Goal: Information Seeking & Learning: Find specific fact

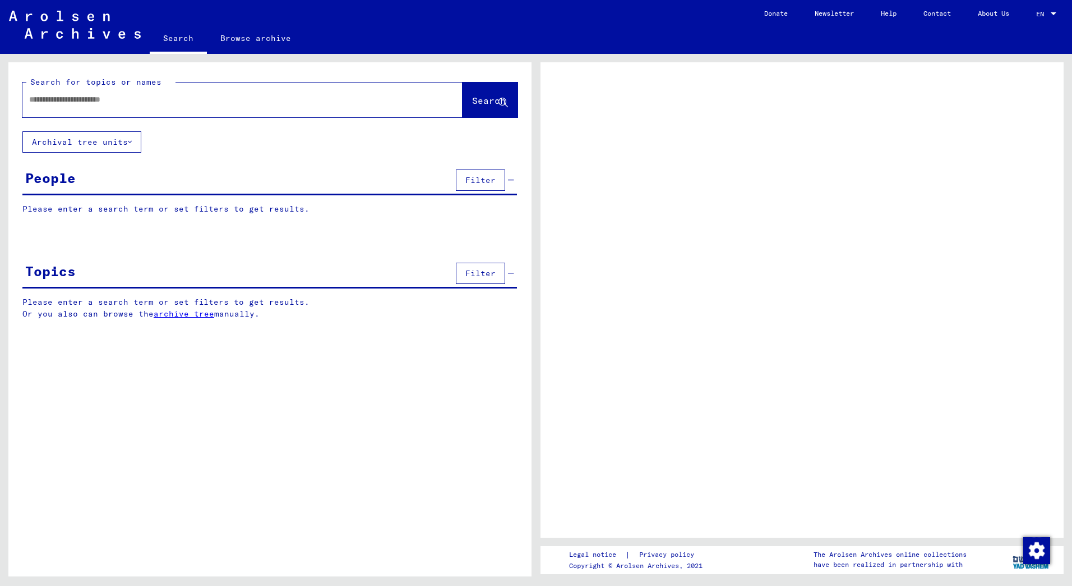
click at [59, 97] on input "text" at bounding box center [232, 100] width 407 height 12
type input "**********"
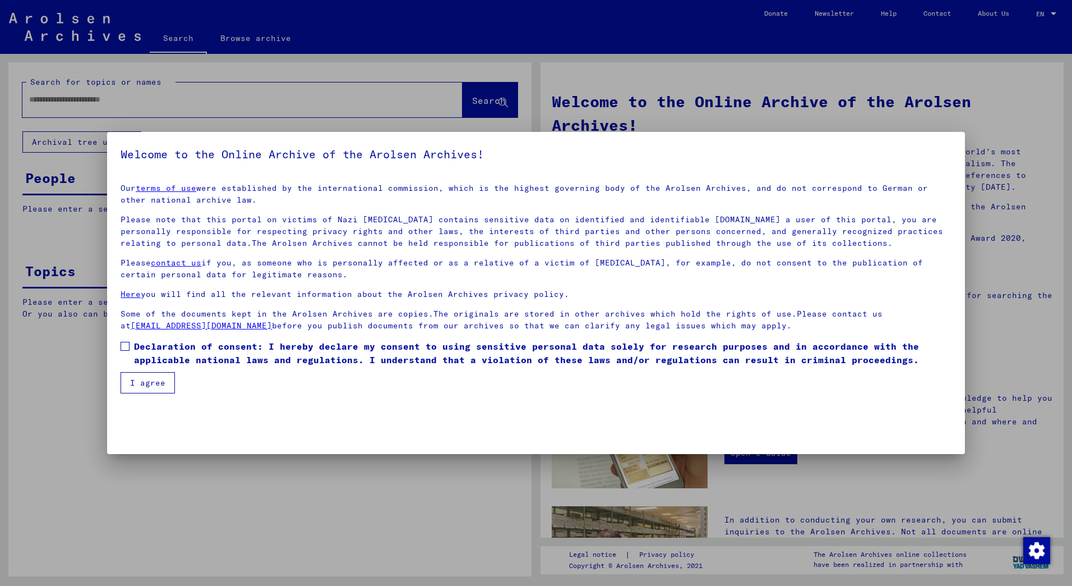
click at [122, 344] on span at bounding box center [125, 346] width 9 height 9
click at [140, 388] on button "I agree" at bounding box center [148, 382] width 54 height 21
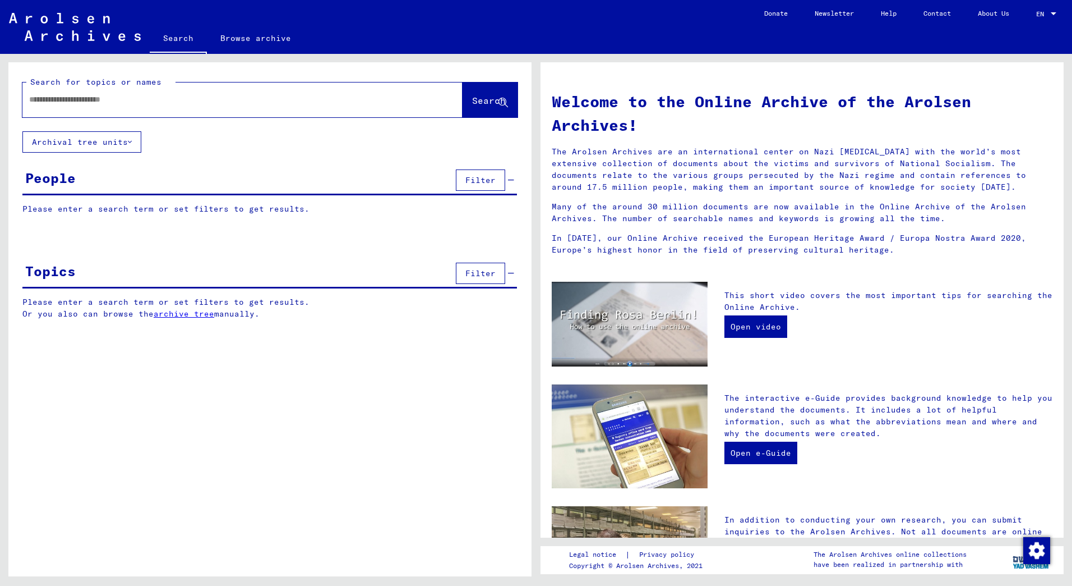
click at [36, 100] on input "text" at bounding box center [229, 100] width 400 height 12
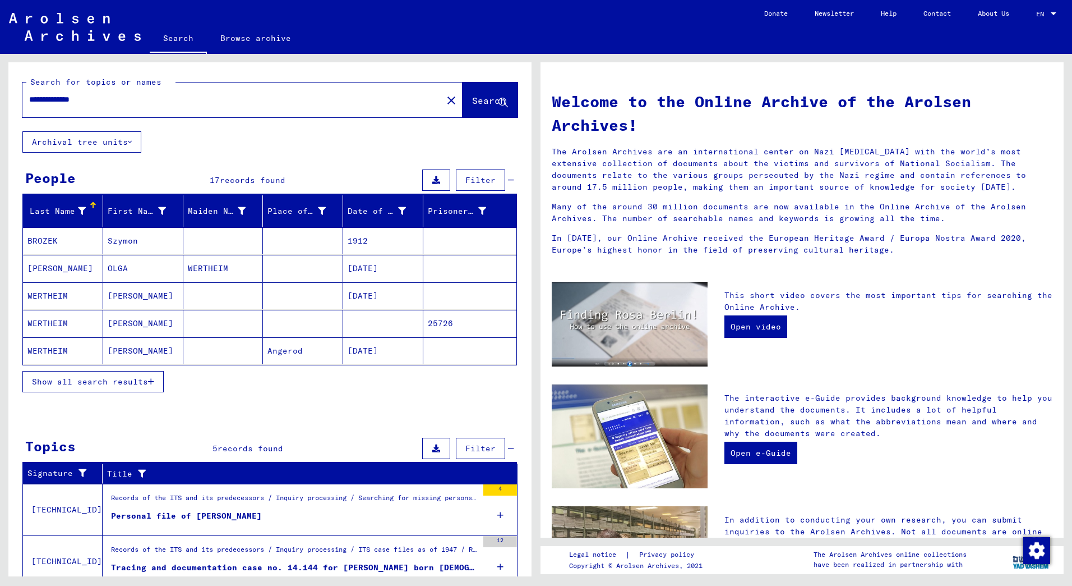
click at [134, 382] on span "Show all search results" at bounding box center [90, 381] width 116 height 10
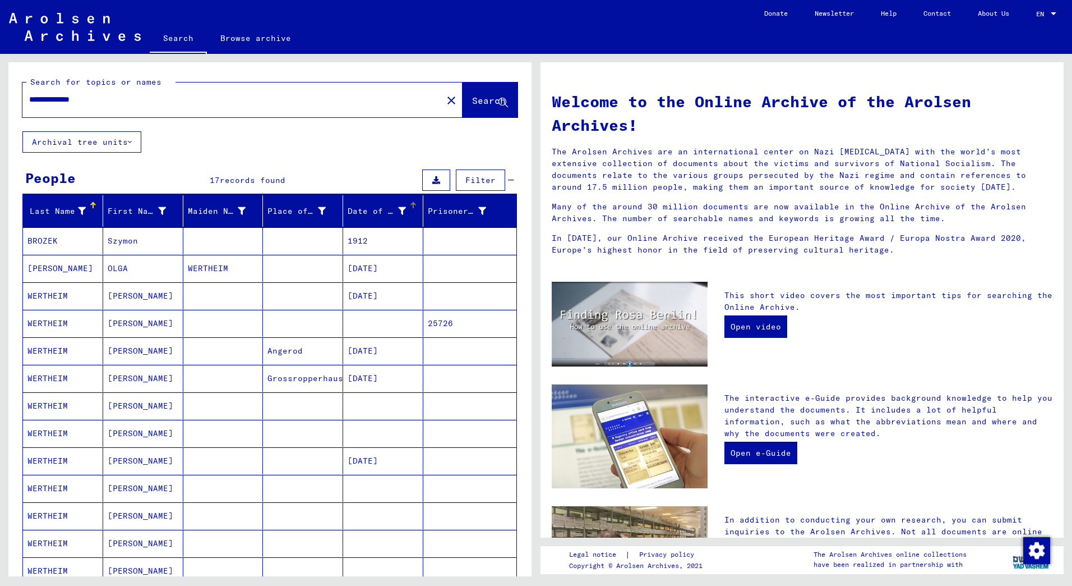
click at [408, 210] on div "Date of Birth" at bounding box center [385, 211] width 75 height 18
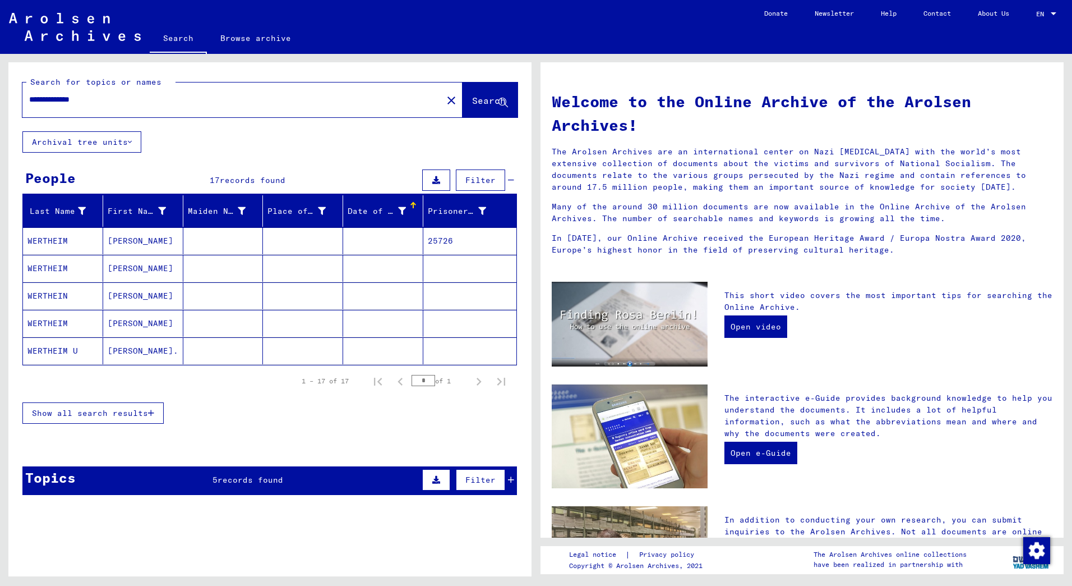
click at [105, 412] on span "Show all search results" at bounding box center [90, 413] width 116 height 10
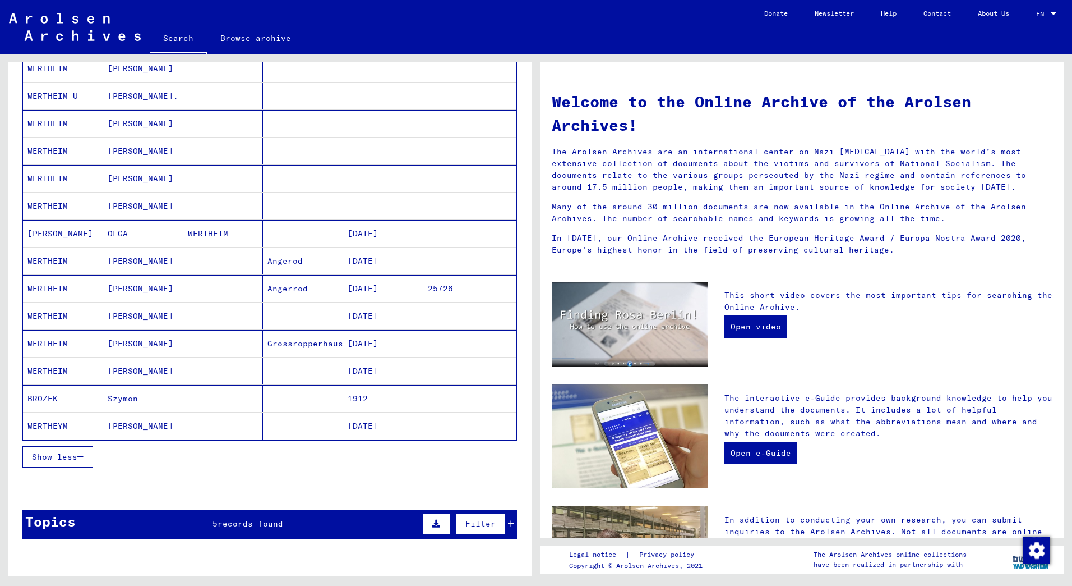
scroll to position [280, 0]
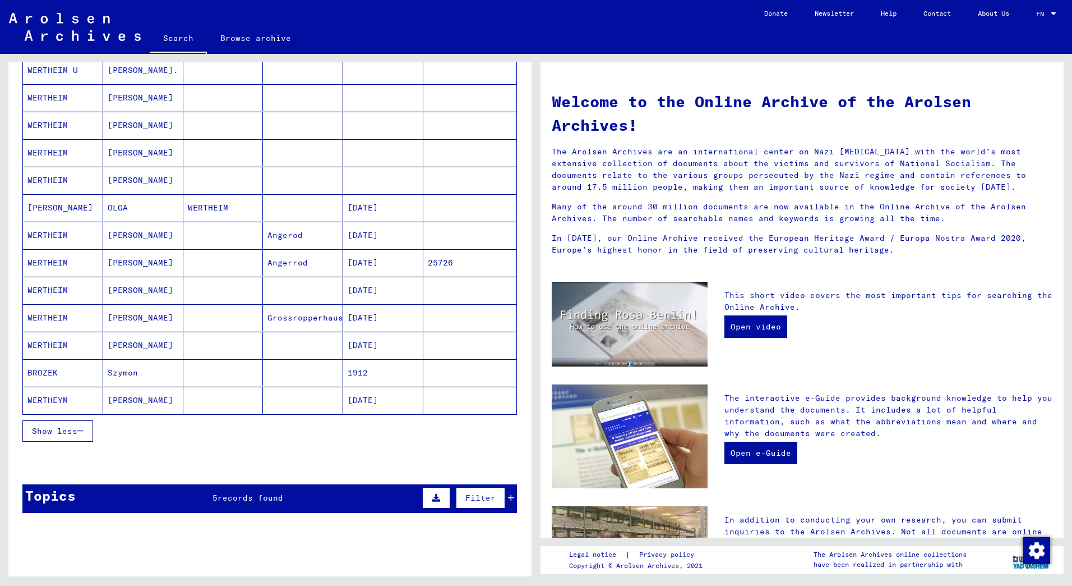
click at [356, 233] on mat-cell "[DATE]" at bounding box center [383, 235] width 80 height 27
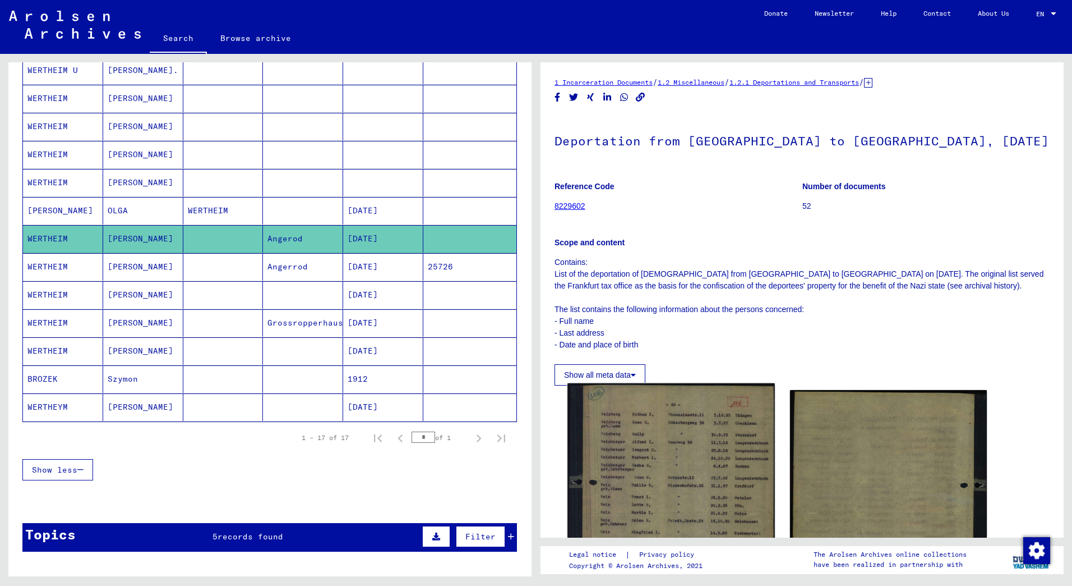
click at [685, 455] on img at bounding box center [671, 522] width 207 height 279
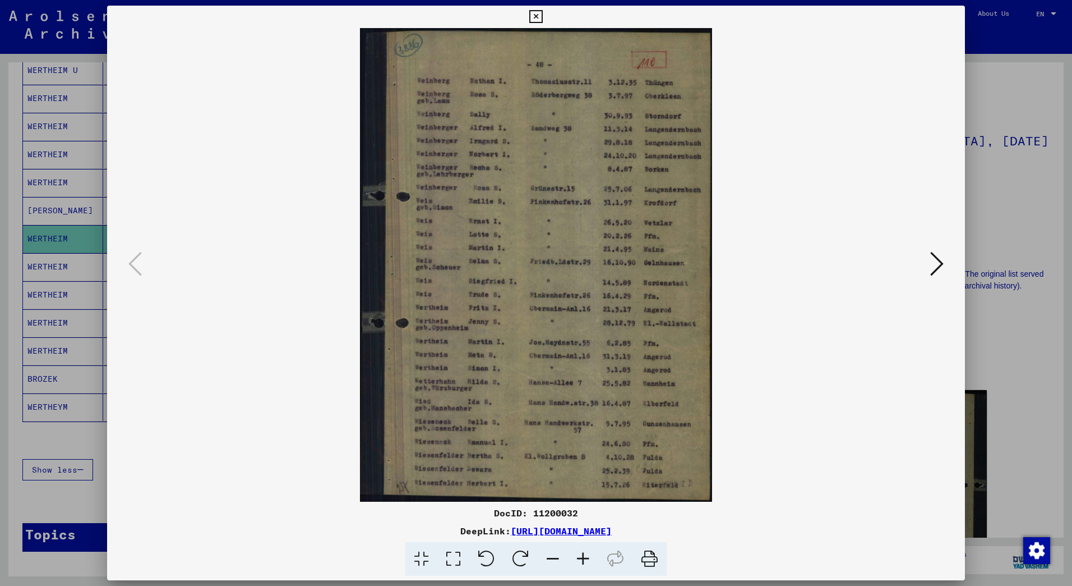
click at [583, 556] on icon at bounding box center [583, 559] width 30 height 34
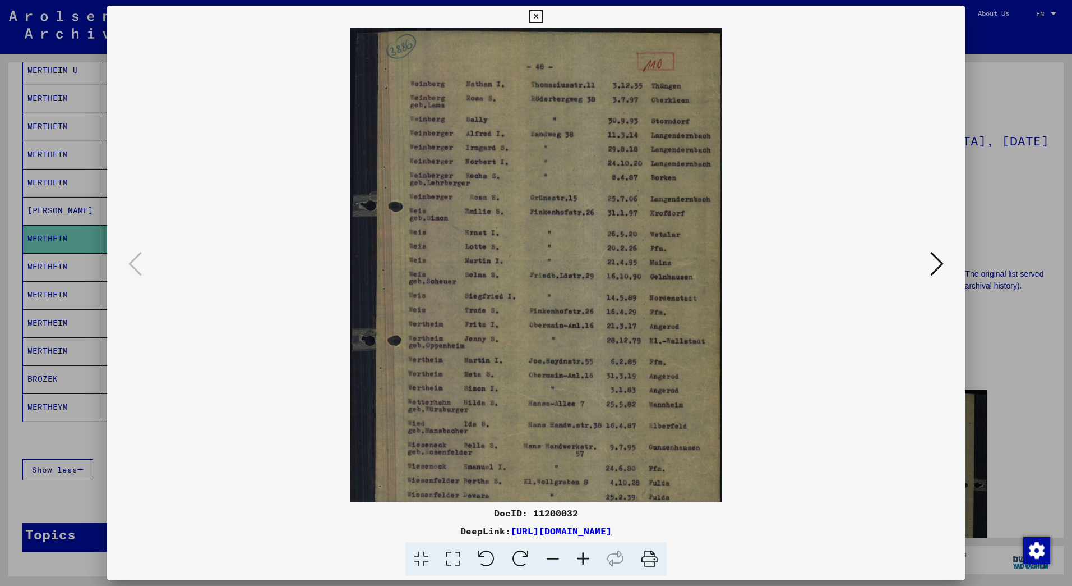
click at [584, 556] on icon at bounding box center [583, 559] width 30 height 34
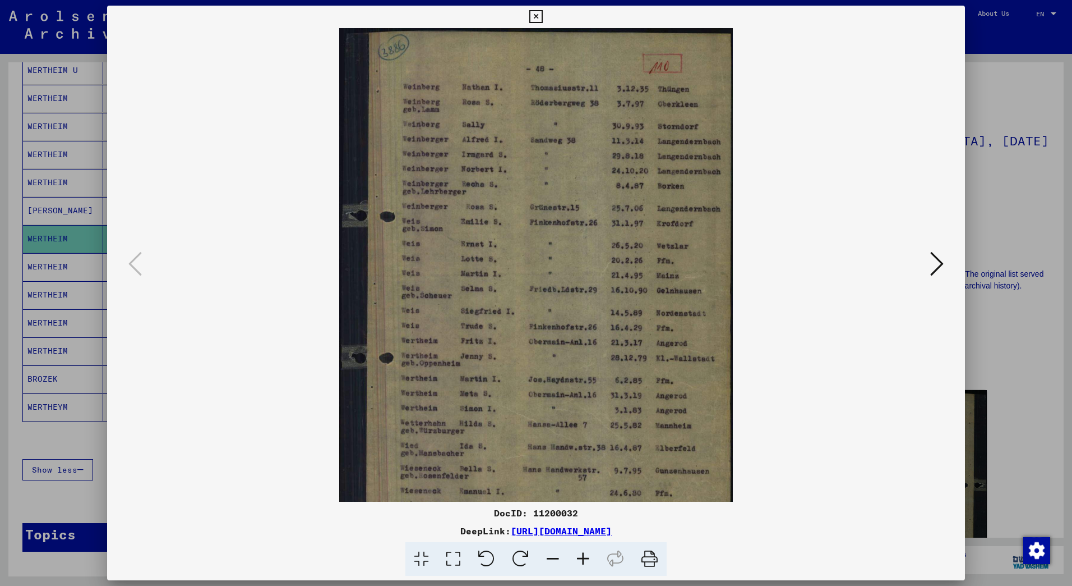
click at [584, 556] on icon at bounding box center [583, 559] width 30 height 34
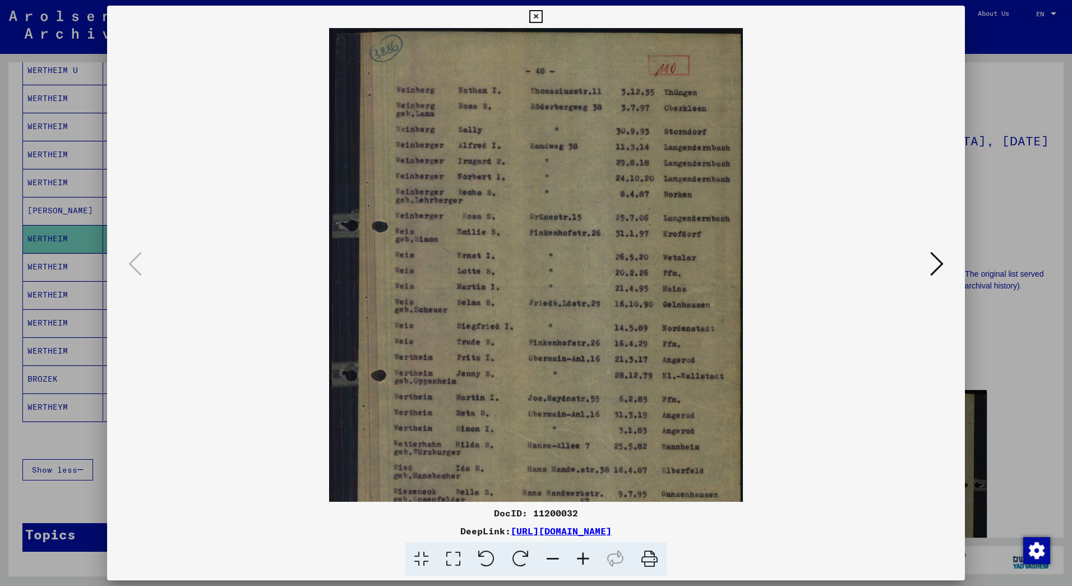
click at [585, 556] on icon at bounding box center [583, 559] width 30 height 34
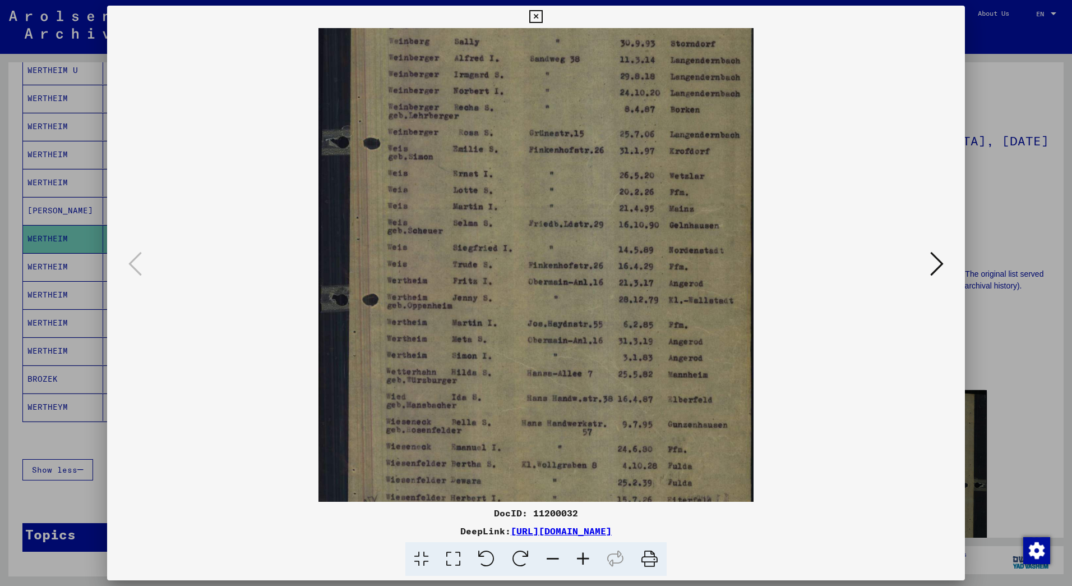
scroll to position [95, 0]
drag, startPoint x: 468, startPoint y: 408, endPoint x: 472, endPoint y: 313, distance: 95.4
click at [472, 313] on img at bounding box center [536, 226] width 435 height 586
click at [583, 558] on icon at bounding box center [583, 559] width 30 height 34
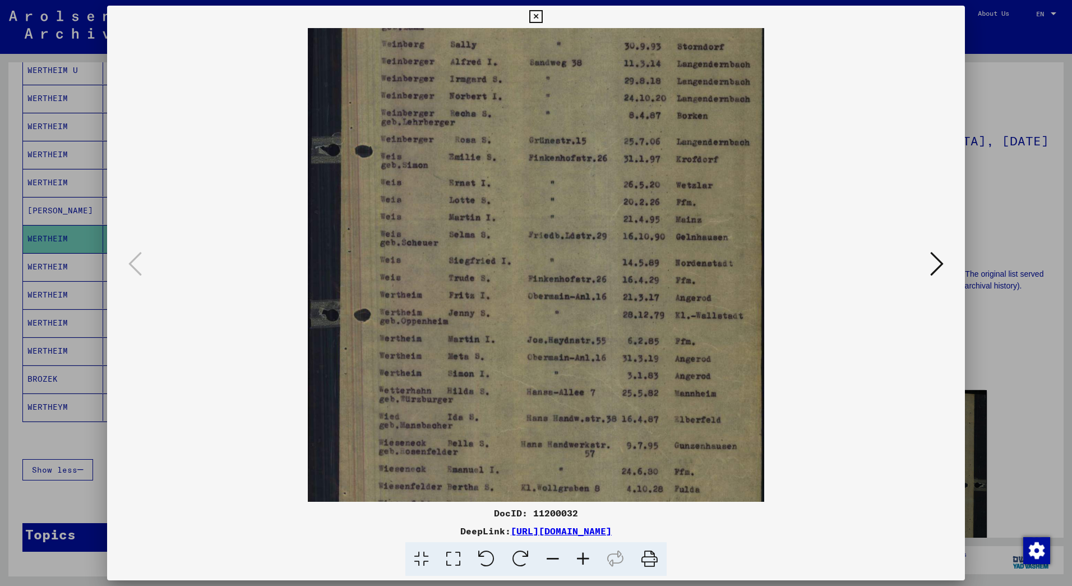
click at [583, 558] on icon at bounding box center [583, 559] width 30 height 34
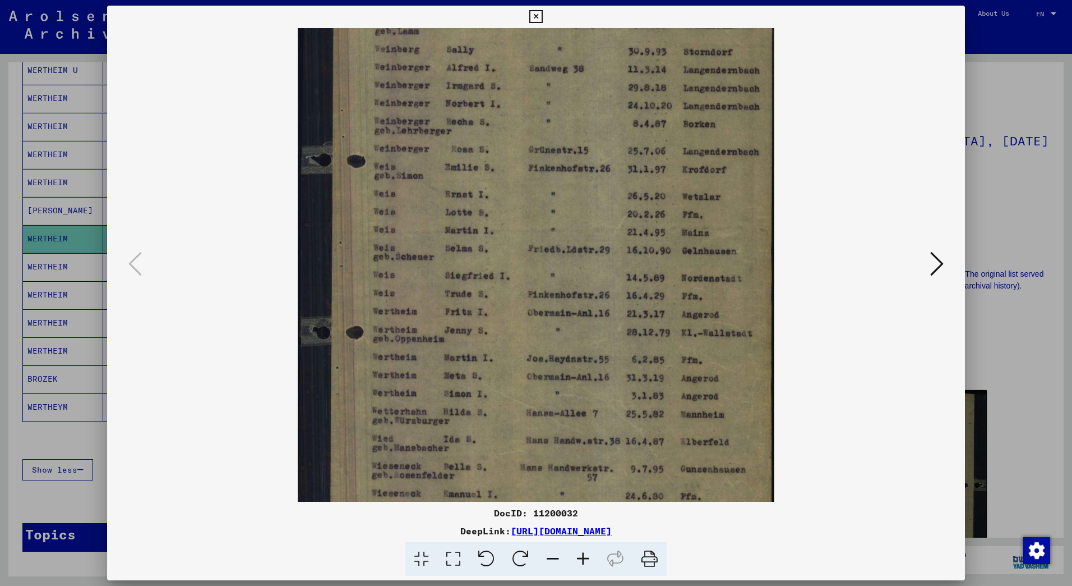
click at [583, 558] on icon at bounding box center [583, 559] width 30 height 34
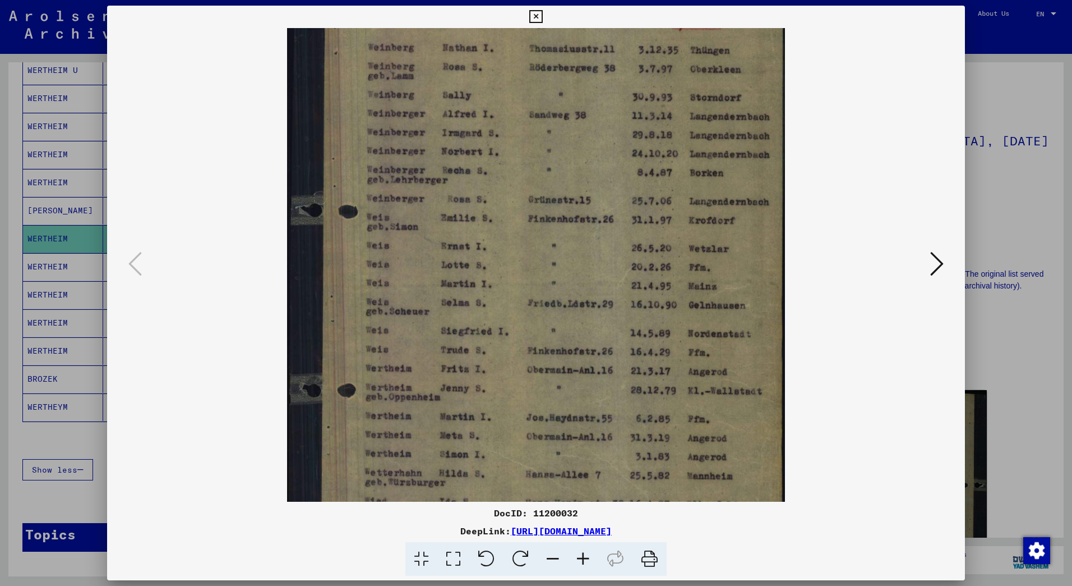
drag, startPoint x: 572, startPoint y: 315, endPoint x: 573, endPoint y: 355, distance: 40.4
click at [573, 355] on img at bounding box center [536, 308] width 498 height 670
click at [575, 362] on img at bounding box center [536, 308] width 498 height 670
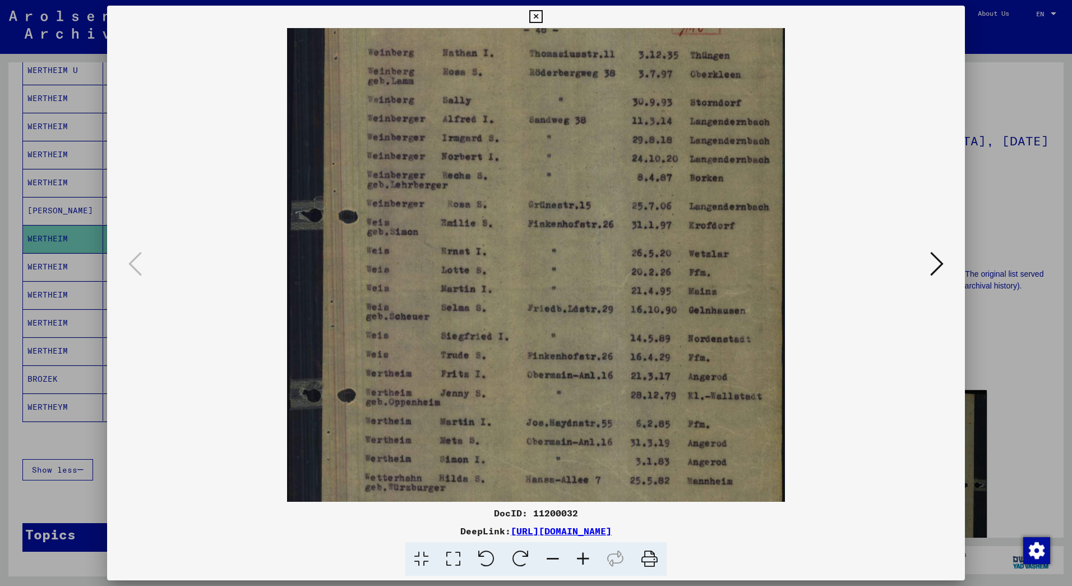
scroll to position [0, 0]
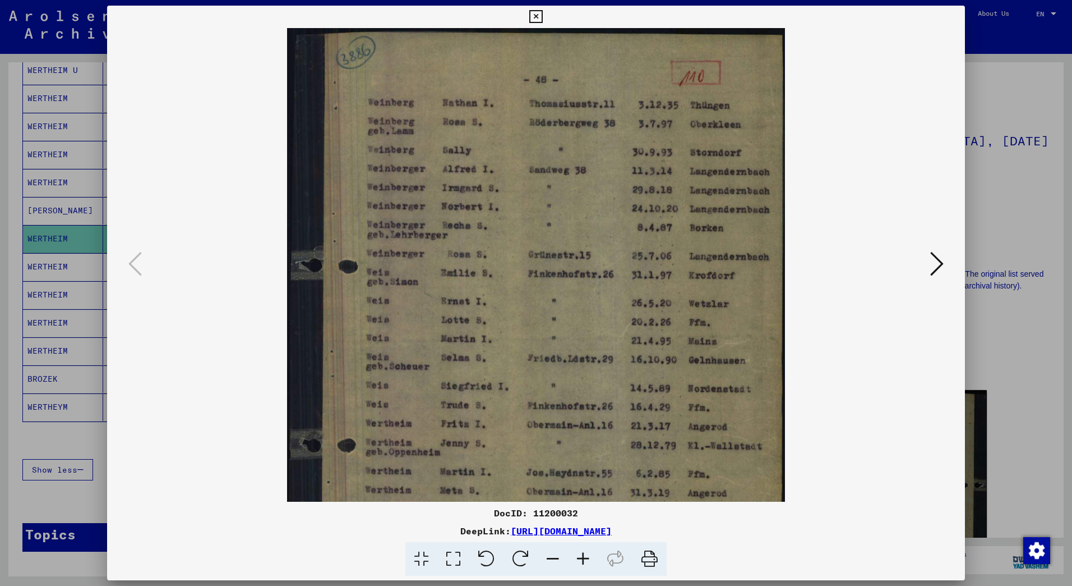
drag, startPoint x: 577, startPoint y: 348, endPoint x: 587, endPoint y: 499, distance: 150.7
click at [587, 499] on img at bounding box center [536, 363] width 498 height 670
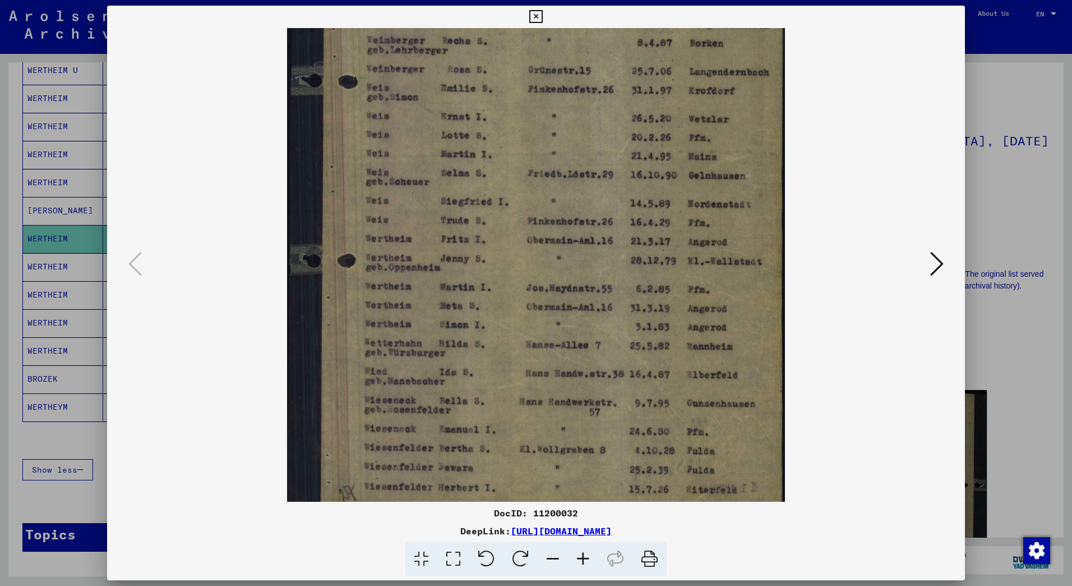
scroll to position [196, 0]
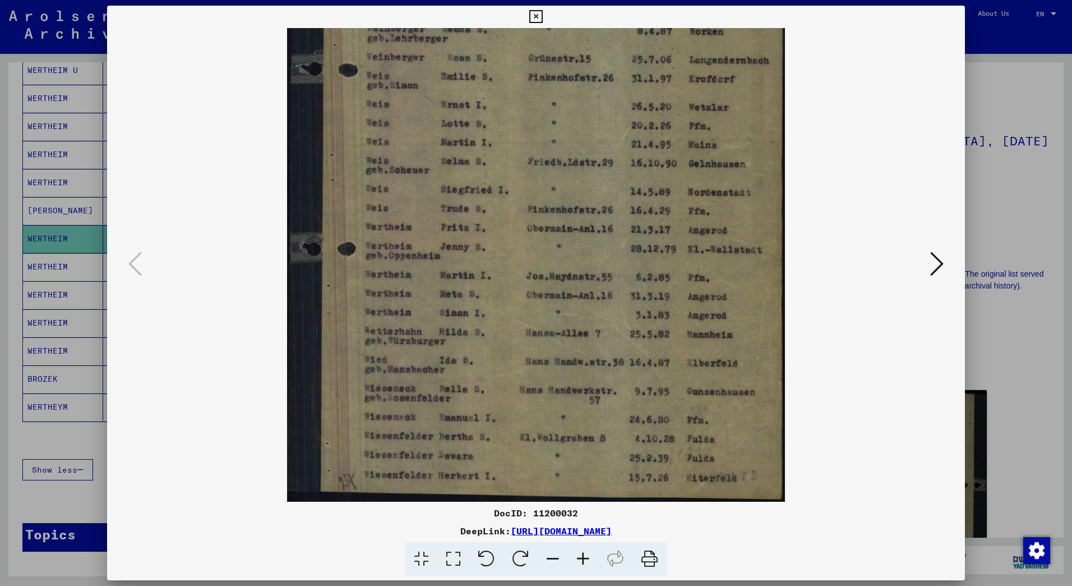
drag, startPoint x: 510, startPoint y: 261, endPoint x: 523, endPoint y: 58, distance: 203.5
click at [523, 58] on img at bounding box center [536, 167] width 498 height 670
click at [537, 17] on icon at bounding box center [536, 16] width 13 height 13
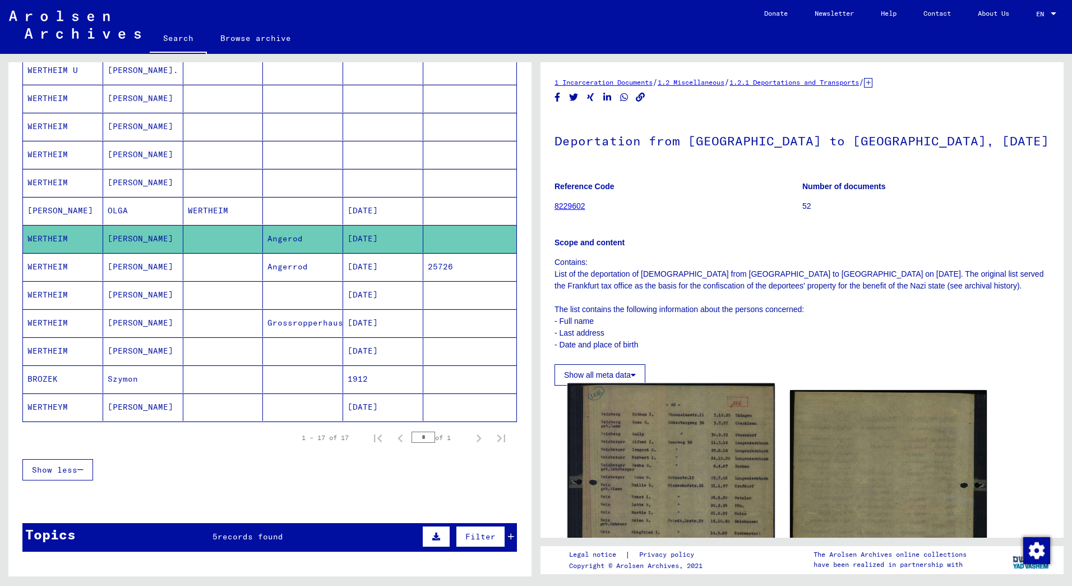
click at [689, 454] on img at bounding box center [671, 522] width 207 height 279
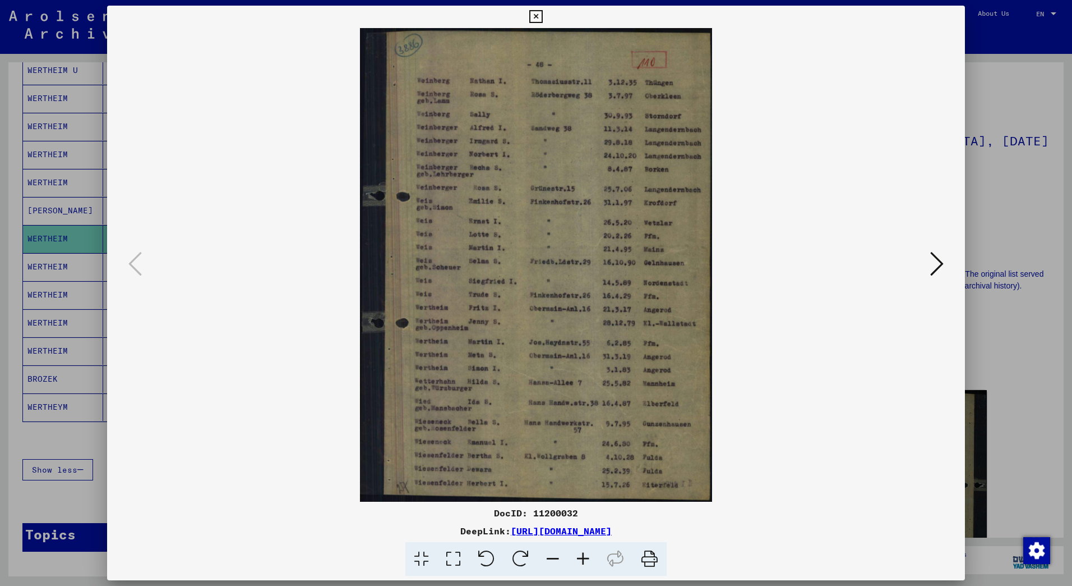
click at [585, 555] on icon at bounding box center [583, 559] width 30 height 34
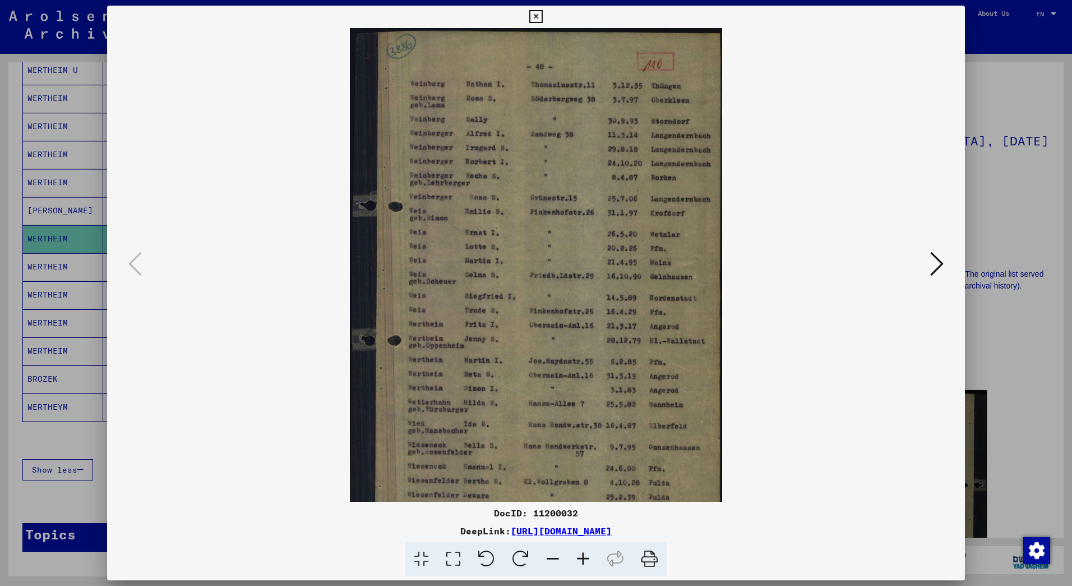
click at [585, 550] on icon at bounding box center [583, 559] width 30 height 34
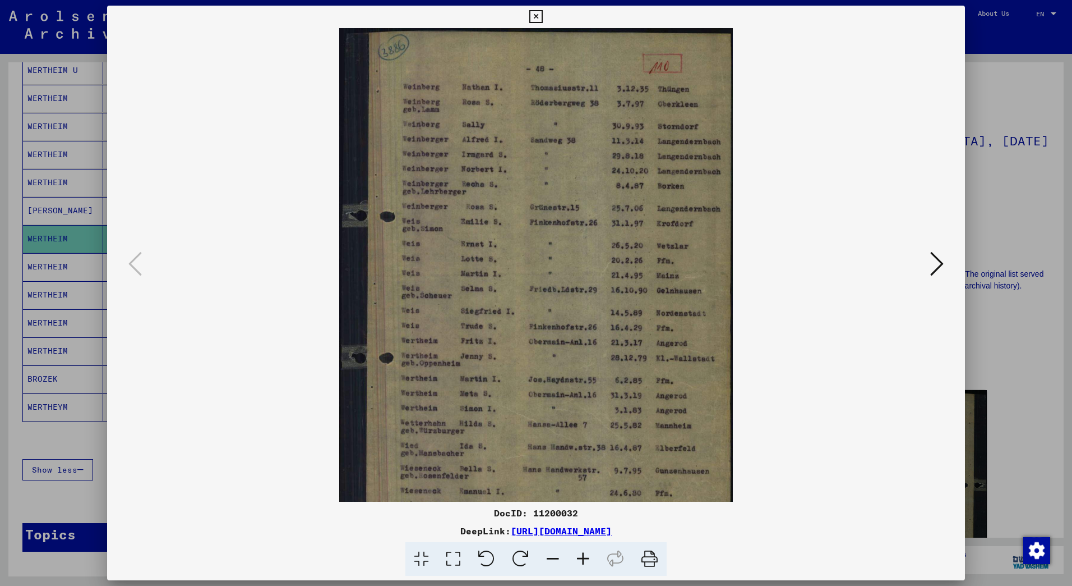
click at [585, 550] on icon at bounding box center [583, 559] width 30 height 34
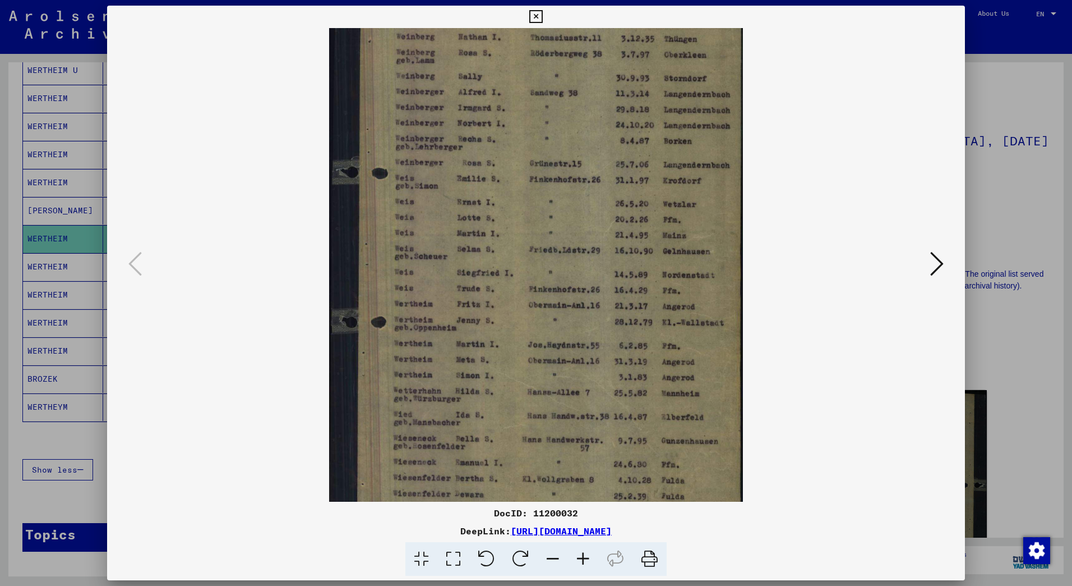
scroll to position [84, 0]
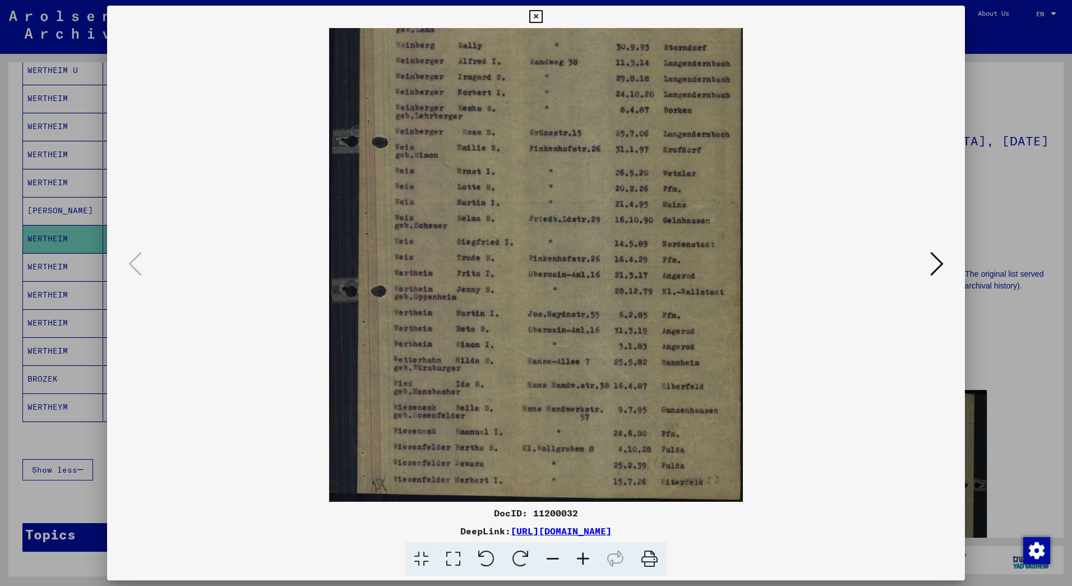
drag, startPoint x: 541, startPoint y: 379, endPoint x: 602, endPoint y: 213, distance: 176.2
click at [602, 213] on img at bounding box center [536, 223] width 415 height 558
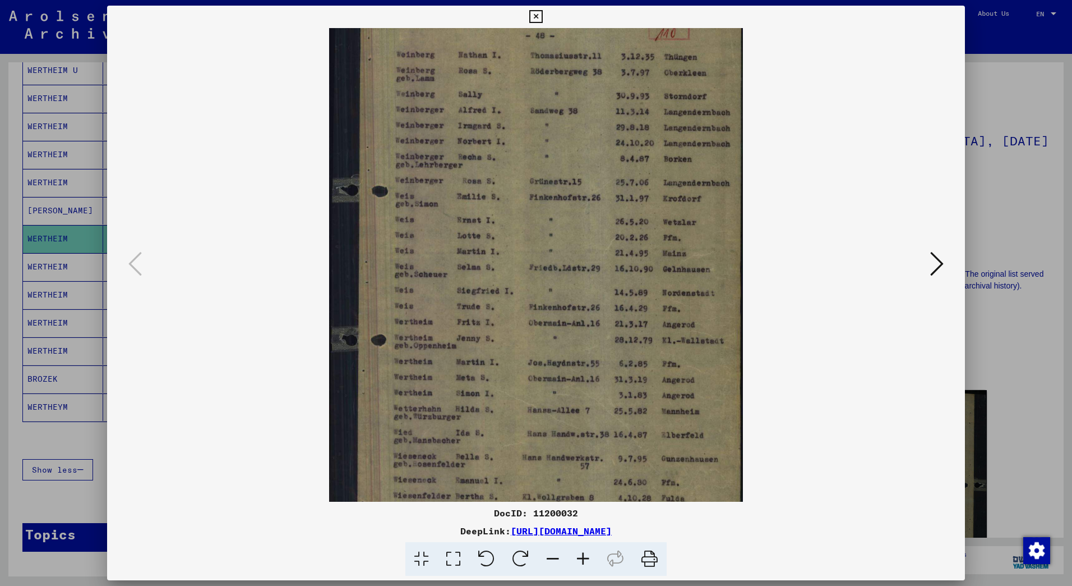
scroll to position [34, 0]
drag, startPoint x: 567, startPoint y: 427, endPoint x: 574, endPoint y: 457, distance: 30.7
click at [574, 457] on img at bounding box center [536, 273] width 415 height 558
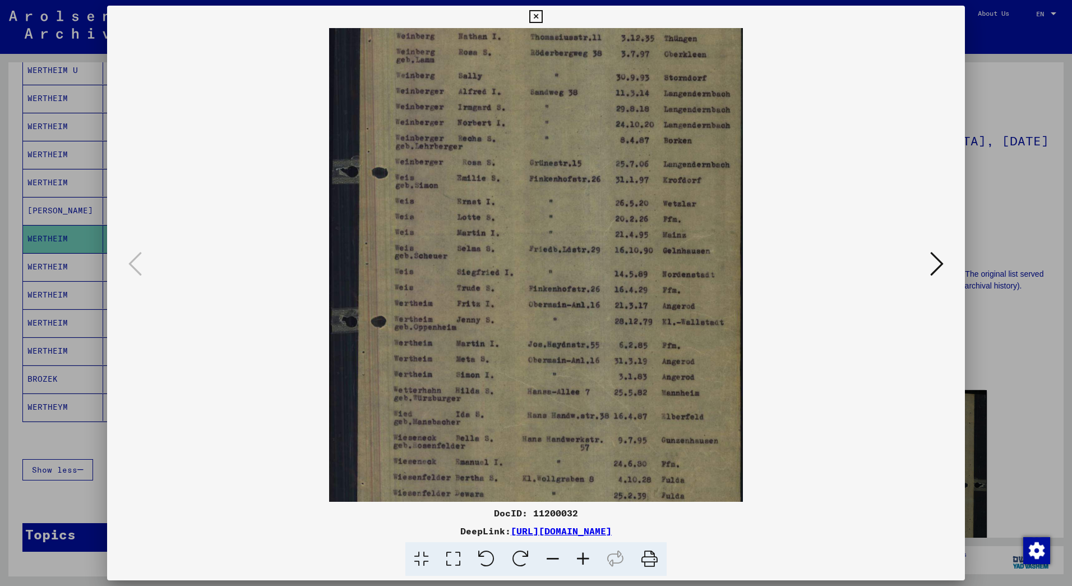
scroll to position [84, 0]
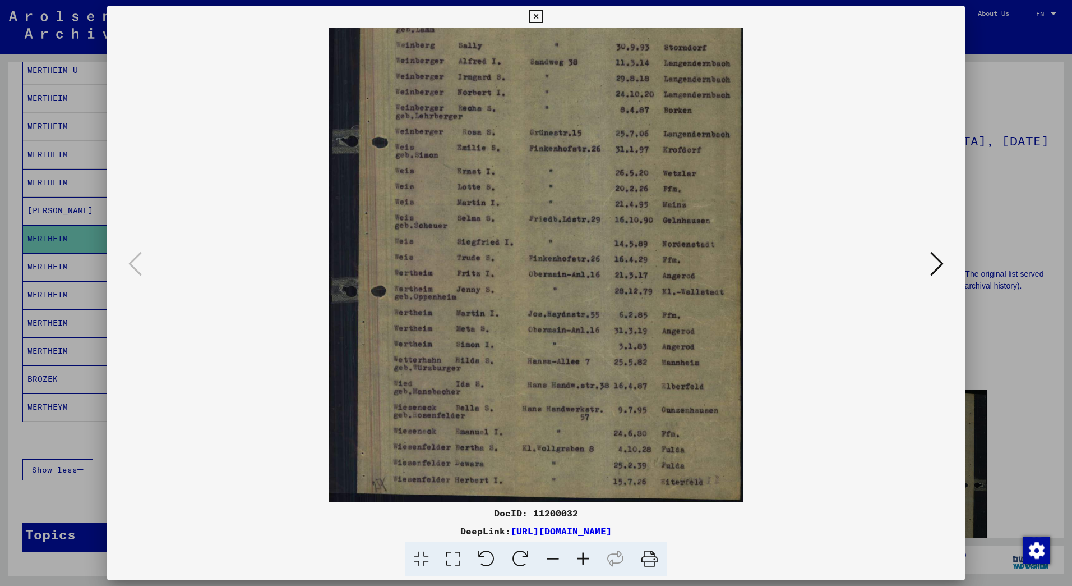
drag, startPoint x: 582, startPoint y: 366, endPoint x: 619, endPoint y: 280, distance: 94.0
click at [619, 280] on img at bounding box center [536, 223] width 415 height 558
click at [589, 335] on img at bounding box center [536, 223] width 415 height 558
click at [538, 19] on icon at bounding box center [536, 16] width 13 height 13
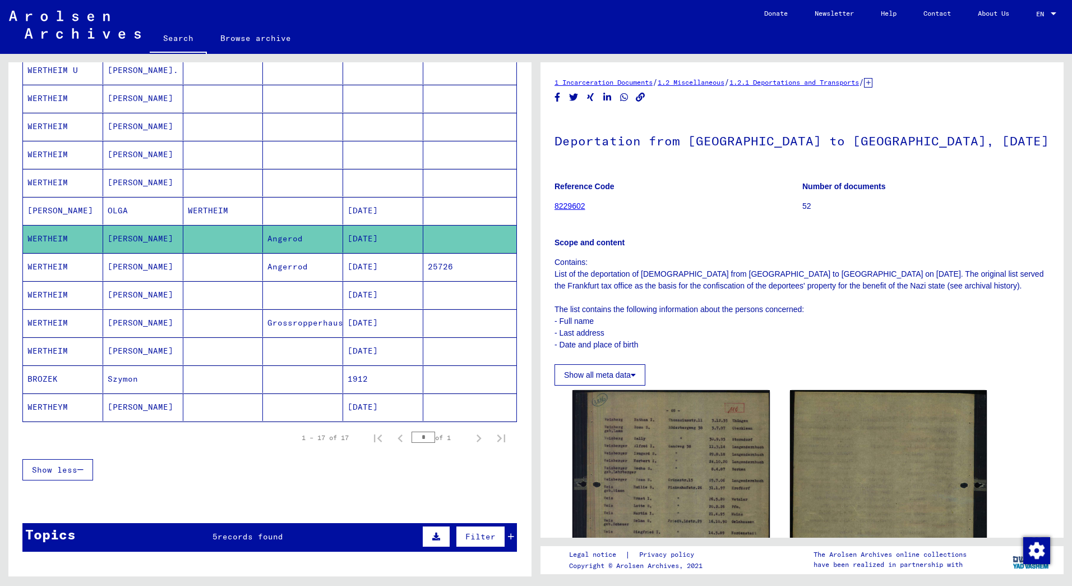
click at [387, 266] on mat-cell "[DATE]" at bounding box center [383, 266] width 80 height 27
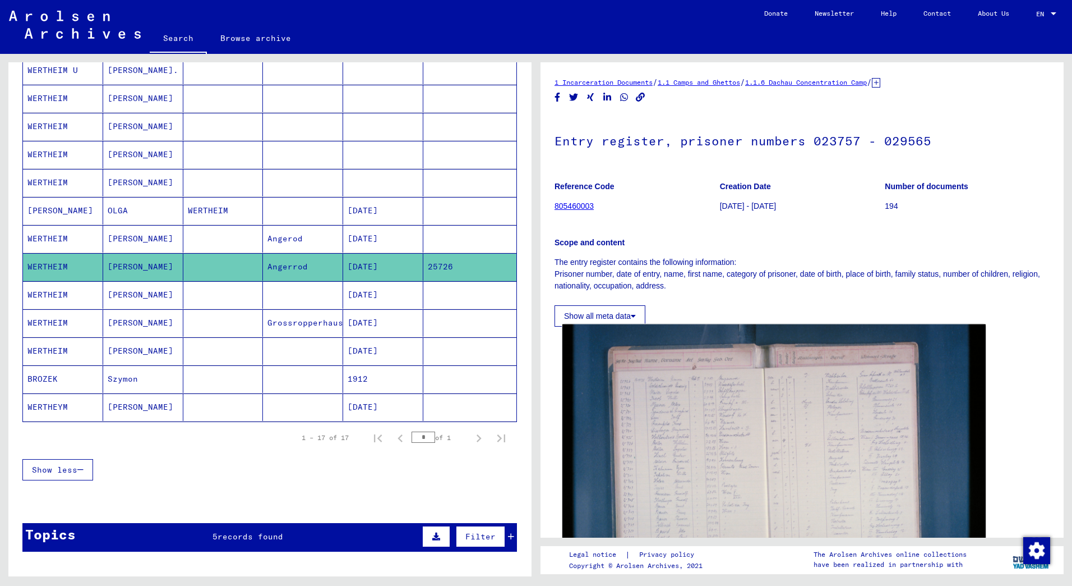
click at [699, 449] on img at bounding box center [774, 465] width 423 height 282
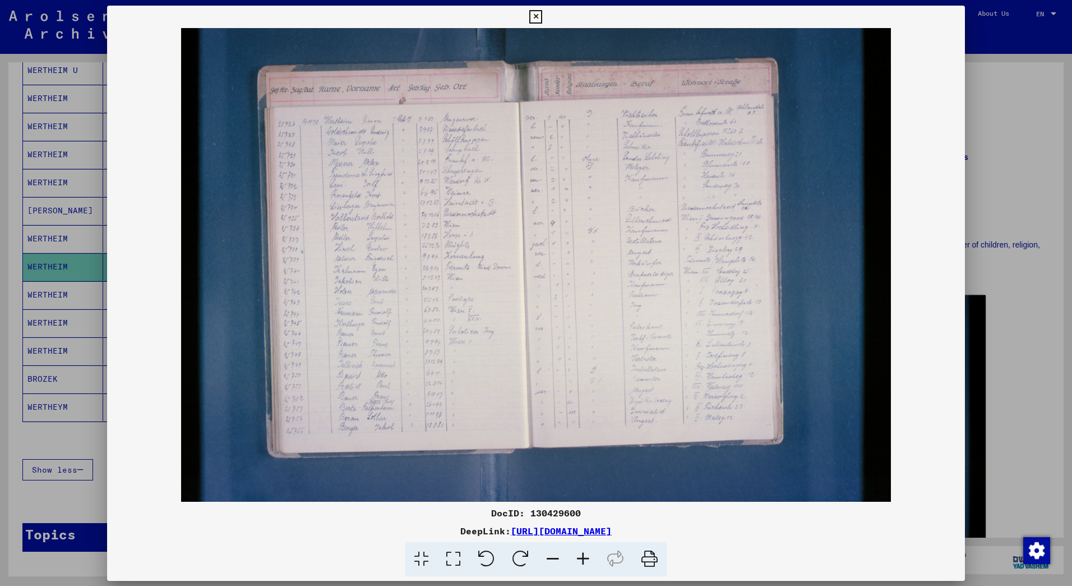
scroll to position [56, 0]
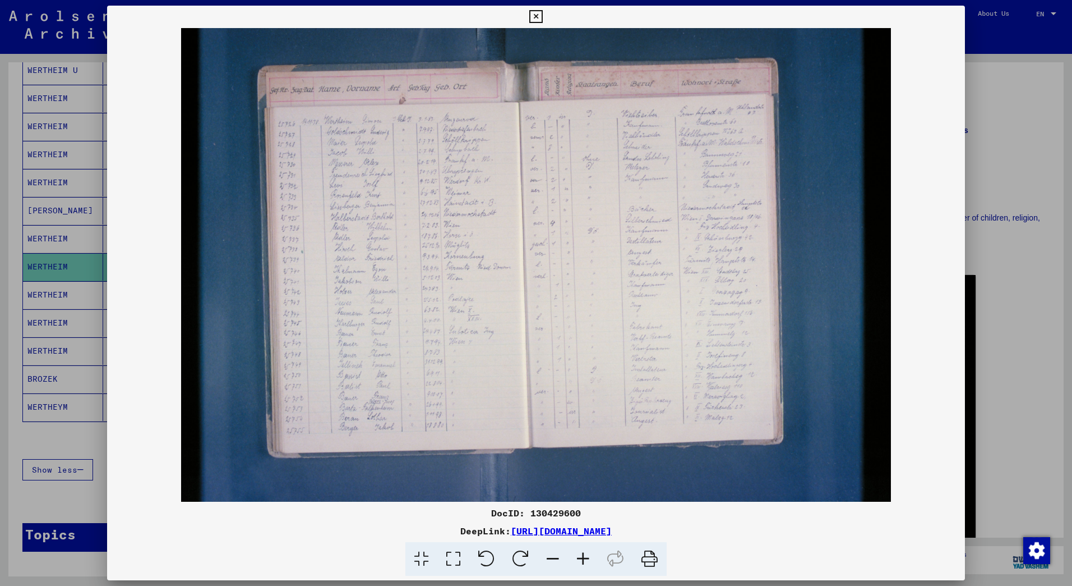
click at [582, 555] on icon at bounding box center [583, 559] width 30 height 34
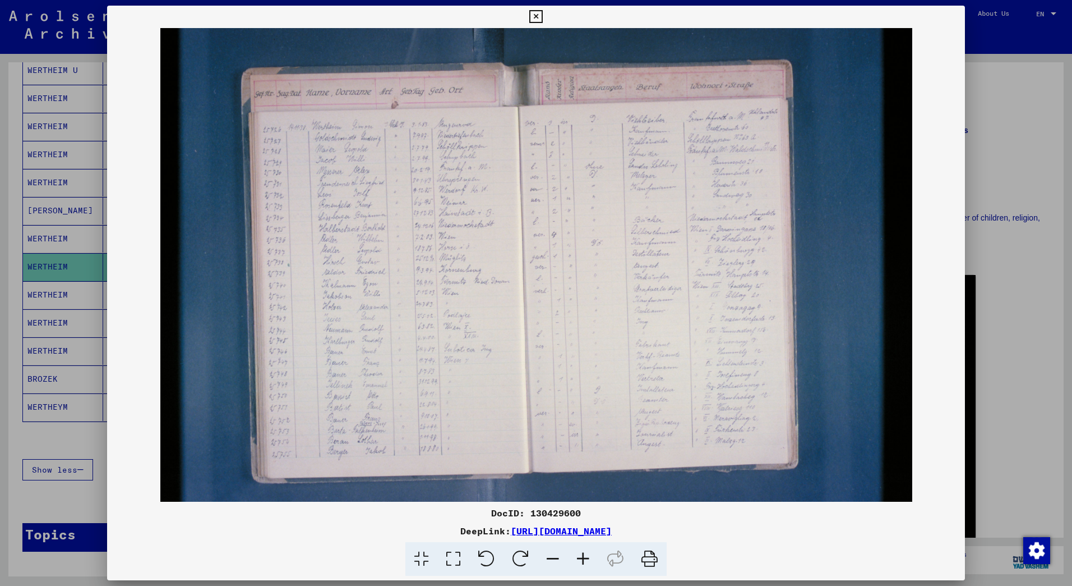
click at [582, 555] on icon at bounding box center [583, 559] width 30 height 34
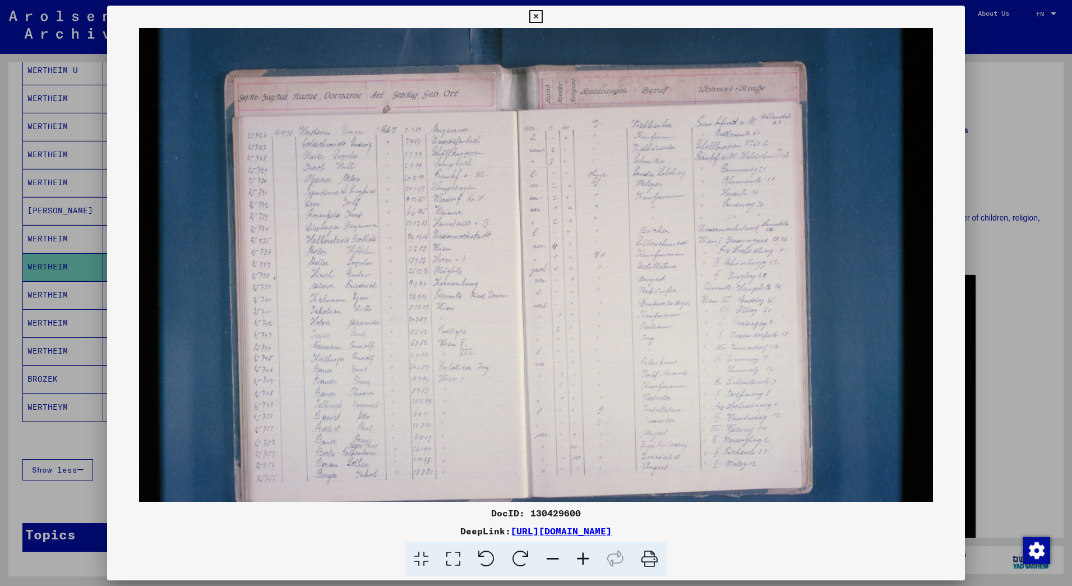
click at [582, 555] on icon at bounding box center [583, 559] width 30 height 34
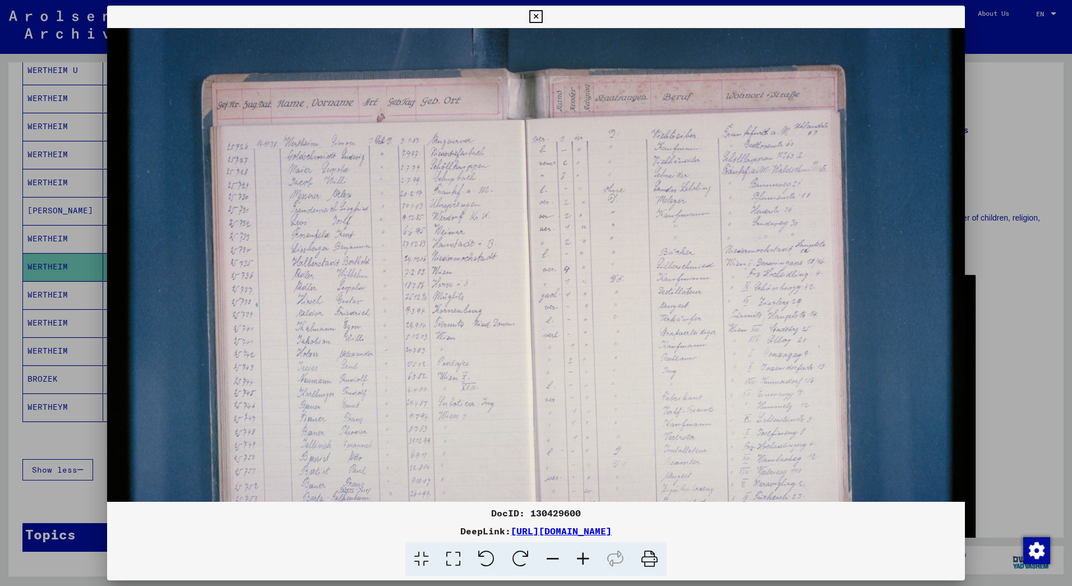
click at [582, 555] on icon at bounding box center [583, 559] width 30 height 34
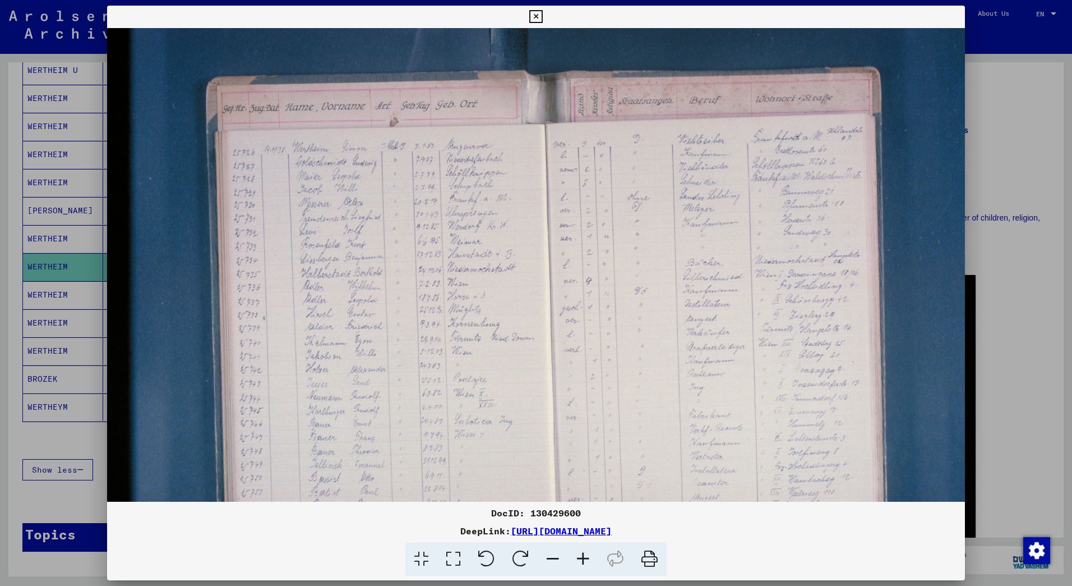
click at [582, 555] on icon at bounding box center [583, 559] width 30 height 34
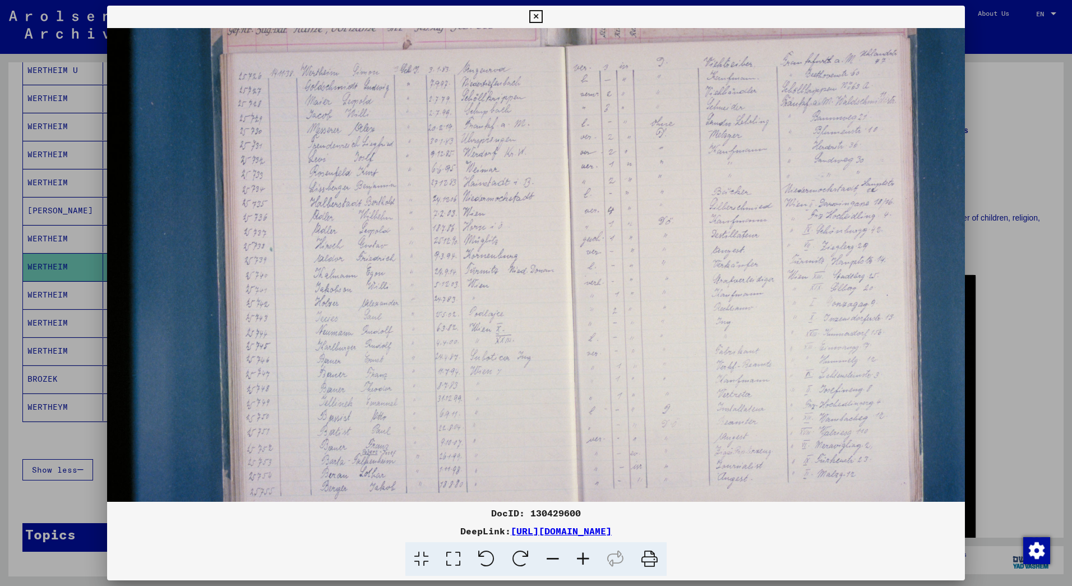
scroll to position [88, 0]
drag, startPoint x: 511, startPoint y: 404, endPoint x: 576, endPoint y: 316, distance: 108.7
click at [576, 316] on img at bounding box center [588, 262] width 963 height 642
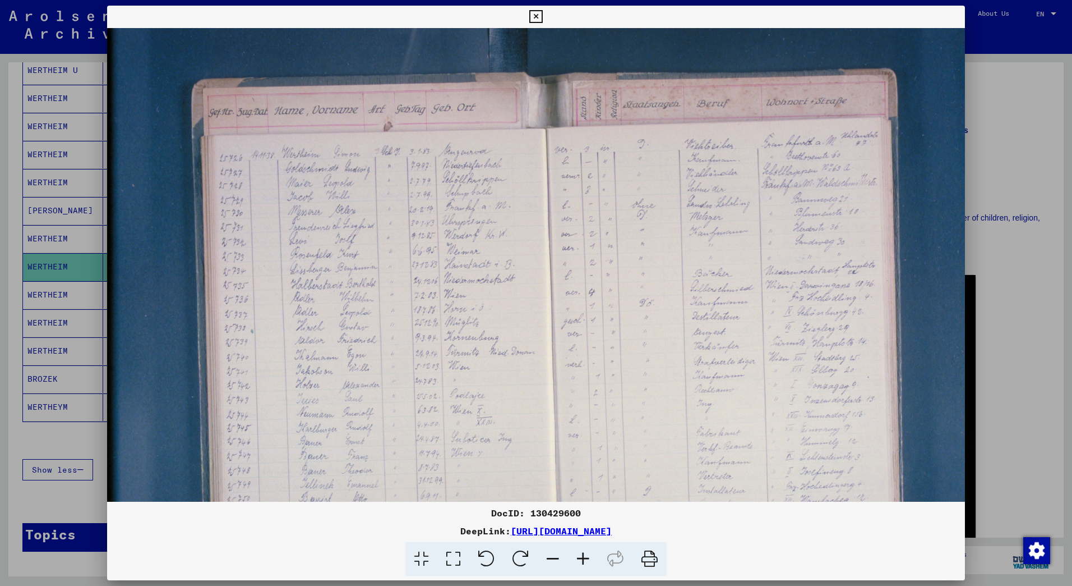
scroll to position [0, 25]
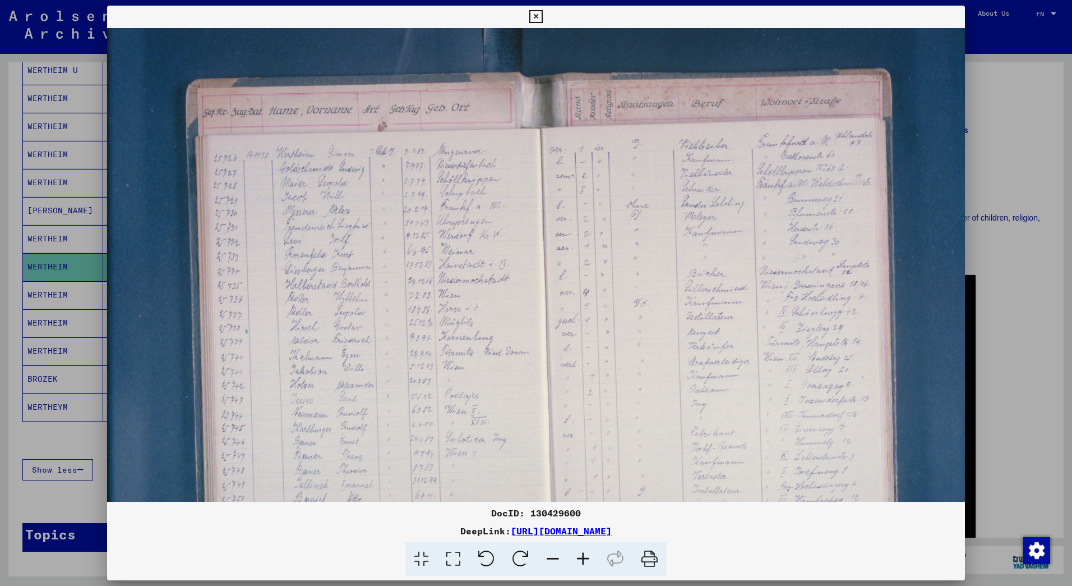
drag, startPoint x: 416, startPoint y: 76, endPoint x: 390, endPoint y: 220, distance: 146.9
click at [390, 220] on img at bounding box center [563, 349] width 963 height 642
click at [579, 555] on icon at bounding box center [583, 559] width 30 height 34
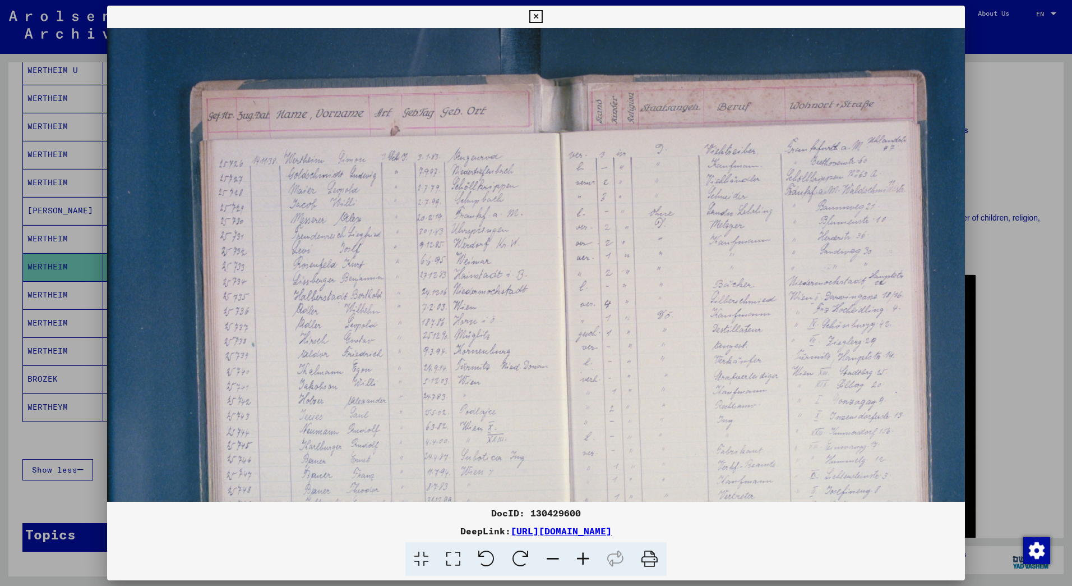
click at [579, 555] on icon at bounding box center [583, 559] width 30 height 34
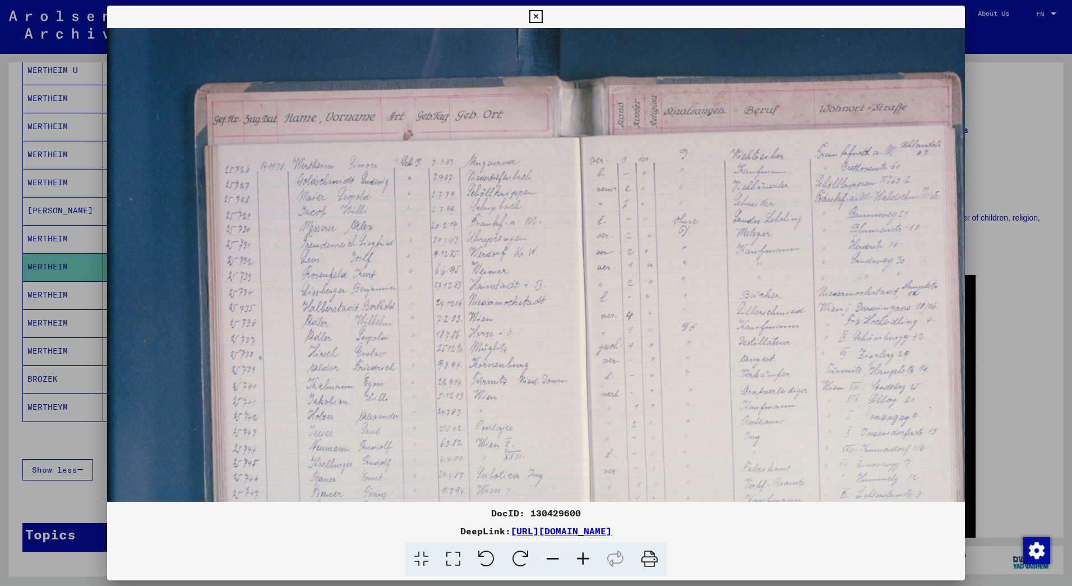
click at [579, 555] on icon at bounding box center [583, 559] width 30 height 34
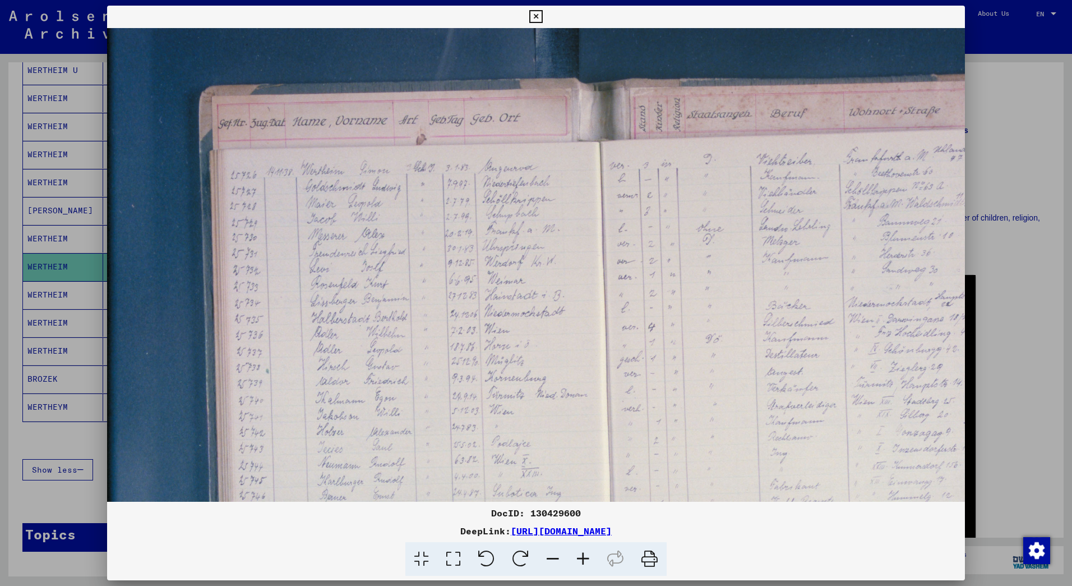
click at [579, 555] on icon at bounding box center [583, 559] width 30 height 34
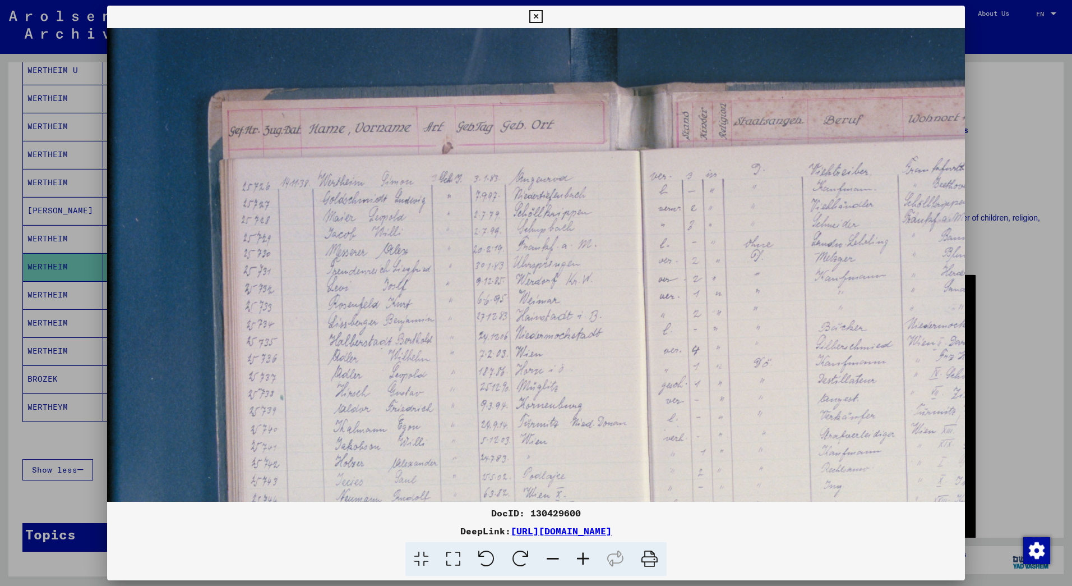
click at [579, 555] on icon at bounding box center [583, 559] width 30 height 34
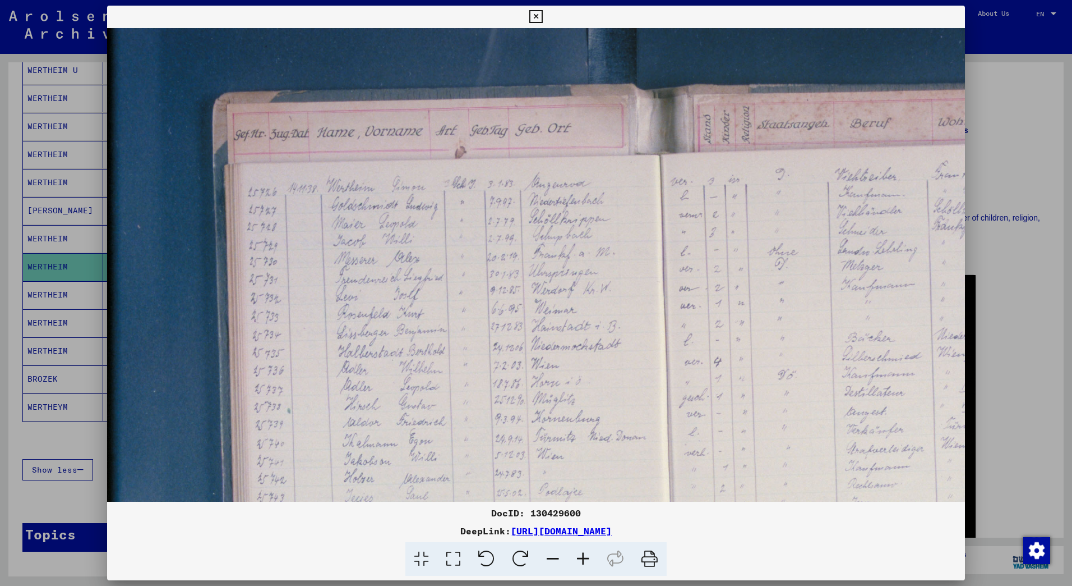
click at [579, 556] on icon at bounding box center [583, 559] width 30 height 34
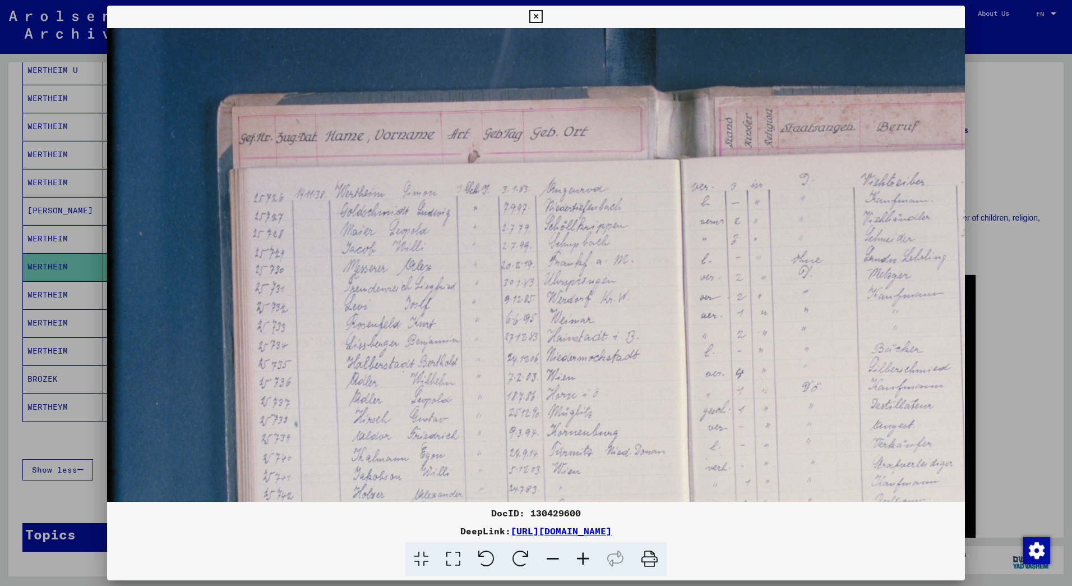
click at [579, 556] on icon at bounding box center [583, 559] width 30 height 34
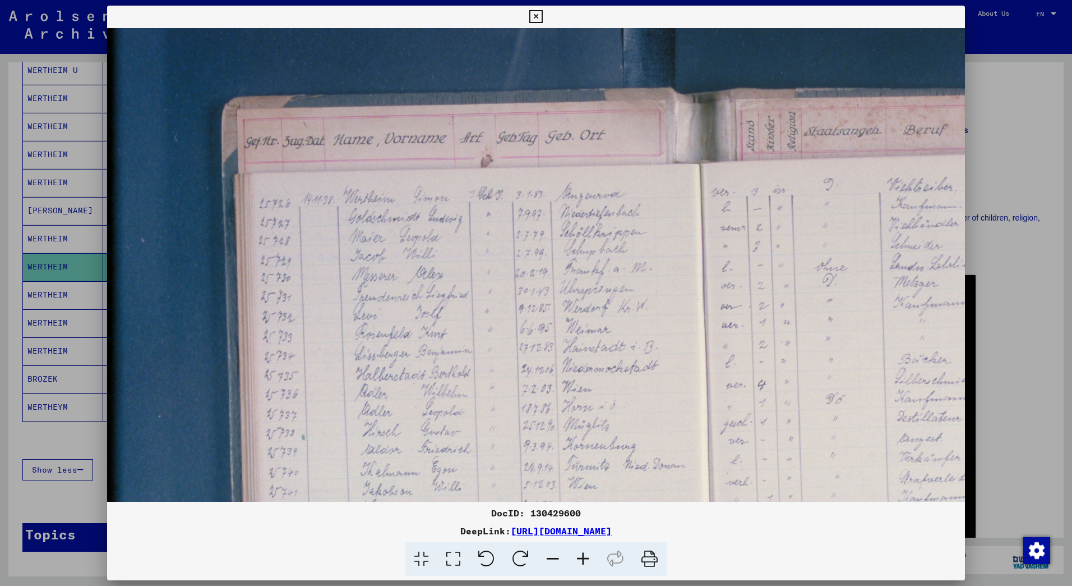
click at [538, 15] on icon at bounding box center [536, 16] width 13 height 13
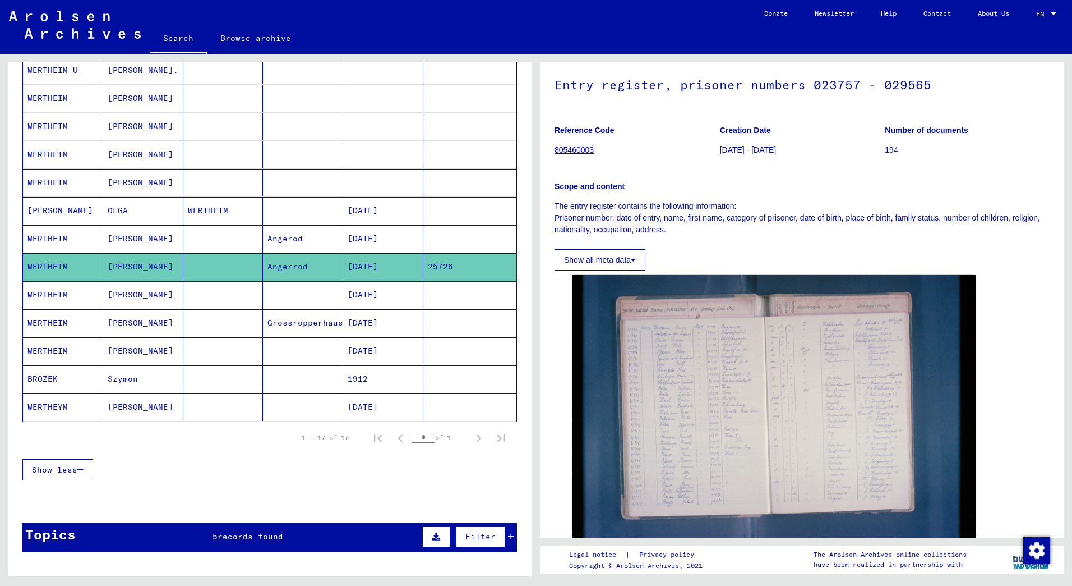
click at [378, 182] on mat-cell at bounding box center [383, 182] width 80 height 27
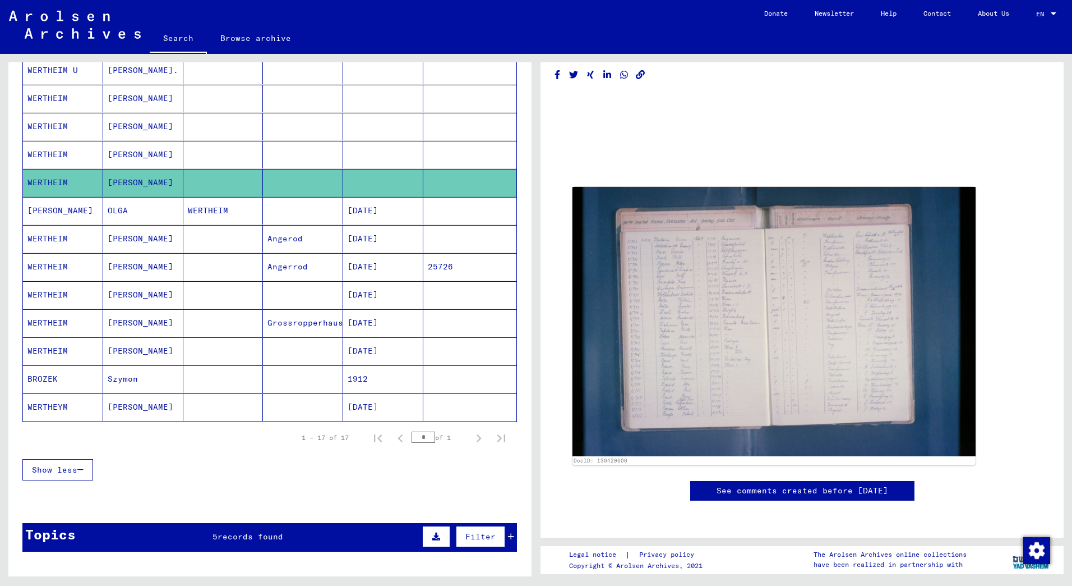
scroll to position [44, 0]
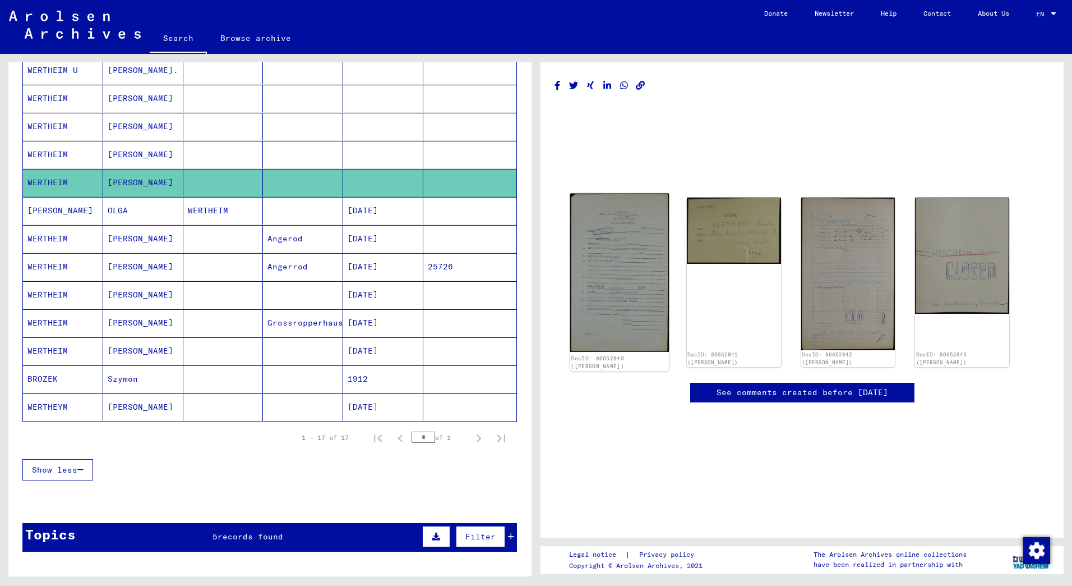
click at [623, 231] on img at bounding box center [619, 273] width 99 height 158
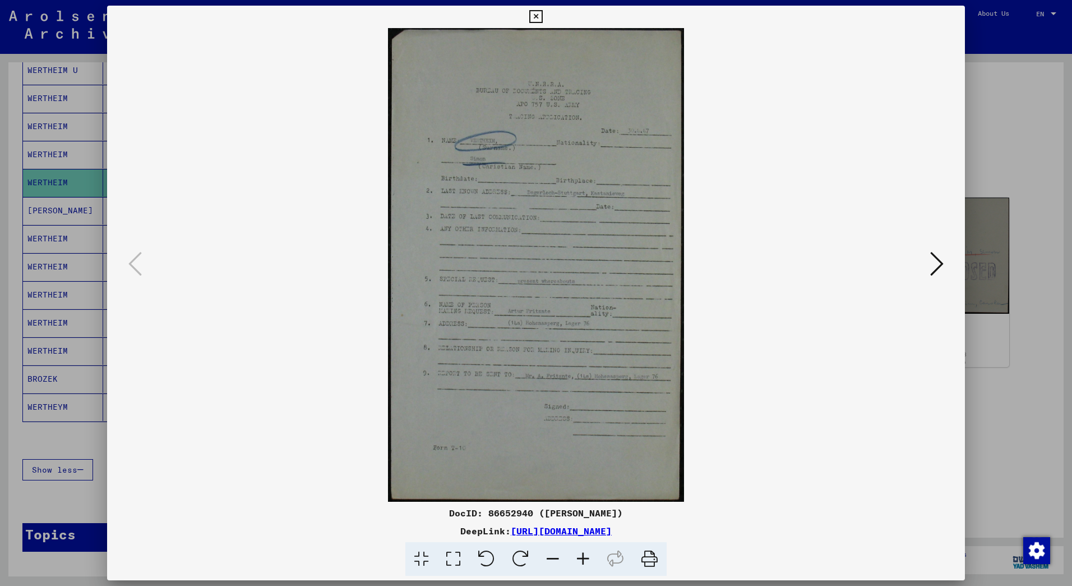
click at [936, 262] on icon at bounding box center [937, 263] width 13 height 27
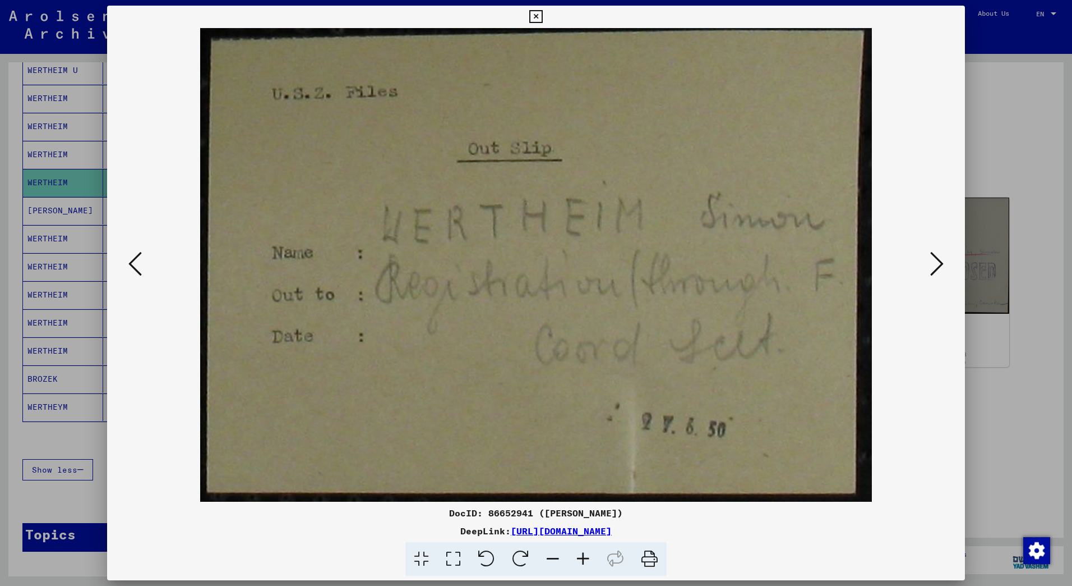
click at [933, 262] on icon at bounding box center [937, 263] width 13 height 27
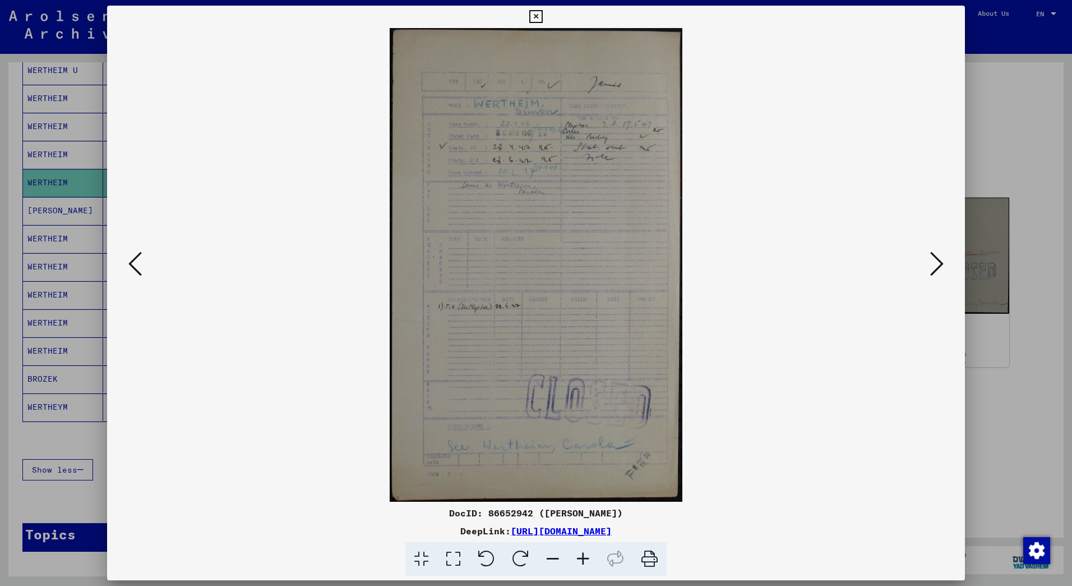
click at [588, 555] on icon at bounding box center [583, 559] width 30 height 34
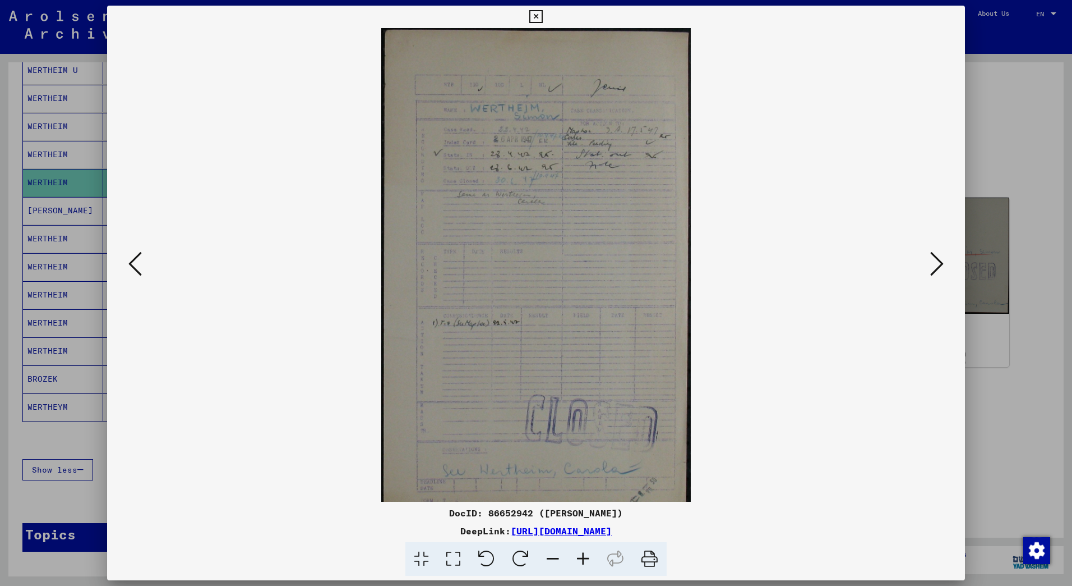
click at [588, 555] on icon at bounding box center [583, 559] width 30 height 34
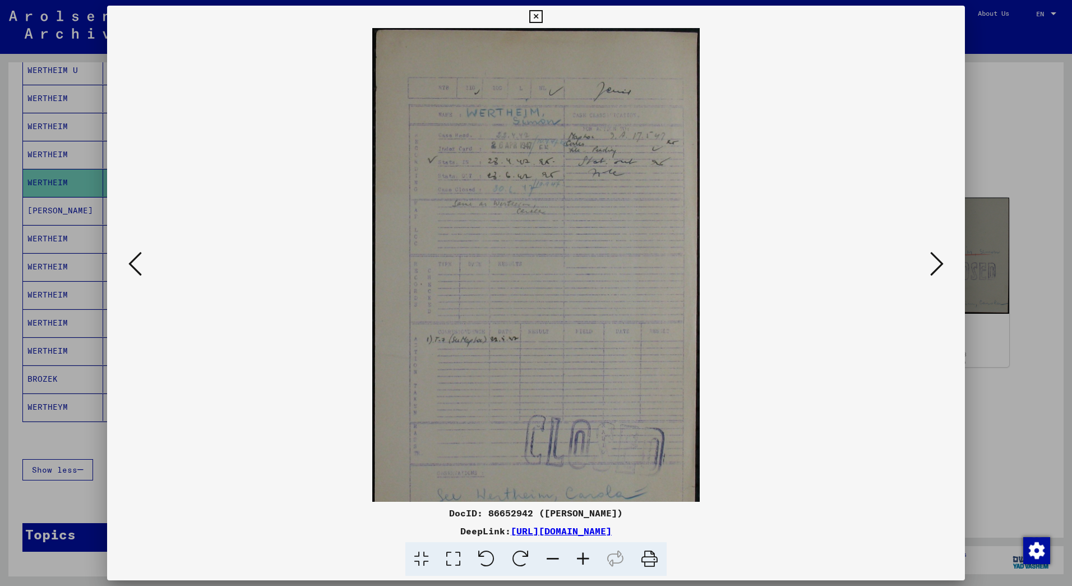
click at [588, 555] on icon at bounding box center [583, 559] width 30 height 34
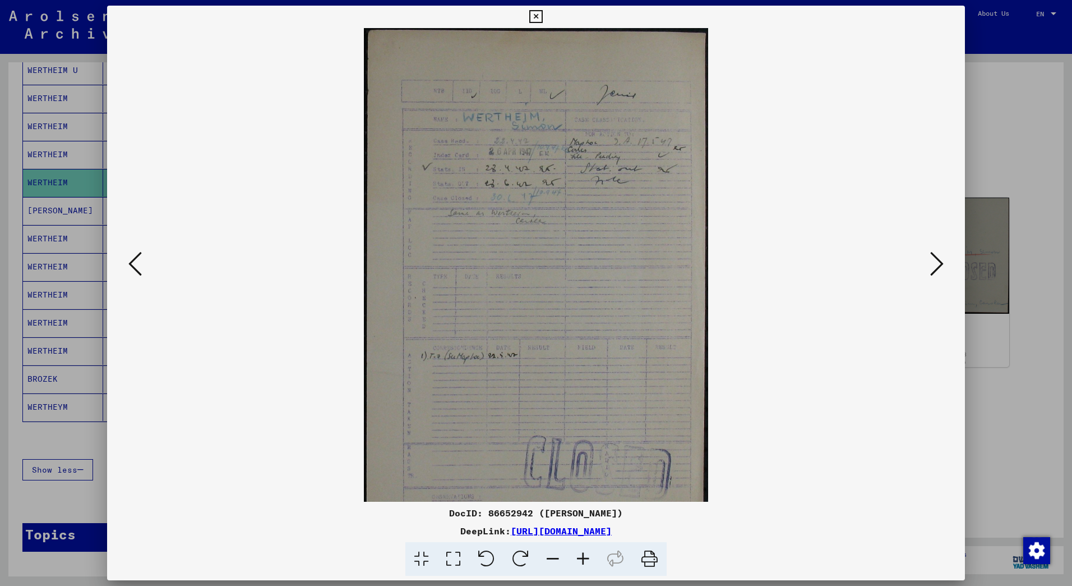
click at [588, 555] on icon at bounding box center [583, 559] width 30 height 34
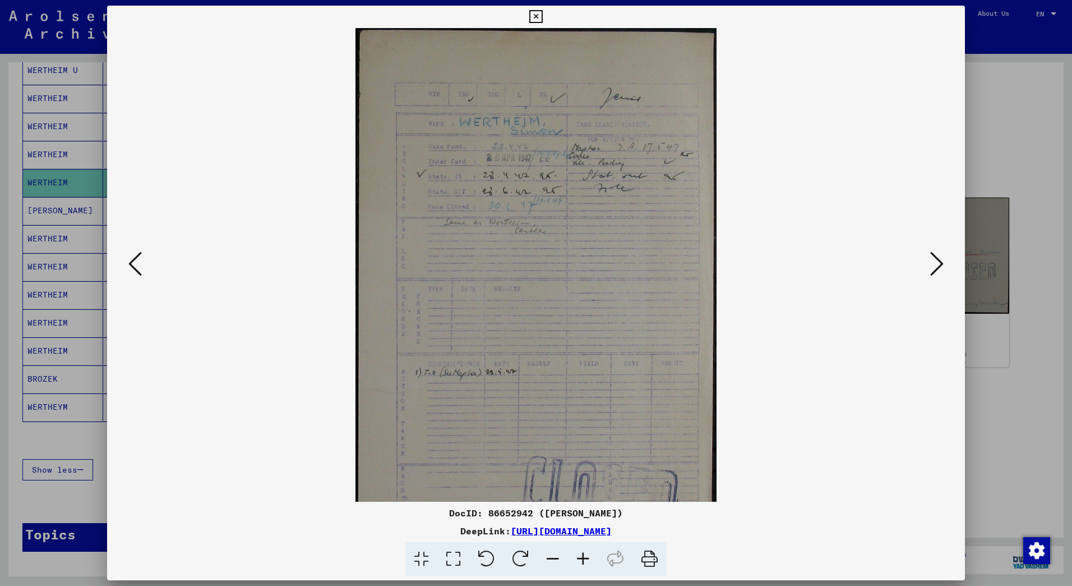
click at [588, 555] on icon at bounding box center [583, 559] width 30 height 34
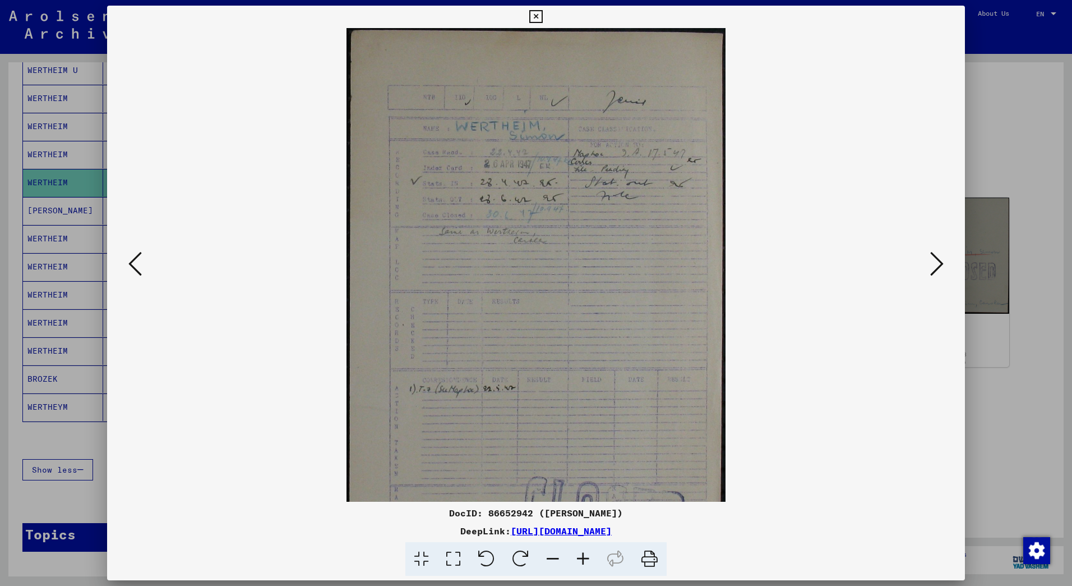
click at [587, 555] on icon at bounding box center [583, 559] width 30 height 34
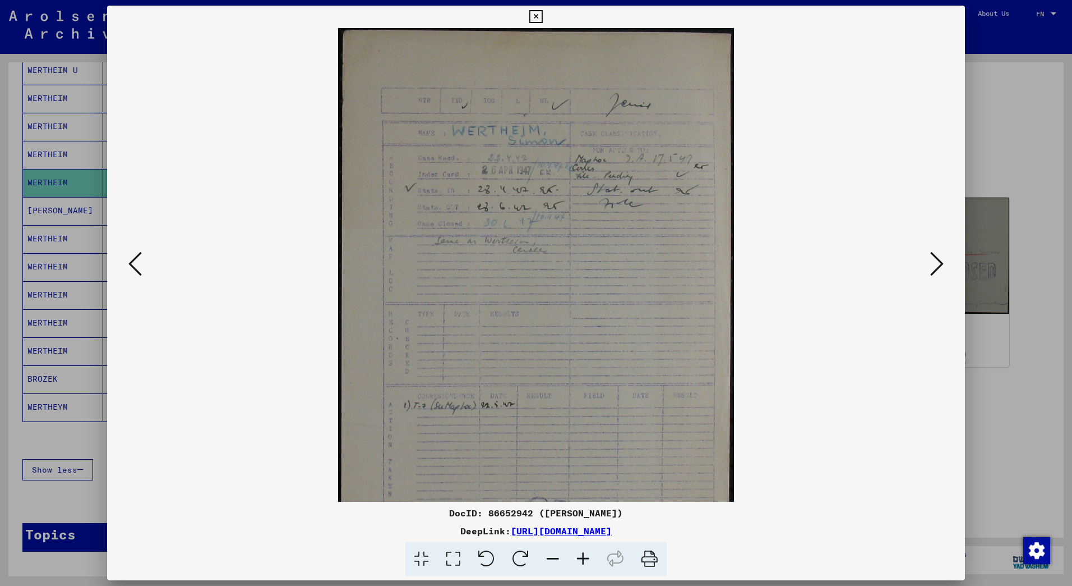
click at [587, 555] on icon at bounding box center [583, 559] width 30 height 34
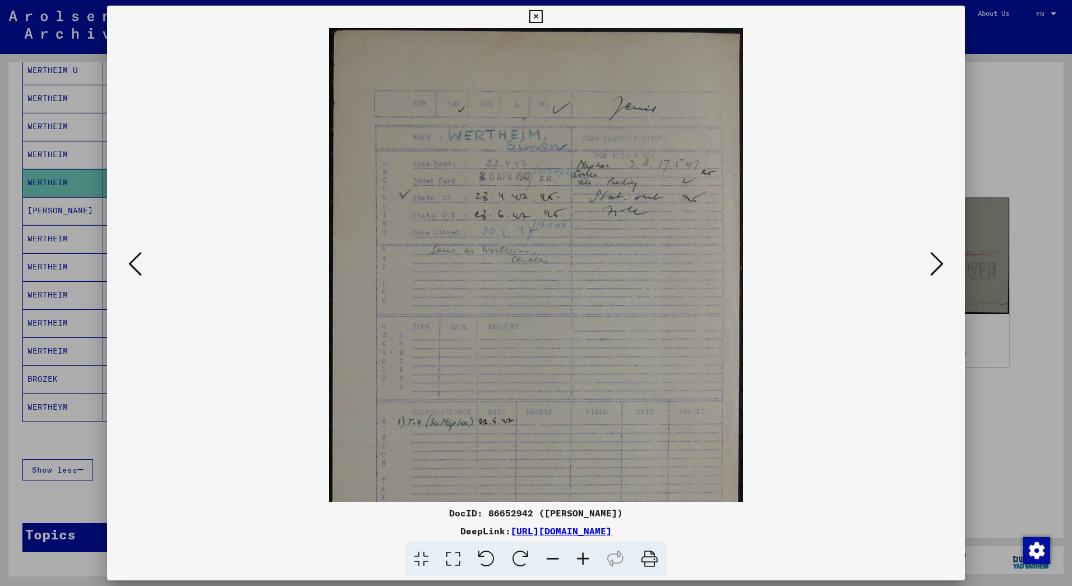
click at [586, 555] on icon at bounding box center [583, 559] width 30 height 34
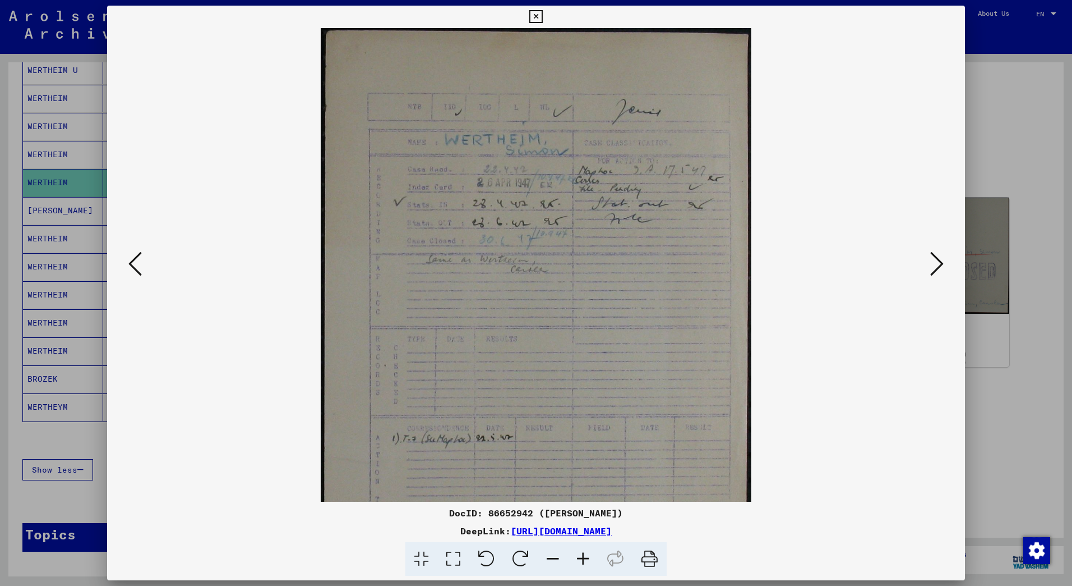
click at [586, 555] on icon at bounding box center [583, 559] width 30 height 34
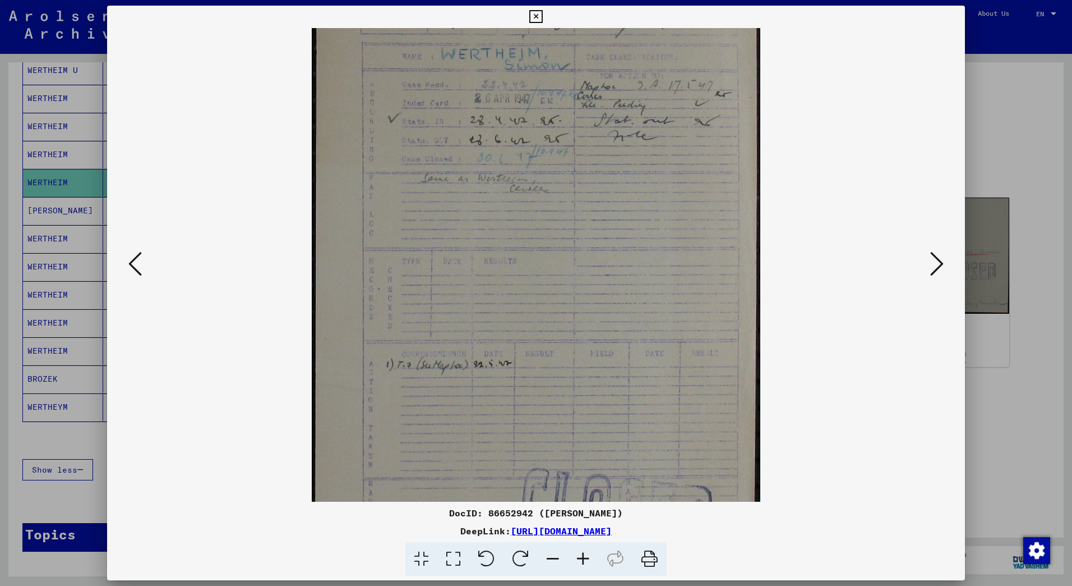
scroll to position [95, 0]
drag, startPoint x: 589, startPoint y: 420, endPoint x: 600, endPoint y: 325, distance: 96.0
click at [600, 325] on img at bounding box center [536, 296] width 448 height 726
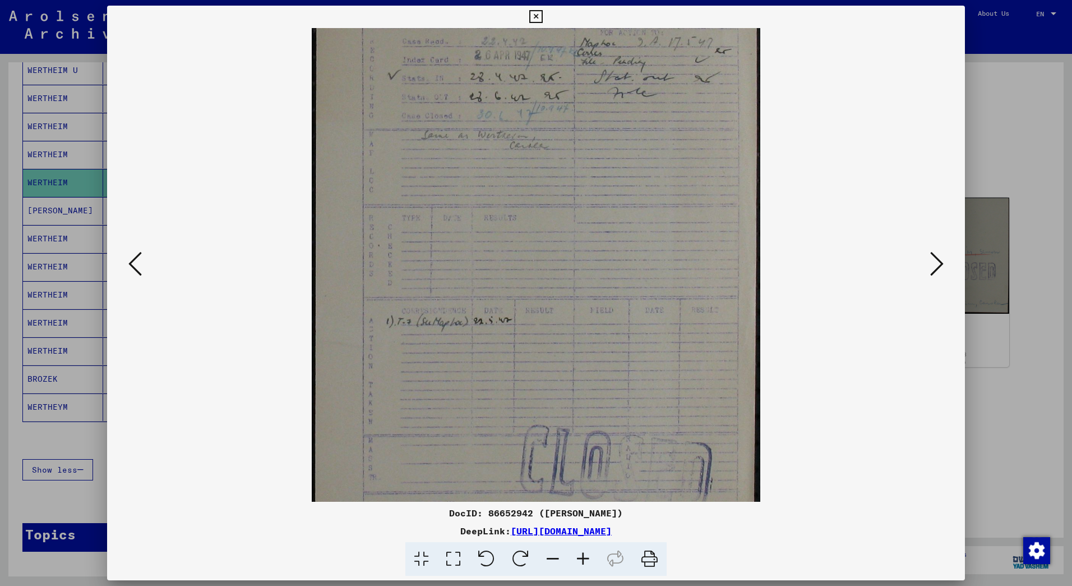
scroll to position [142, 0]
drag, startPoint x: 587, startPoint y: 367, endPoint x: 588, endPoint y: 320, distance: 47.1
click at [588, 320] on img at bounding box center [536, 249] width 448 height 726
click at [936, 261] on icon at bounding box center [937, 263] width 13 height 27
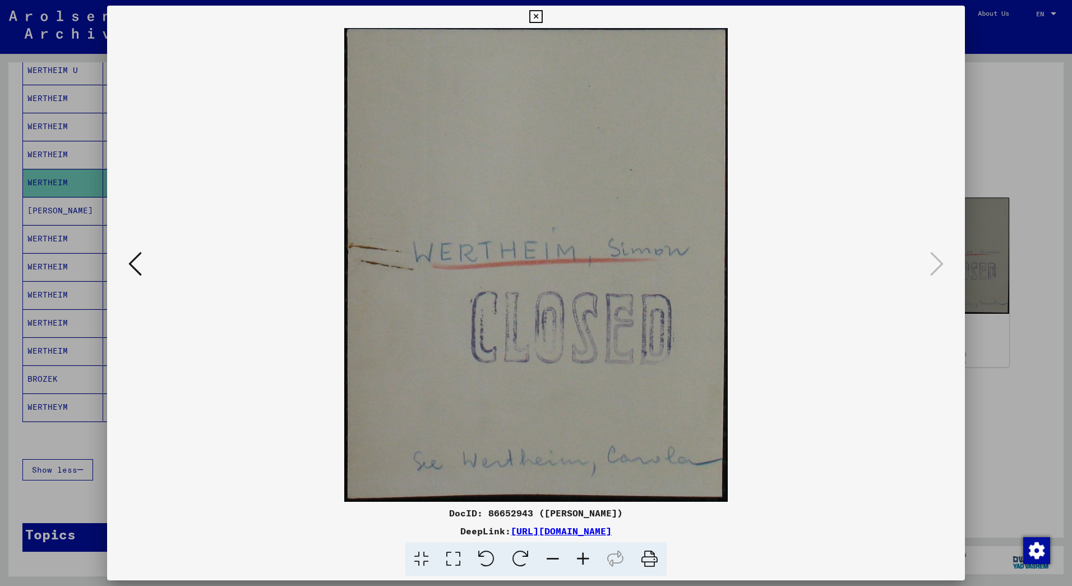
scroll to position [0, 0]
click at [537, 13] on icon at bounding box center [536, 16] width 13 height 13
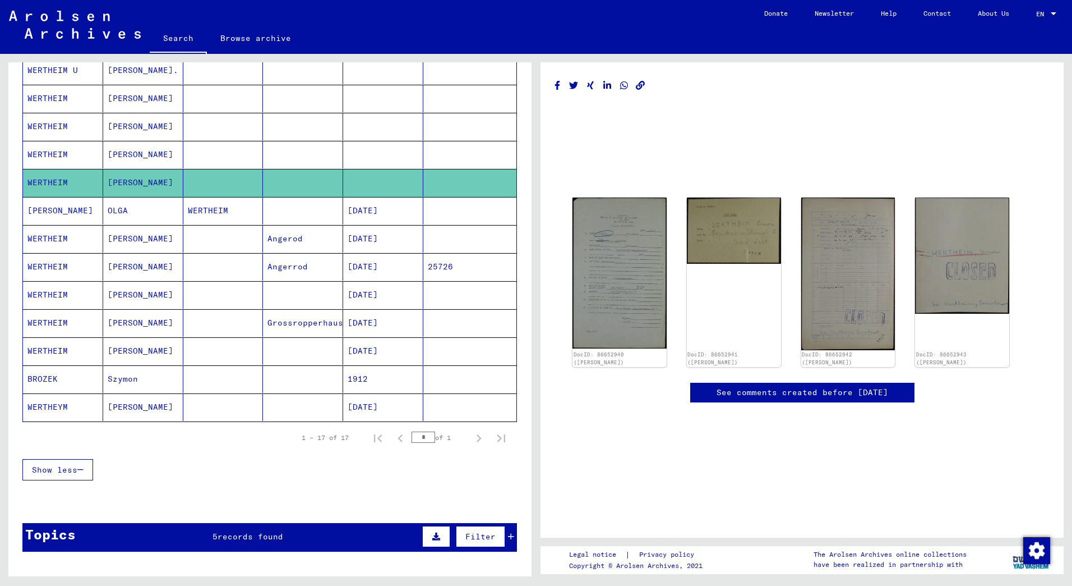
click at [390, 159] on mat-cell at bounding box center [383, 154] width 80 height 27
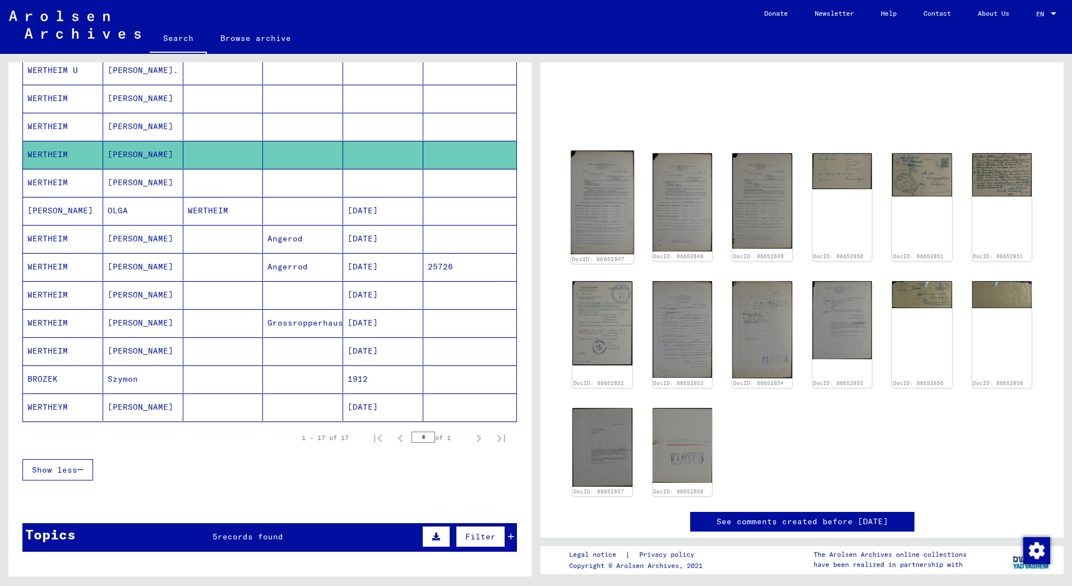
click at [609, 215] on img at bounding box center [602, 201] width 63 height 103
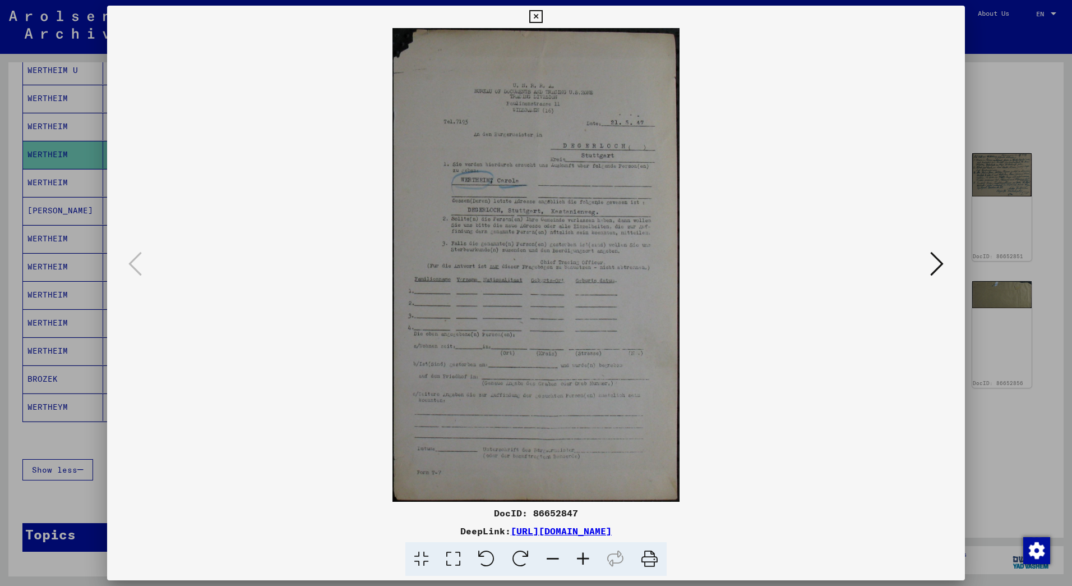
click at [939, 260] on icon at bounding box center [937, 263] width 13 height 27
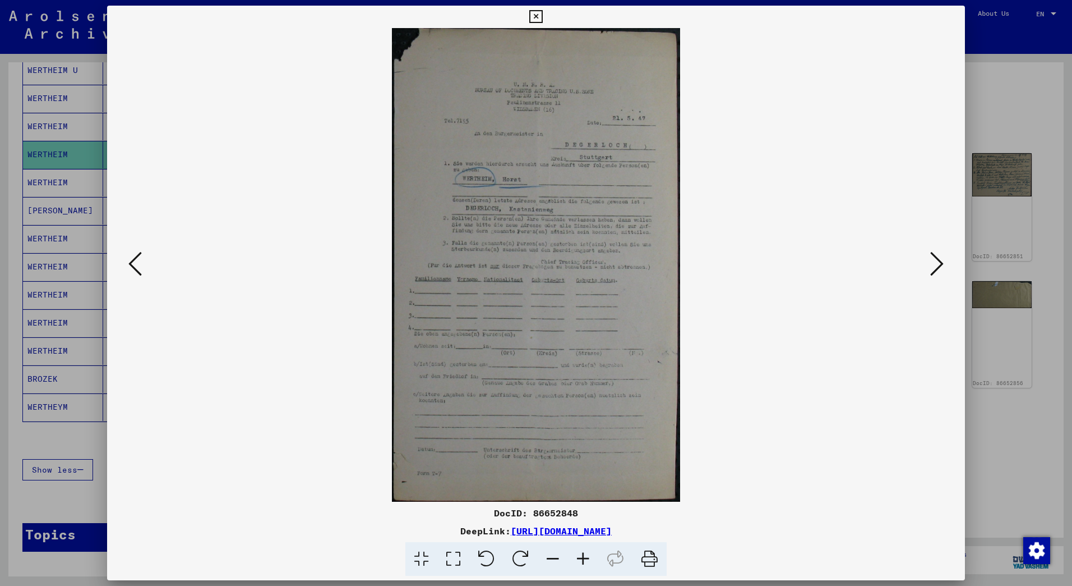
click at [938, 260] on icon at bounding box center [937, 263] width 13 height 27
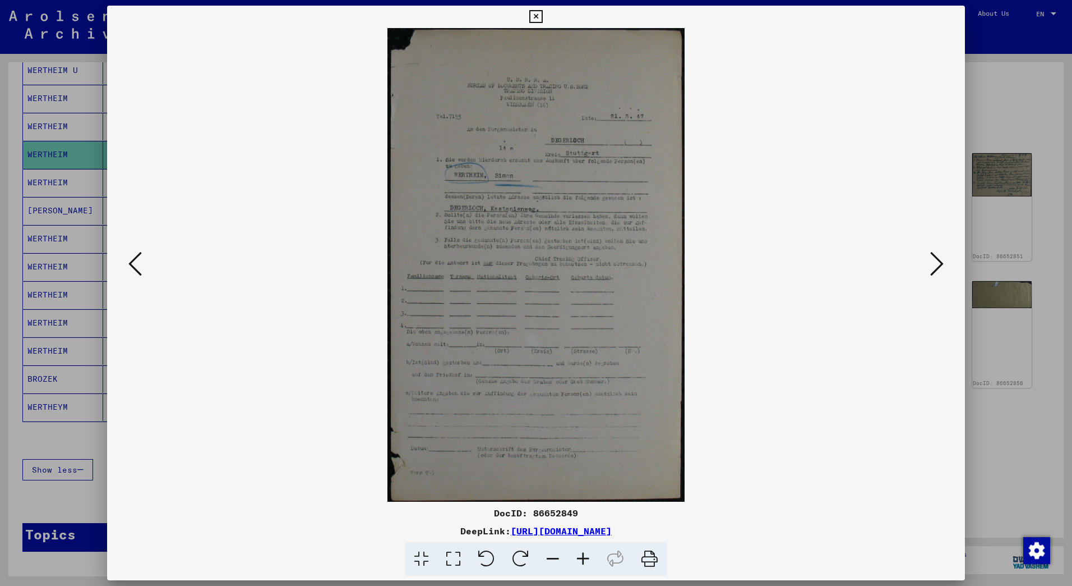
click at [938, 260] on icon at bounding box center [937, 263] width 13 height 27
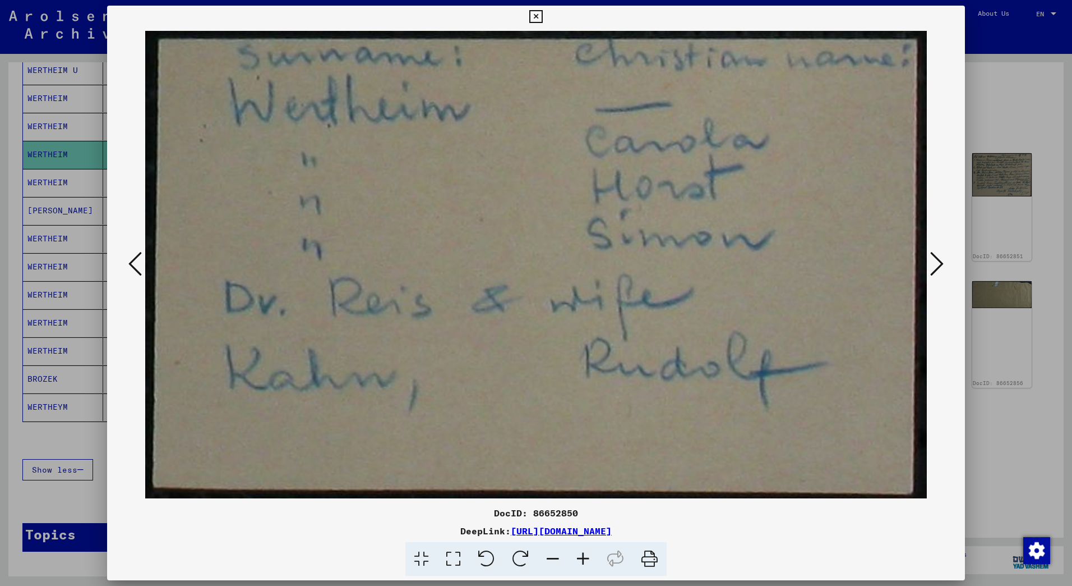
click at [938, 260] on icon at bounding box center [937, 263] width 13 height 27
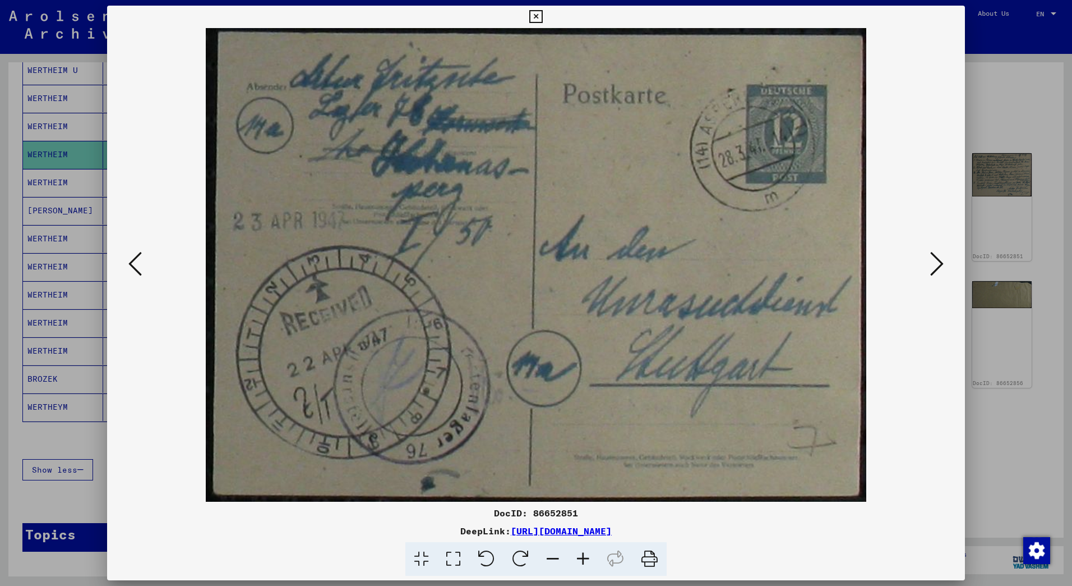
click at [938, 260] on icon at bounding box center [937, 263] width 13 height 27
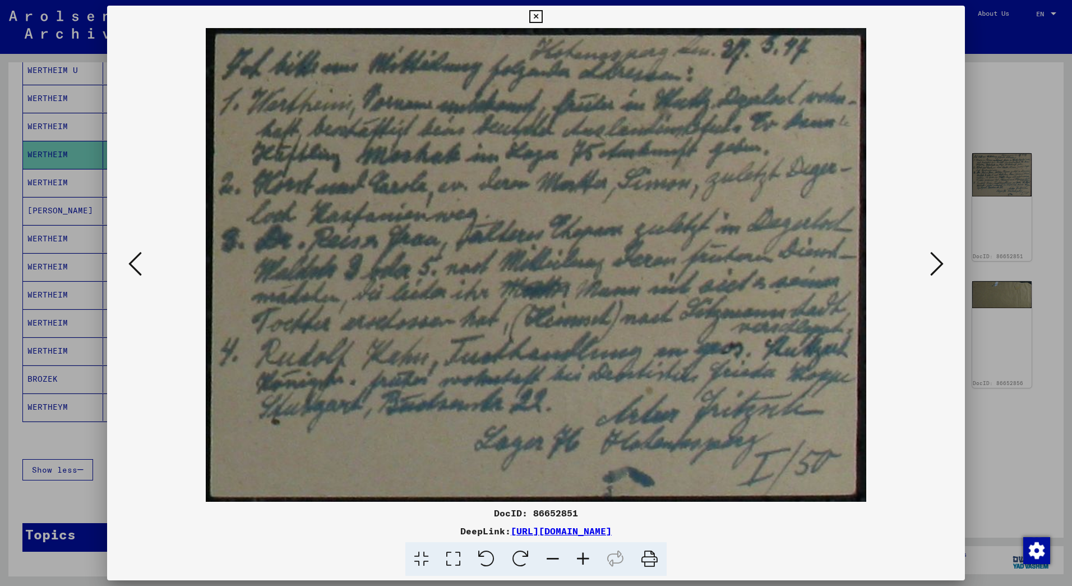
click at [938, 260] on icon at bounding box center [937, 263] width 13 height 27
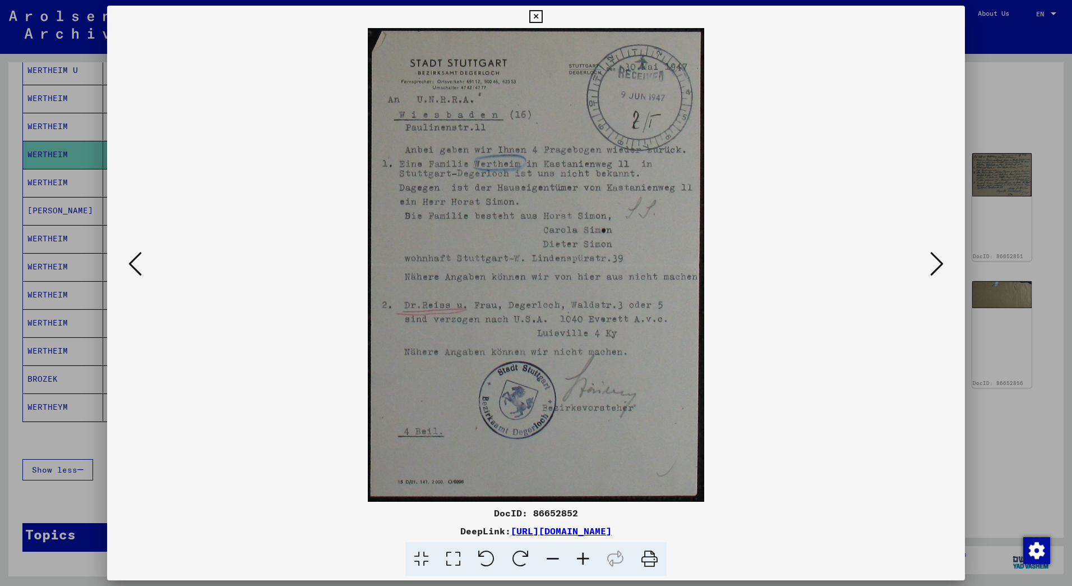
click at [938, 260] on icon at bounding box center [937, 263] width 13 height 27
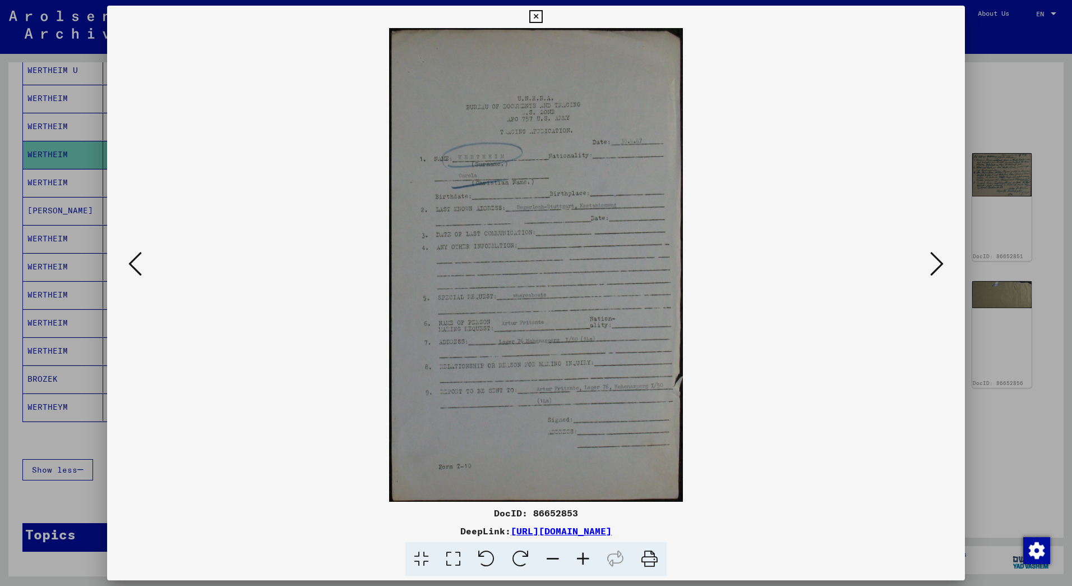
click at [938, 260] on icon at bounding box center [937, 263] width 13 height 27
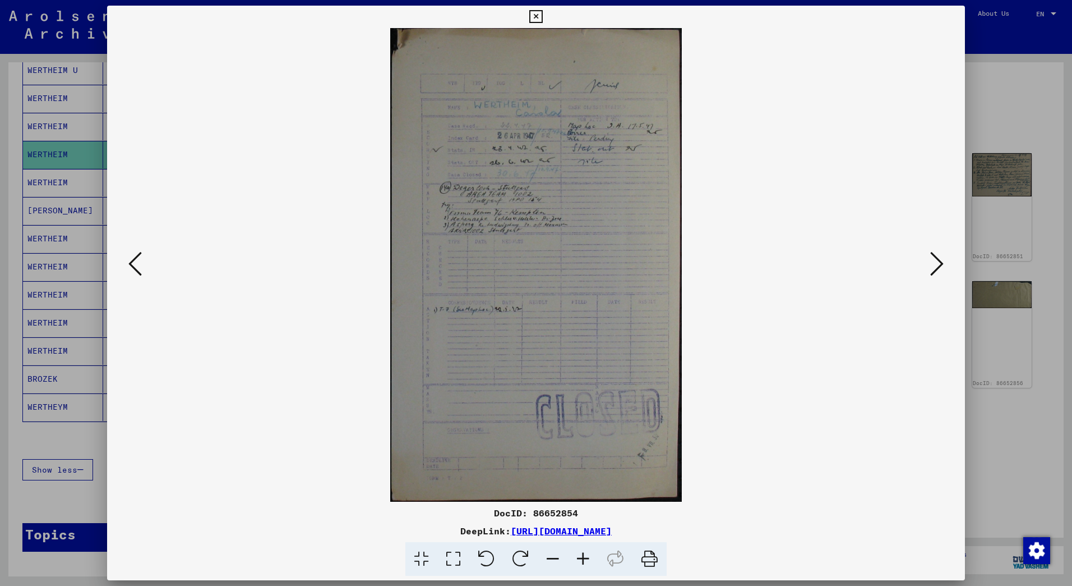
click at [537, 18] on icon at bounding box center [536, 16] width 13 height 13
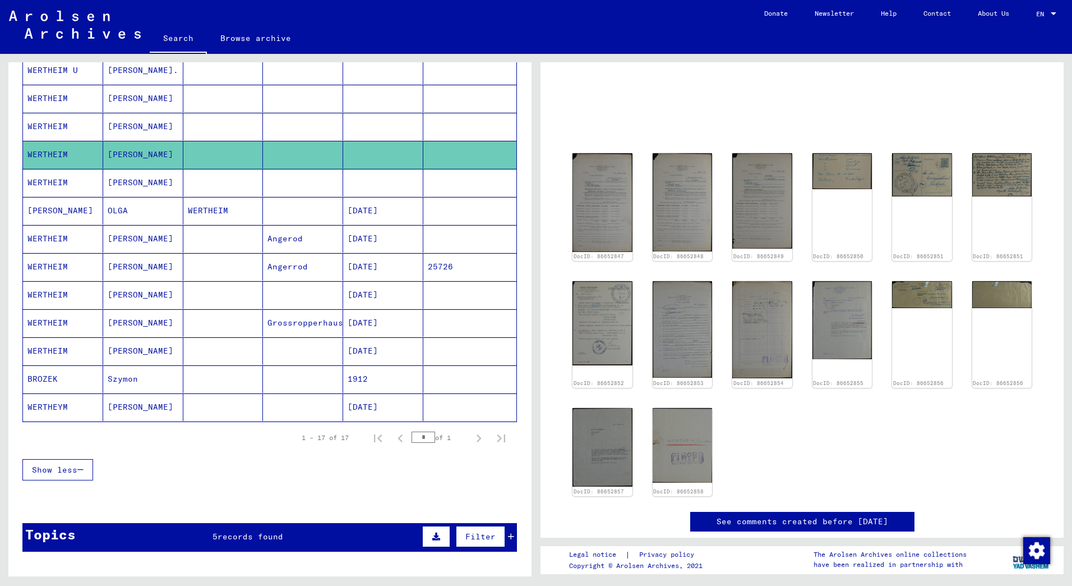
click at [376, 125] on mat-cell at bounding box center [383, 126] width 80 height 27
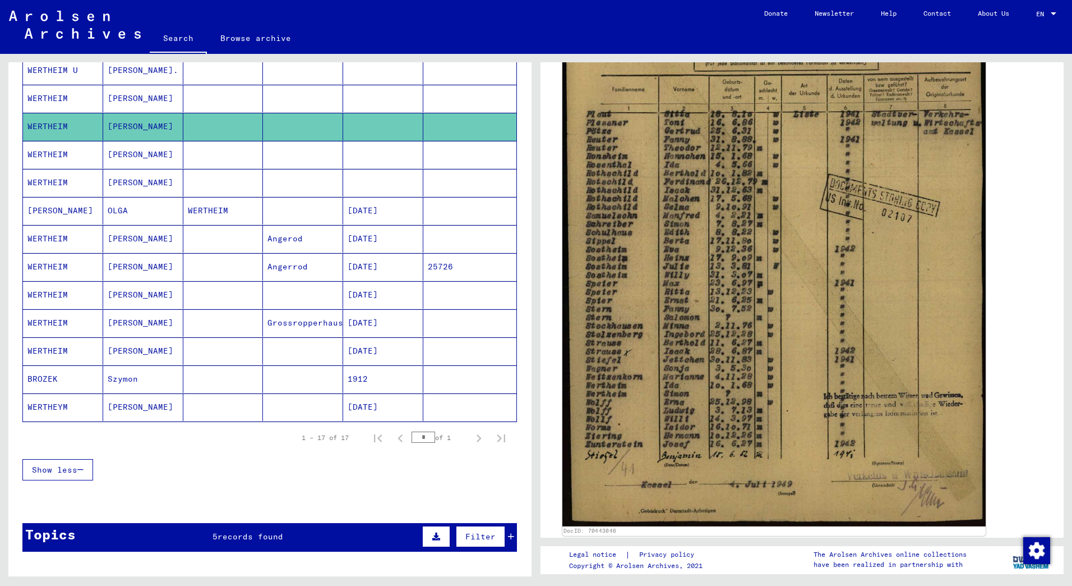
scroll to position [337, 0]
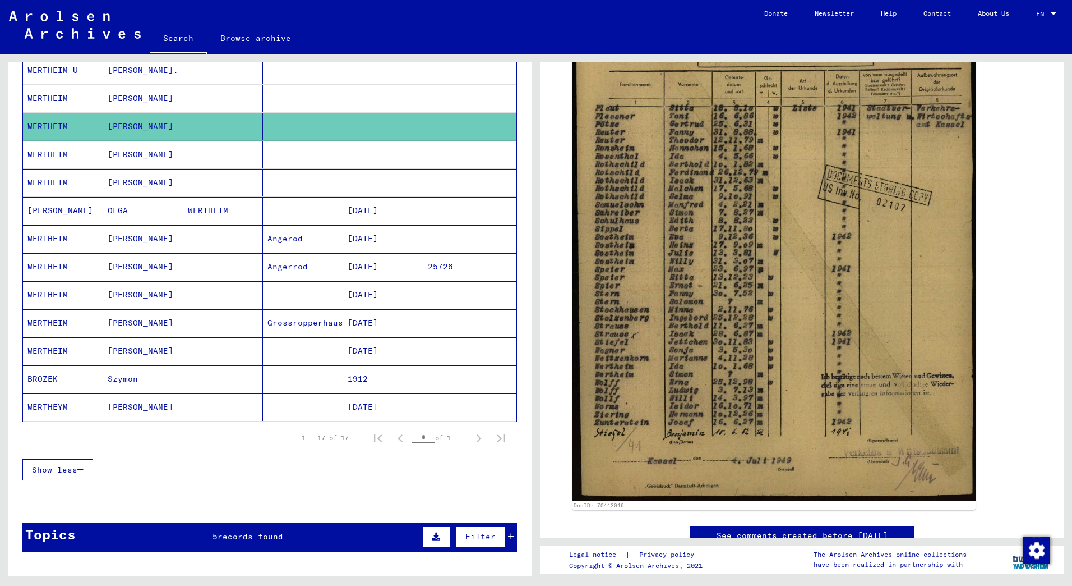
click at [389, 96] on mat-cell at bounding box center [383, 98] width 80 height 27
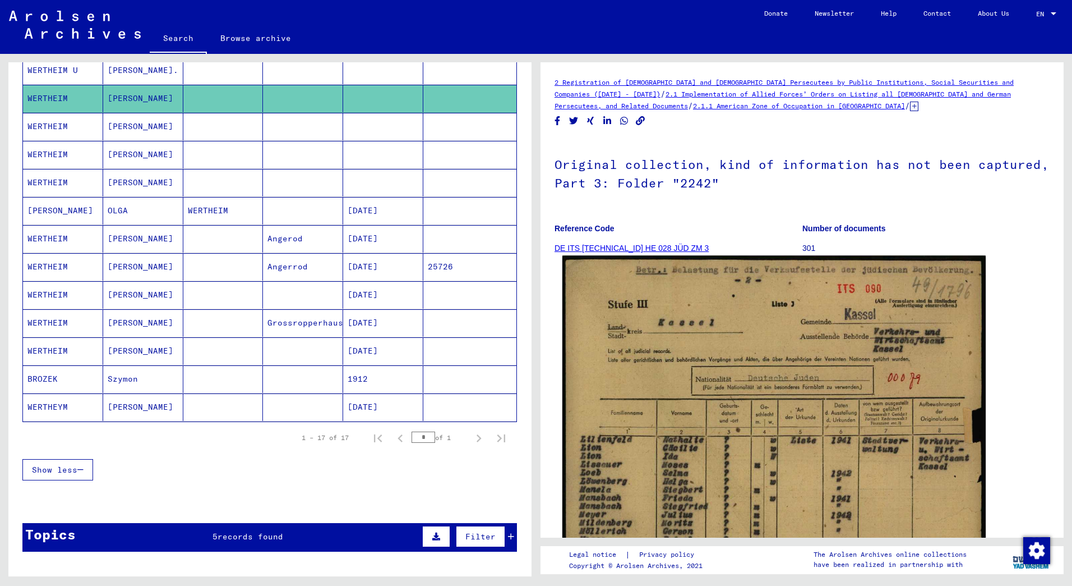
click at [678, 464] on img at bounding box center [774, 554] width 423 height 596
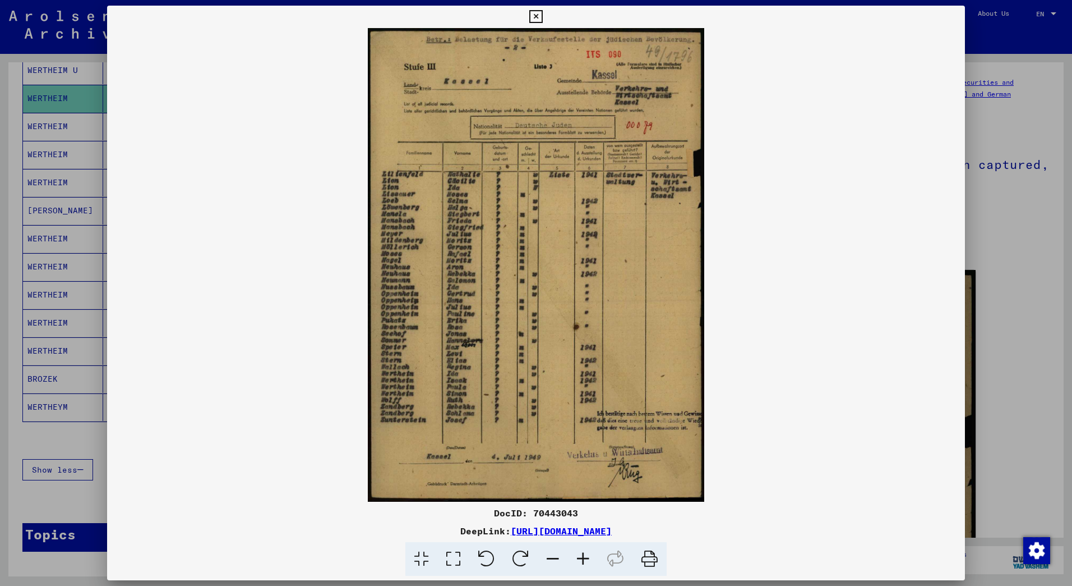
click at [537, 13] on icon at bounding box center [536, 16] width 13 height 13
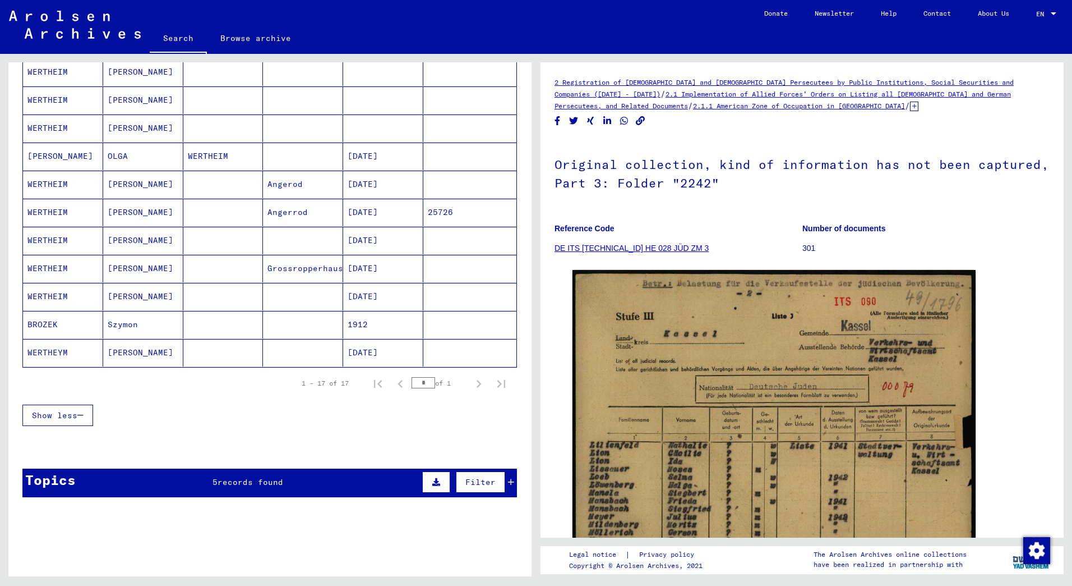
scroll to position [337, 0]
click at [376, 182] on mat-cell "[DATE]" at bounding box center [383, 184] width 80 height 27
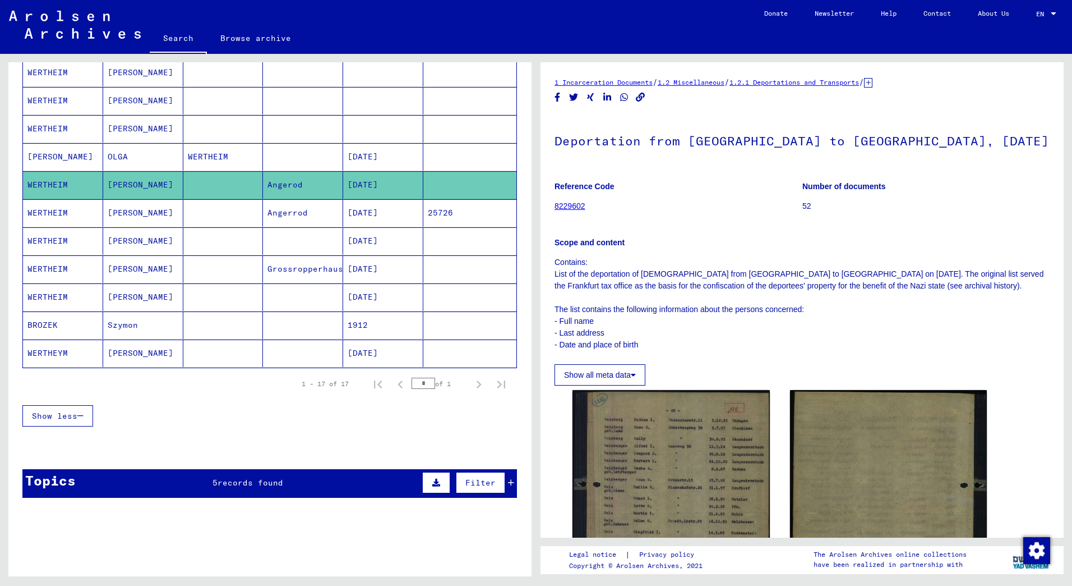
click at [377, 210] on mat-cell "[DATE]" at bounding box center [383, 212] width 80 height 27
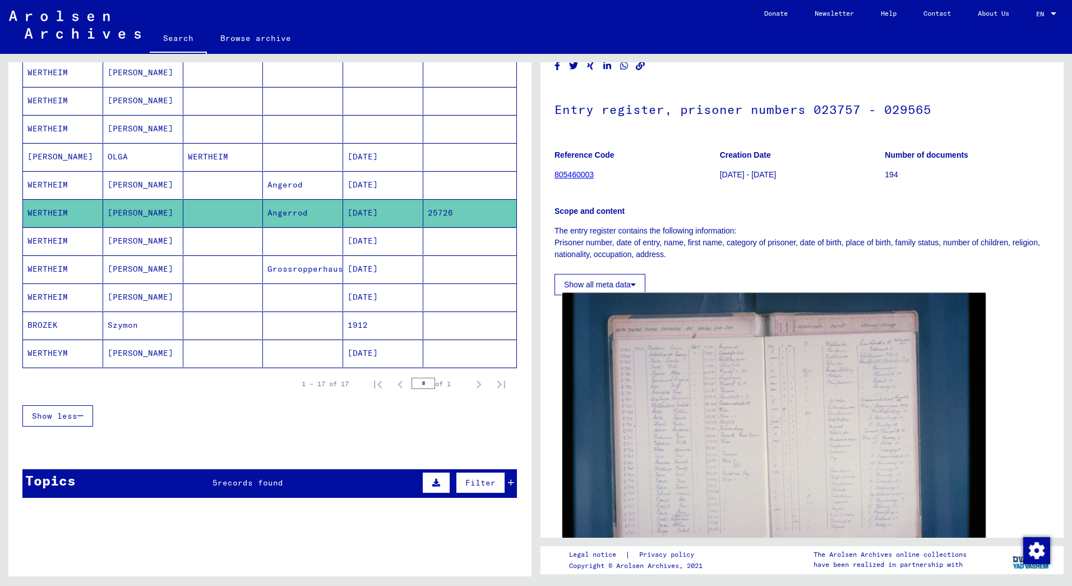
scroll to position [56, 0]
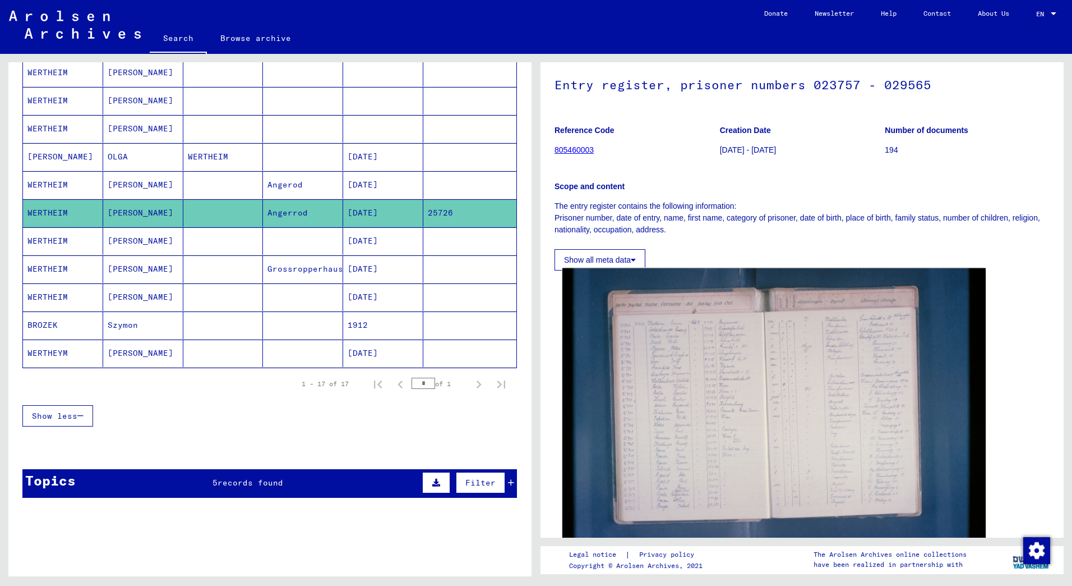
click at [703, 369] on img at bounding box center [774, 409] width 423 height 282
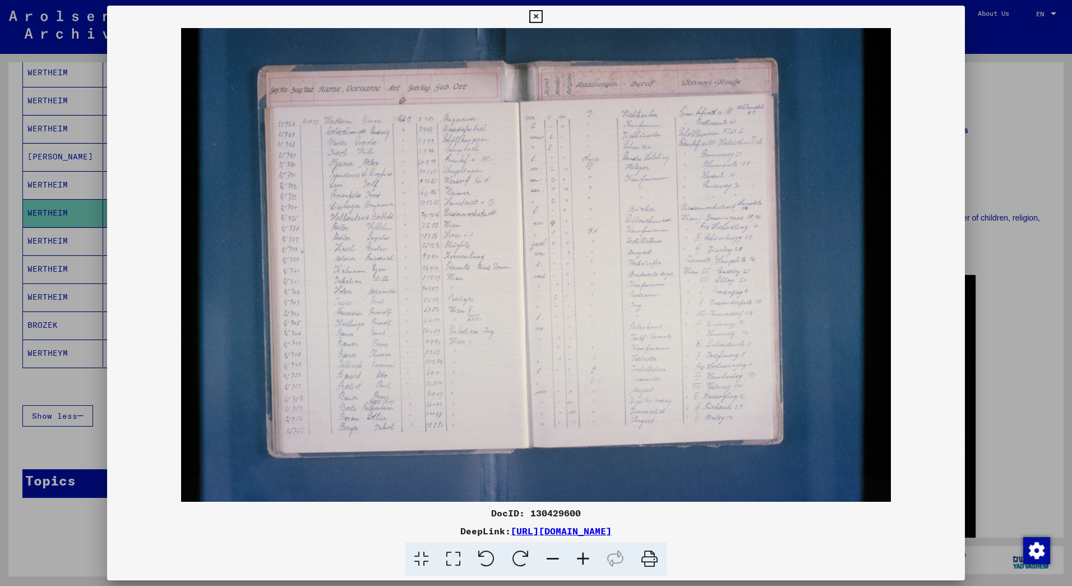
drag, startPoint x: 753, startPoint y: 533, endPoint x: 412, endPoint y: 507, distance: 342.1
click at [412, 507] on div "DocID: 130429600 DeepLink: [URL][DOMAIN_NAME]" at bounding box center [536, 541] width 858 height 70
copy div "DocID: 130429600 DeepLink: [URL][DOMAIN_NAME]"
click at [541, 20] on icon at bounding box center [536, 16] width 13 height 13
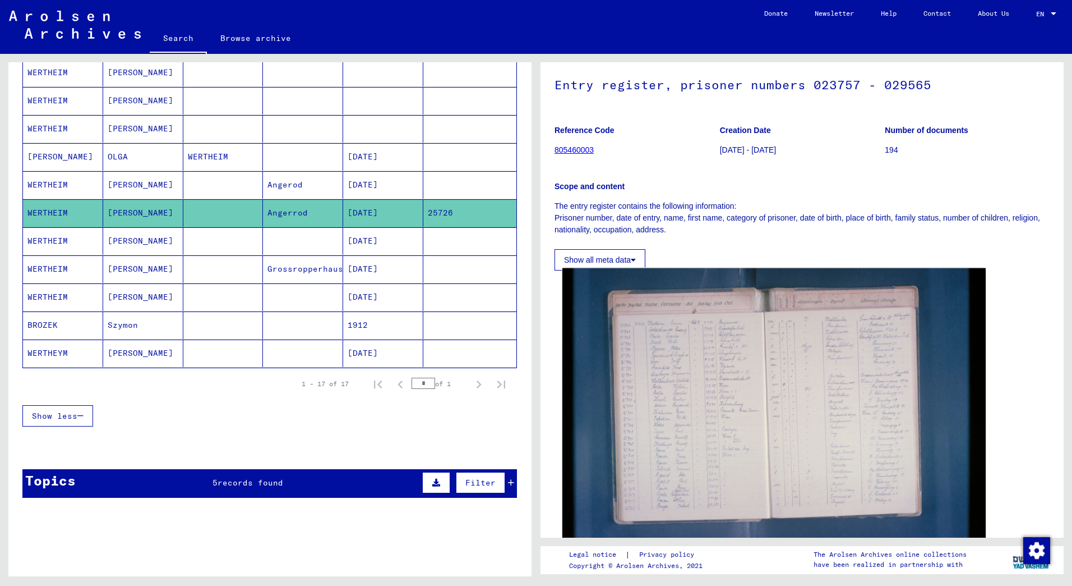
click at [759, 392] on img at bounding box center [774, 409] width 423 height 282
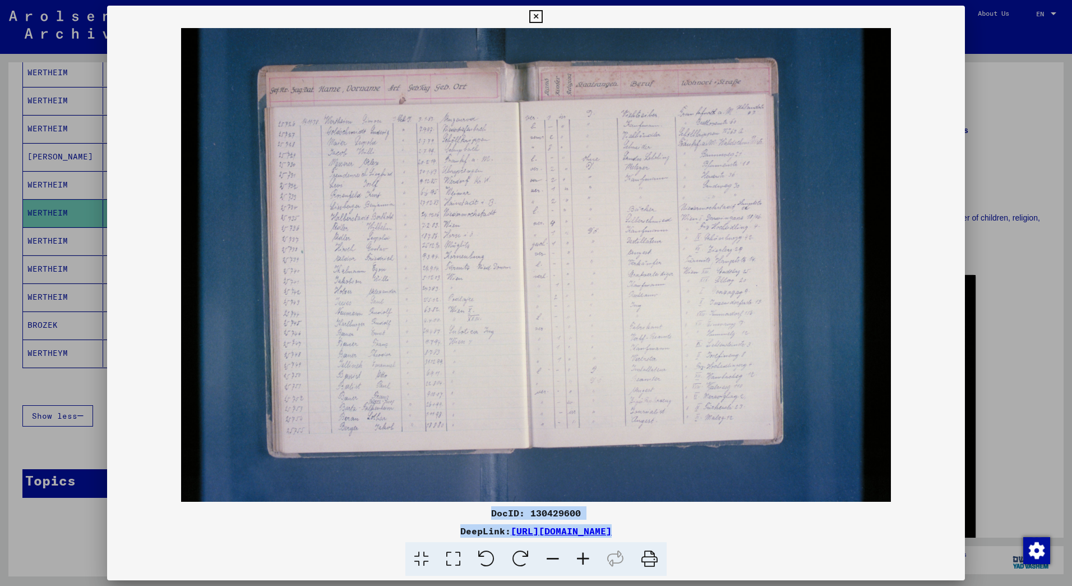
drag, startPoint x: 763, startPoint y: 540, endPoint x: 380, endPoint y: 512, distance: 384.2
click at [380, 512] on div "DocID: 130429600 DeepLink: [URL][DOMAIN_NAME]" at bounding box center [536, 541] width 858 height 70
copy div "DocID: 130429600 DeepLink: [URL][DOMAIN_NAME]"
click at [537, 11] on icon at bounding box center [536, 16] width 13 height 13
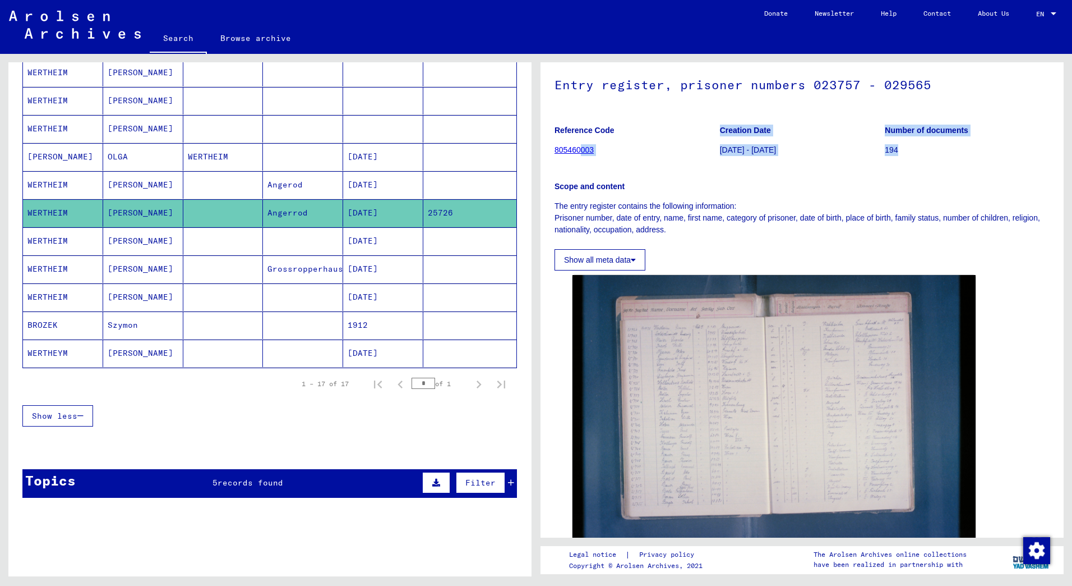
drag, startPoint x: 922, startPoint y: 154, endPoint x: 581, endPoint y: 139, distance: 341.9
click at [581, 117] on div "Reference Code 805460003 Creation Date [DATE] - [DATE] Number of documents 194" at bounding box center [802, 117] width 495 height 0
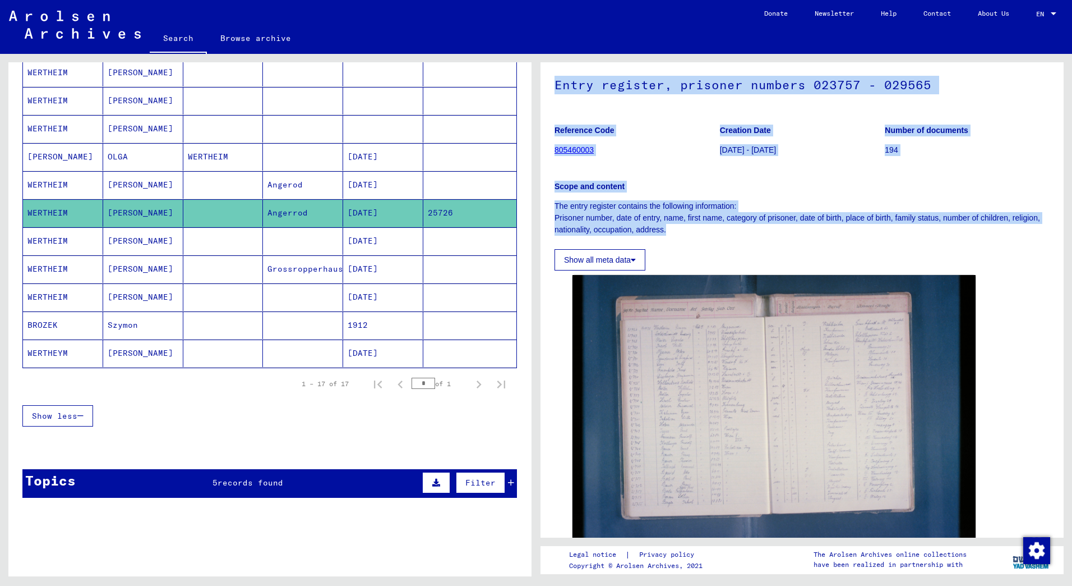
drag, startPoint x: 683, startPoint y: 230, endPoint x: 554, endPoint y: 93, distance: 187.7
click at [554, 93] on yv-its-full-details "1 Incarceration Documents / 1.1 Camps and Ghettos / 1.1.6 Dachau Concentration …" at bounding box center [802, 315] width 523 height 591
copy div "Entry register, prisoner numbers 023757 - 029565 Reference Code 805460003 Creat…"
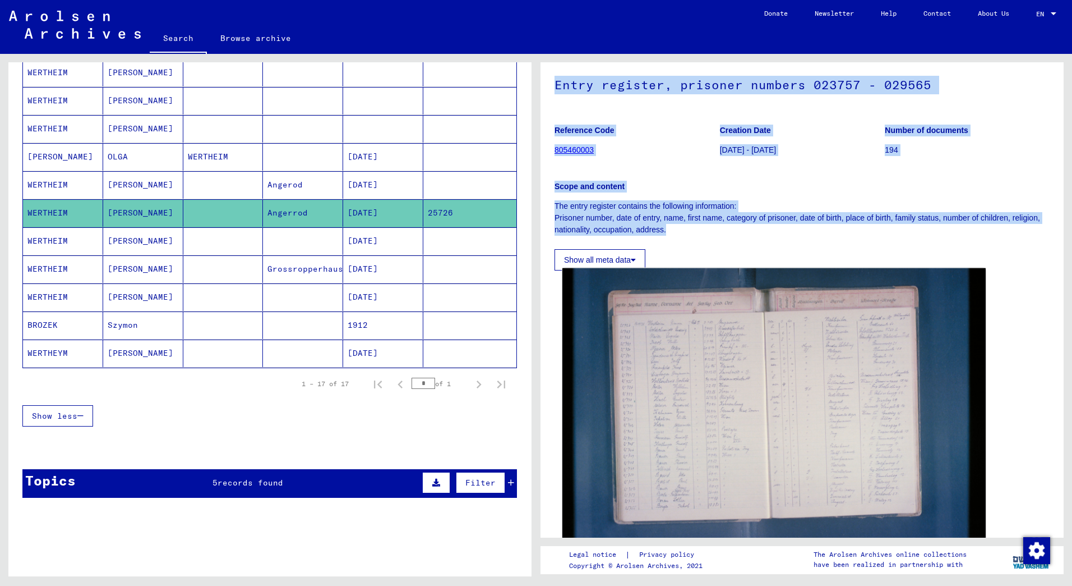
click at [744, 380] on img at bounding box center [774, 409] width 423 height 282
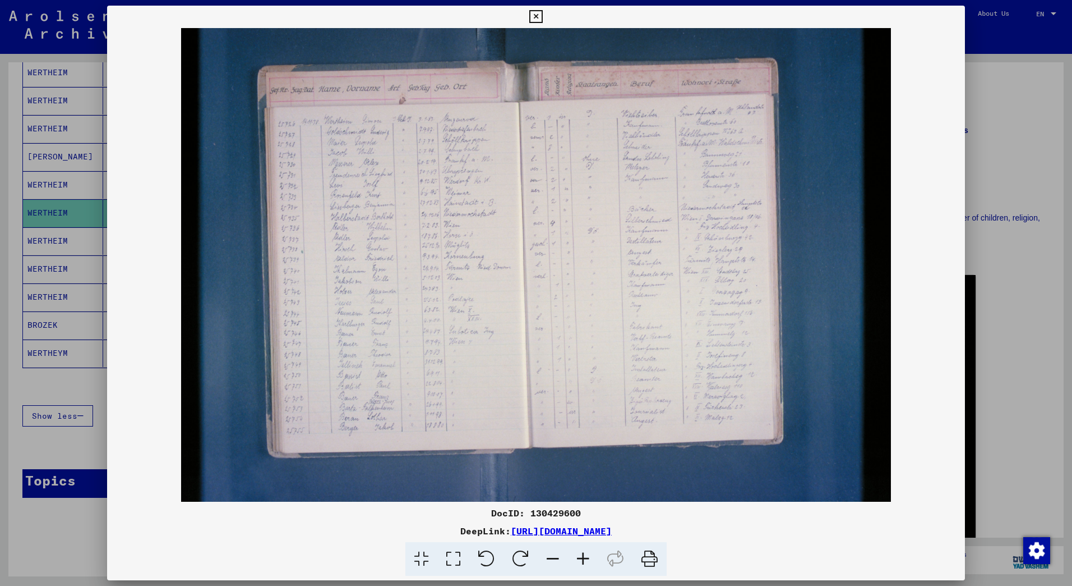
click at [584, 553] on icon at bounding box center [583, 559] width 30 height 34
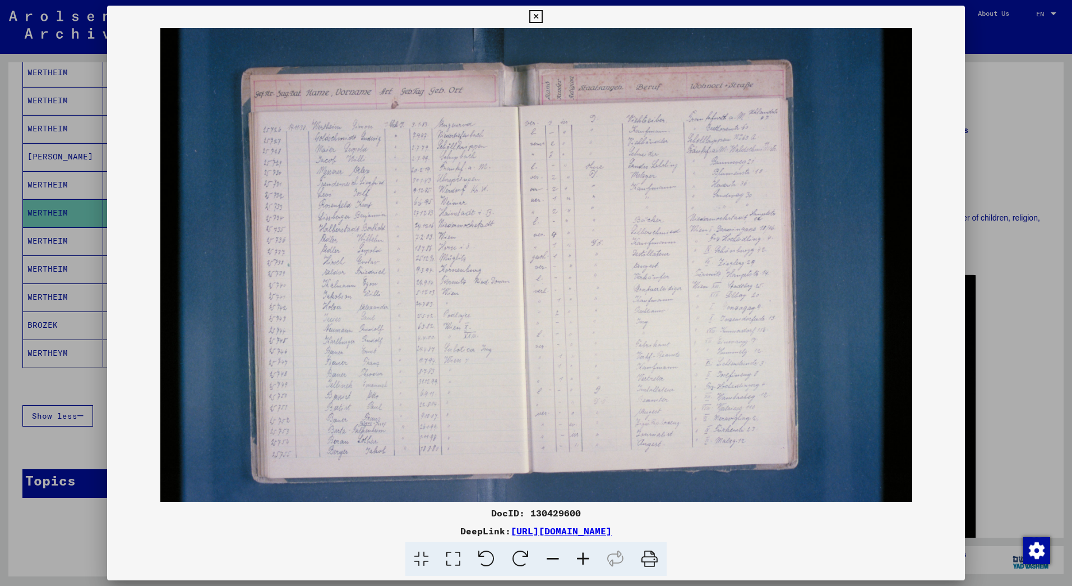
click at [583, 554] on icon at bounding box center [583, 559] width 30 height 34
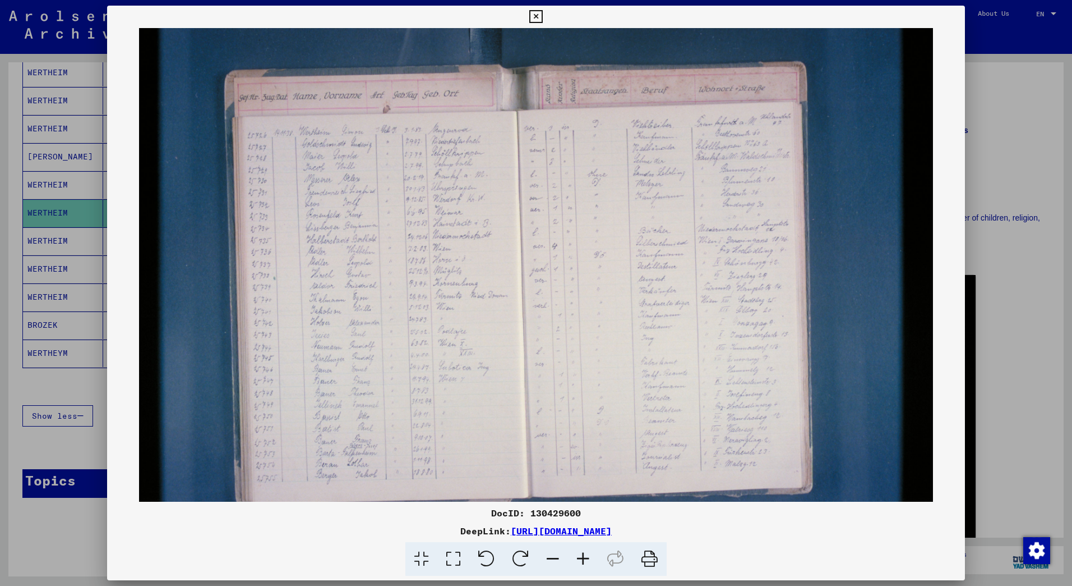
click at [583, 556] on icon at bounding box center [583, 559] width 30 height 34
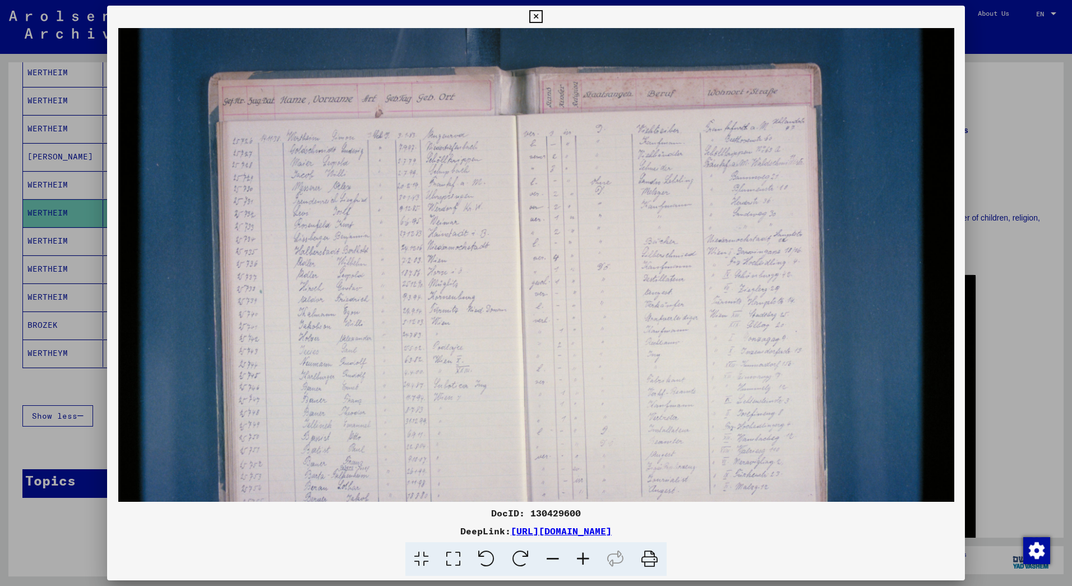
click at [582, 557] on icon at bounding box center [583, 559] width 30 height 34
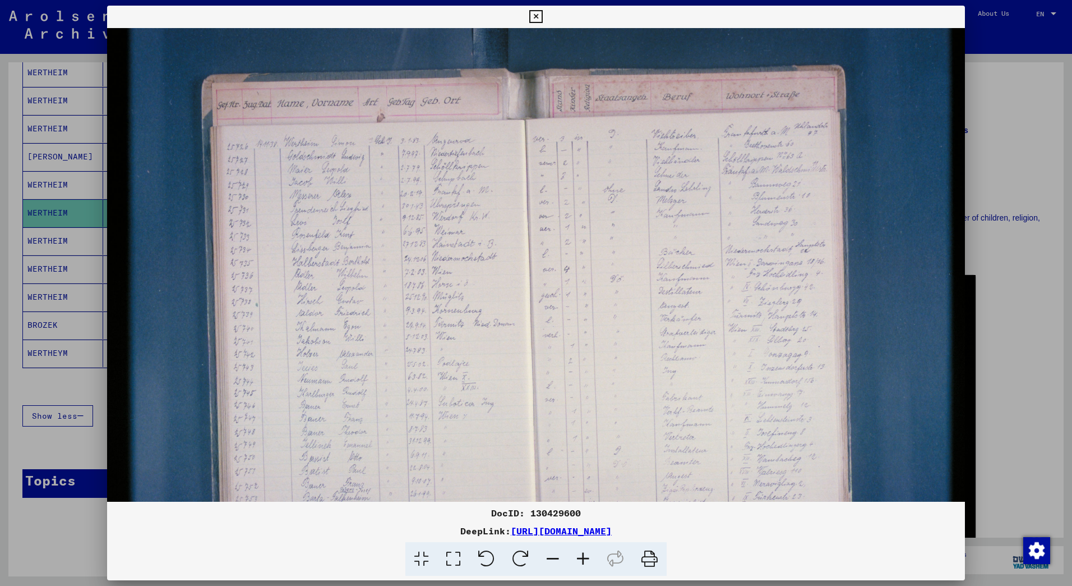
click at [579, 558] on icon at bounding box center [583, 559] width 30 height 34
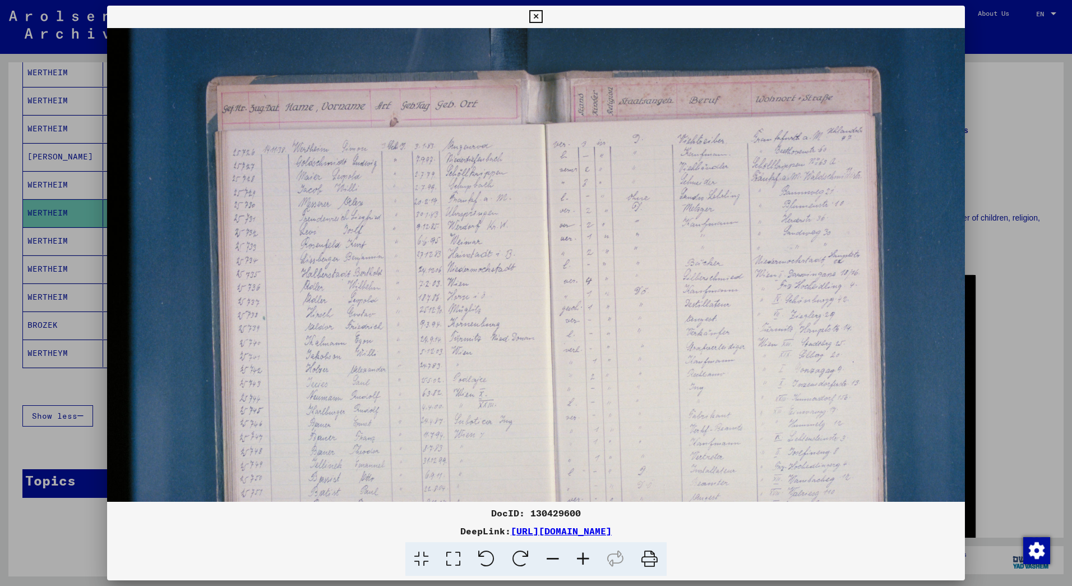
click at [578, 558] on icon at bounding box center [583, 559] width 30 height 34
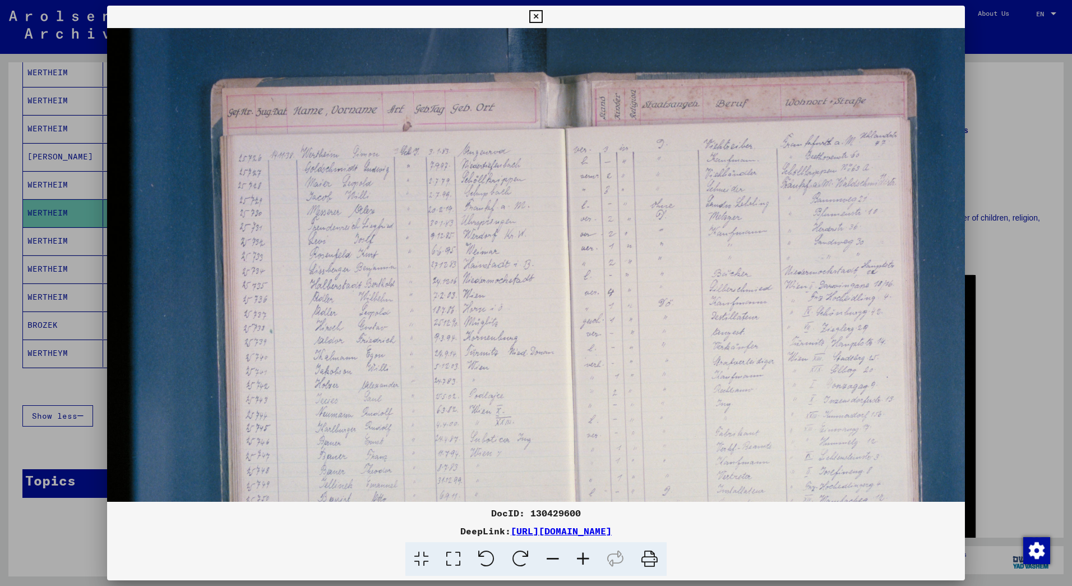
click at [577, 558] on icon at bounding box center [583, 559] width 30 height 34
click at [576, 558] on icon at bounding box center [583, 559] width 30 height 34
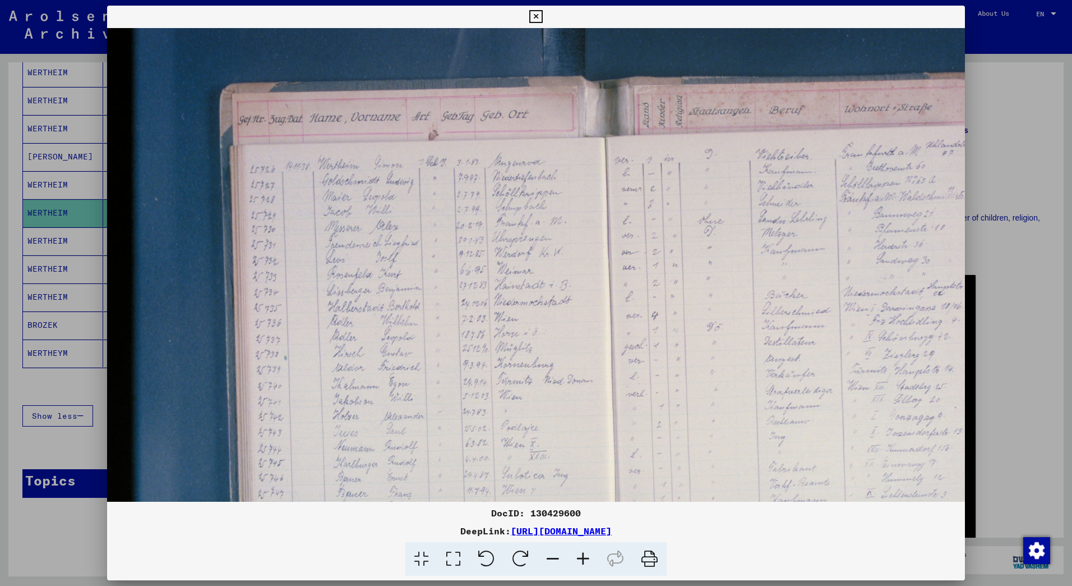
click at [576, 558] on icon at bounding box center [583, 559] width 30 height 34
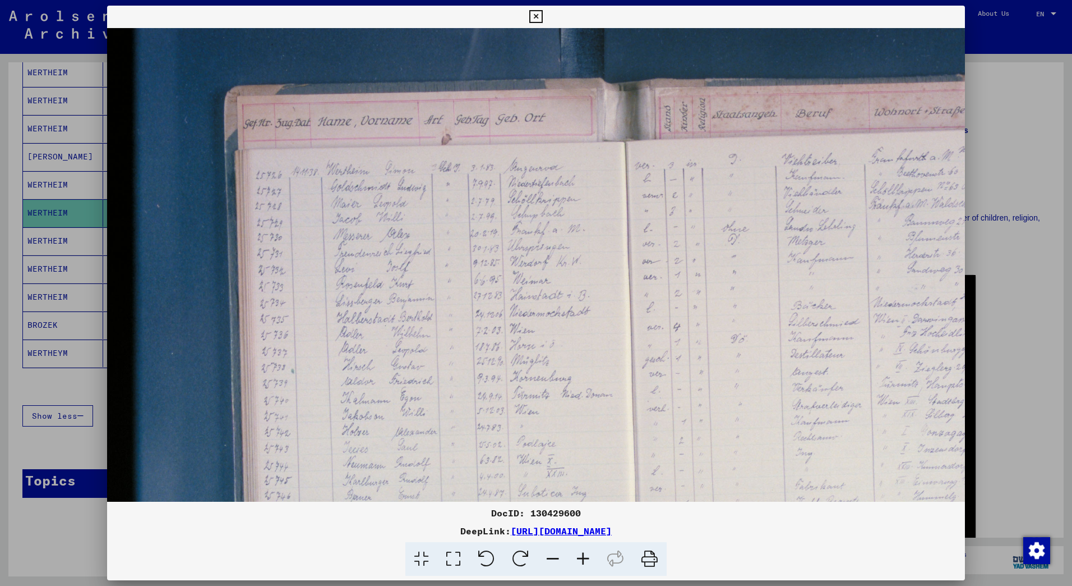
click at [576, 558] on icon at bounding box center [583, 559] width 30 height 34
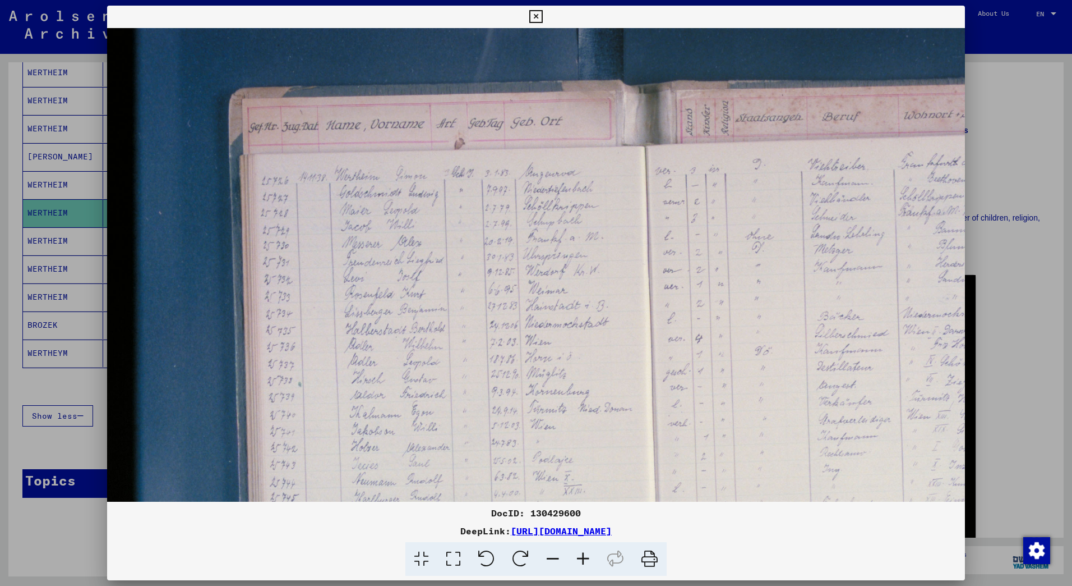
click at [575, 558] on icon at bounding box center [583, 559] width 30 height 34
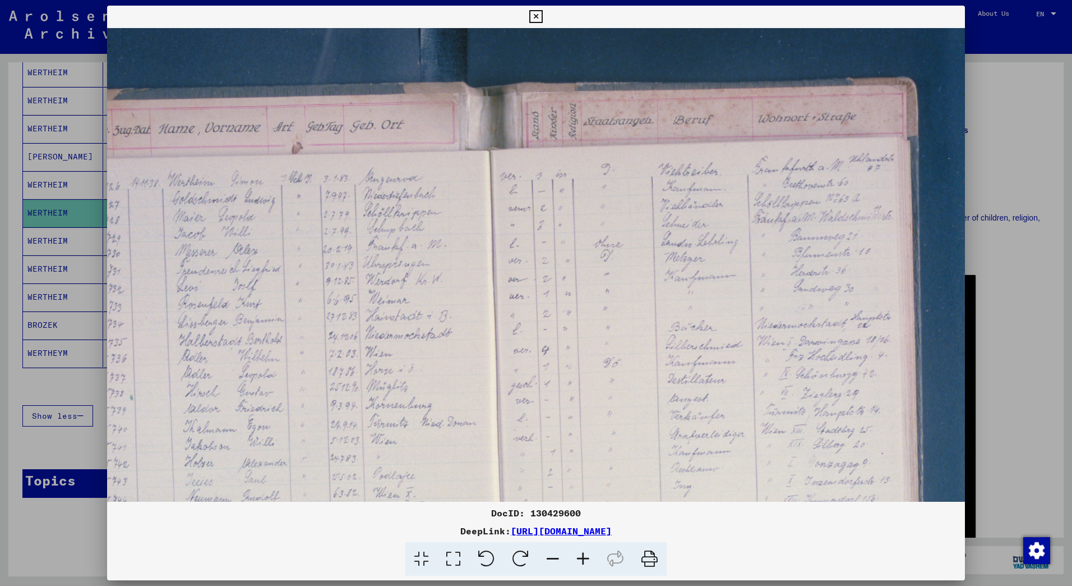
scroll to position [0, 177]
drag, startPoint x: 615, startPoint y: 409, endPoint x: 435, endPoint y: 430, distance: 181.2
click at [437, 432] on img at bounding box center [516, 419] width 1173 height 782
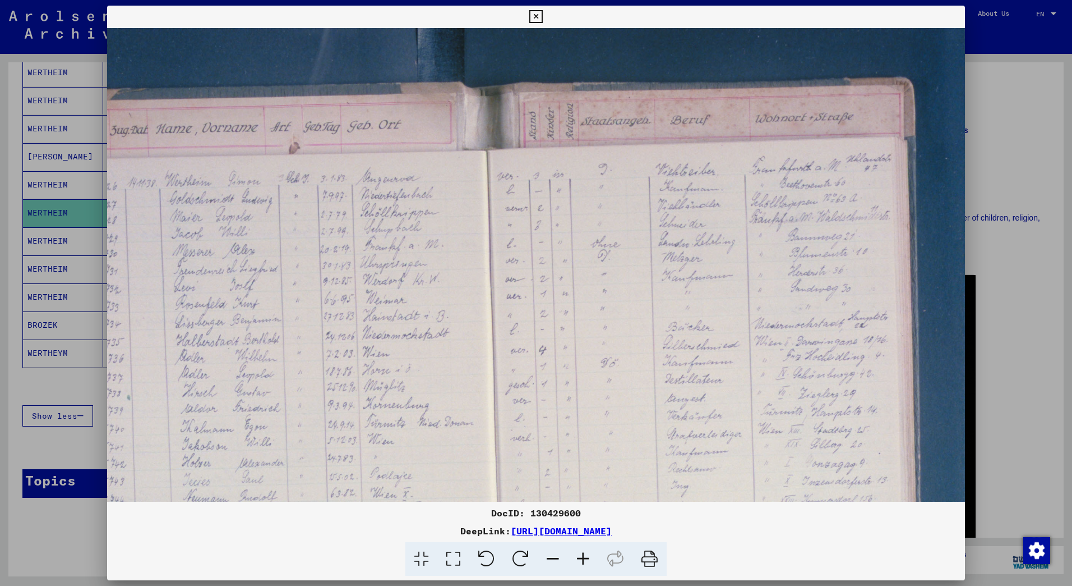
click at [583, 554] on icon at bounding box center [583, 559] width 30 height 34
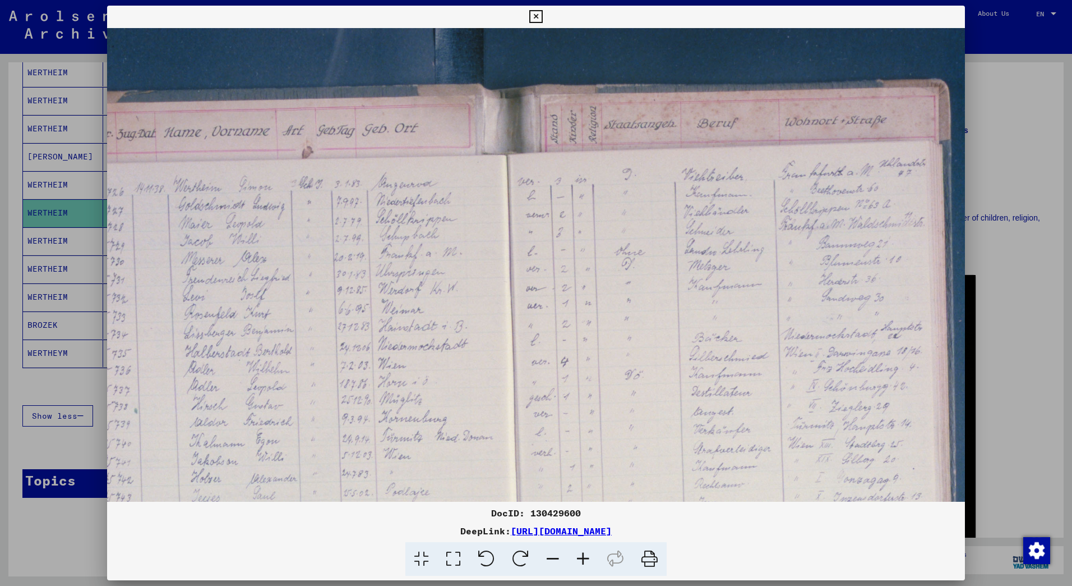
click at [583, 554] on icon at bounding box center [583, 559] width 30 height 34
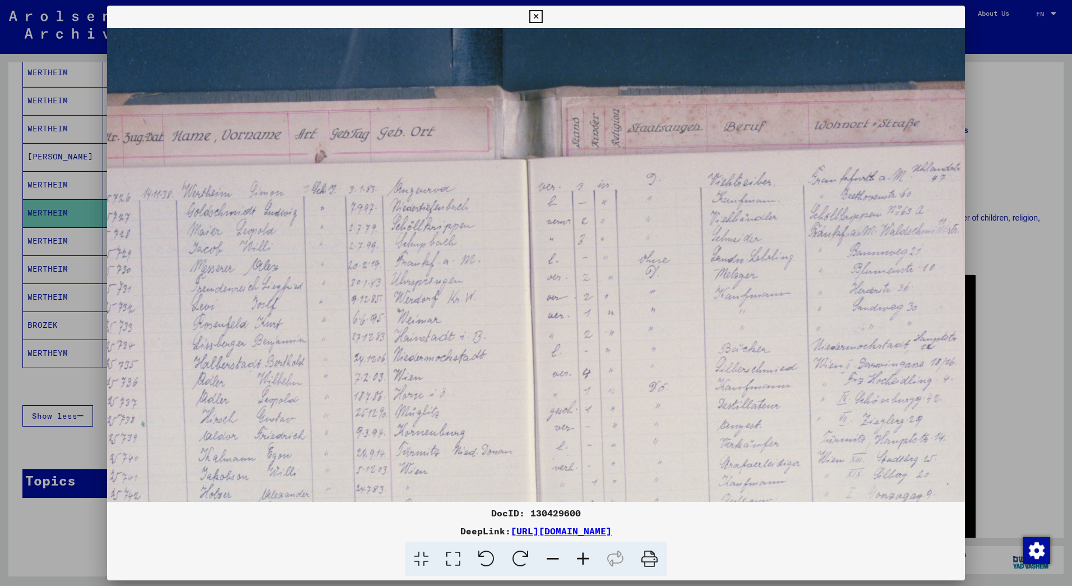
click at [583, 554] on icon at bounding box center [583, 559] width 30 height 34
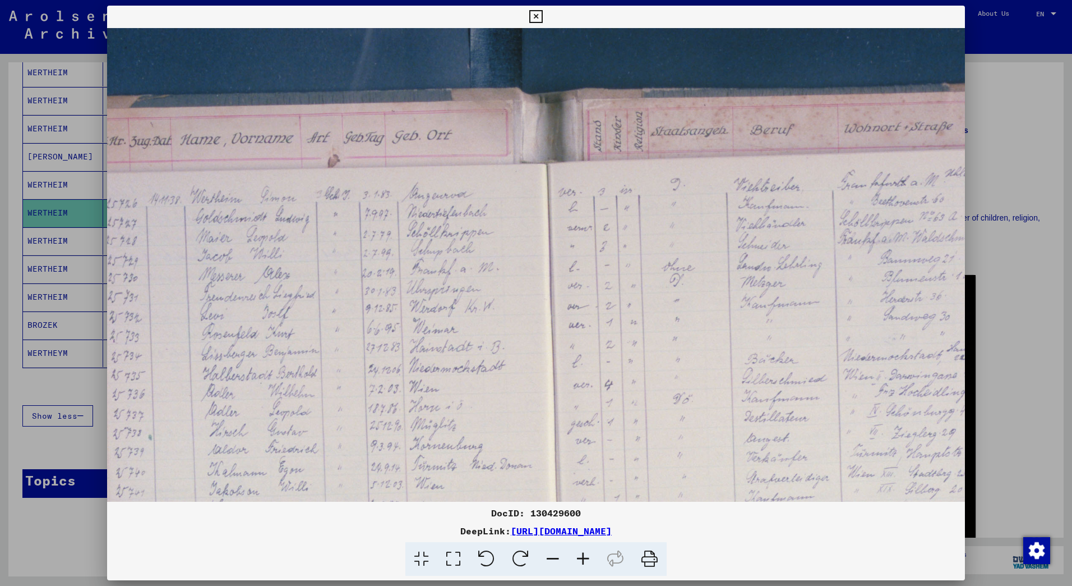
click at [583, 555] on icon at bounding box center [583, 559] width 30 height 34
click at [582, 557] on icon at bounding box center [583, 559] width 30 height 34
click at [539, 19] on icon at bounding box center [536, 16] width 13 height 13
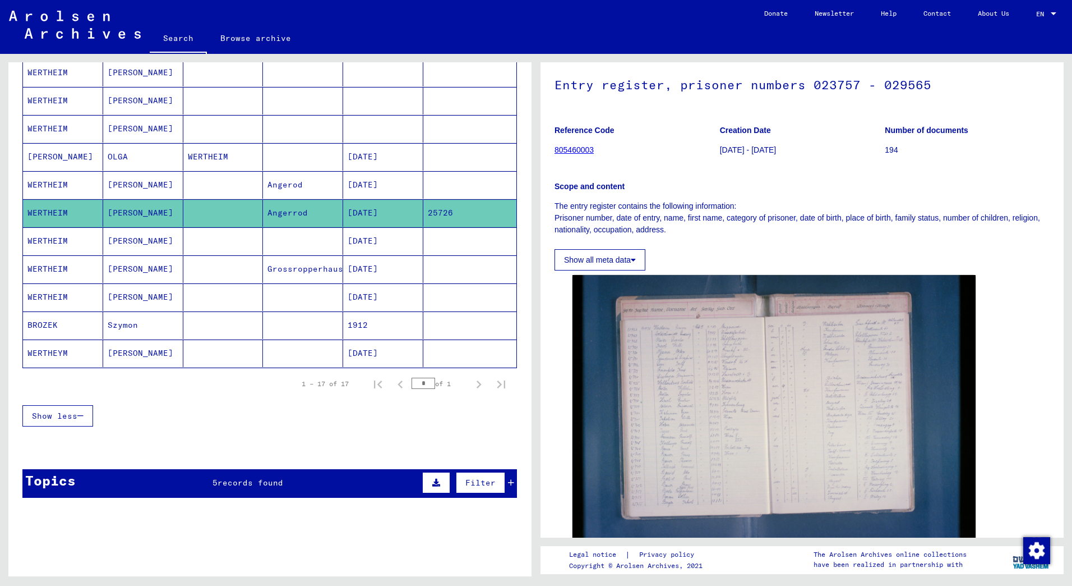
click at [302, 183] on mat-cell "Angerod" at bounding box center [303, 184] width 80 height 27
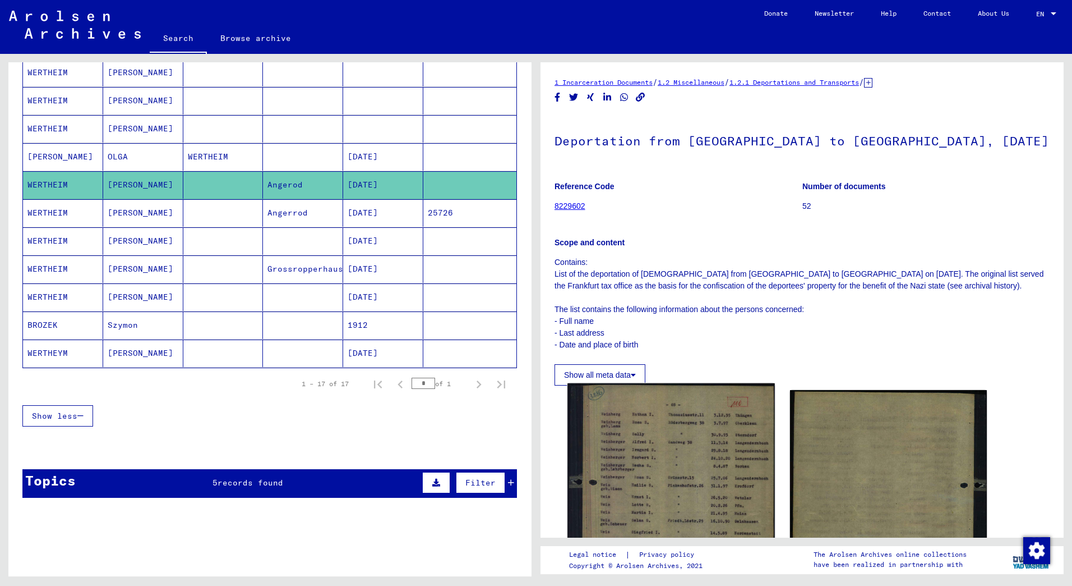
click at [673, 402] on img at bounding box center [671, 522] width 207 height 279
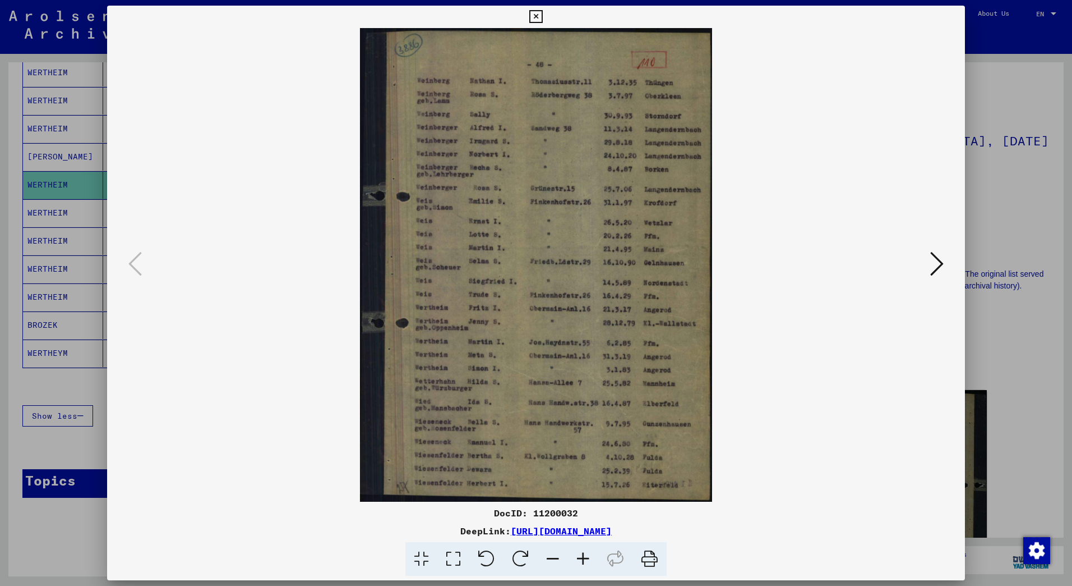
click at [535, 19] on icon at bounding box center [536, 16] width 13 height 13
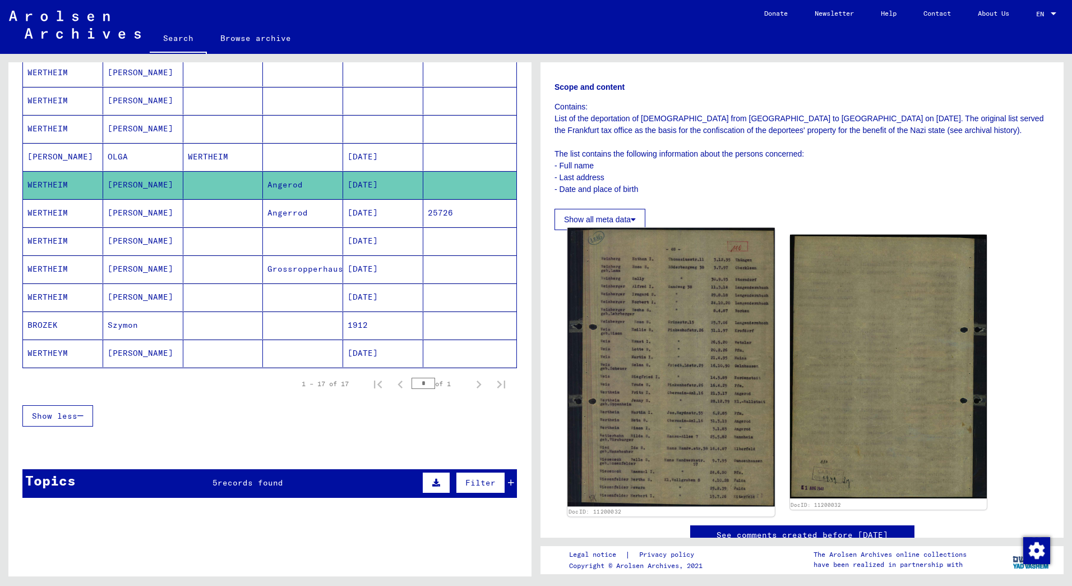
scroll to position [280, 0]
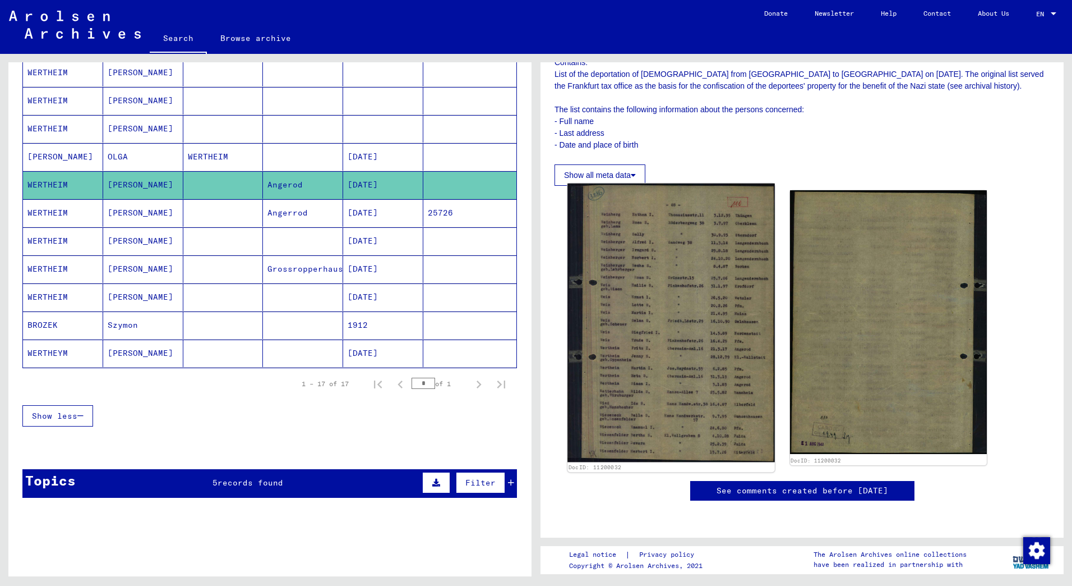
click at [710, 303] on img at bounding box center [671, 322] width 207 height 279
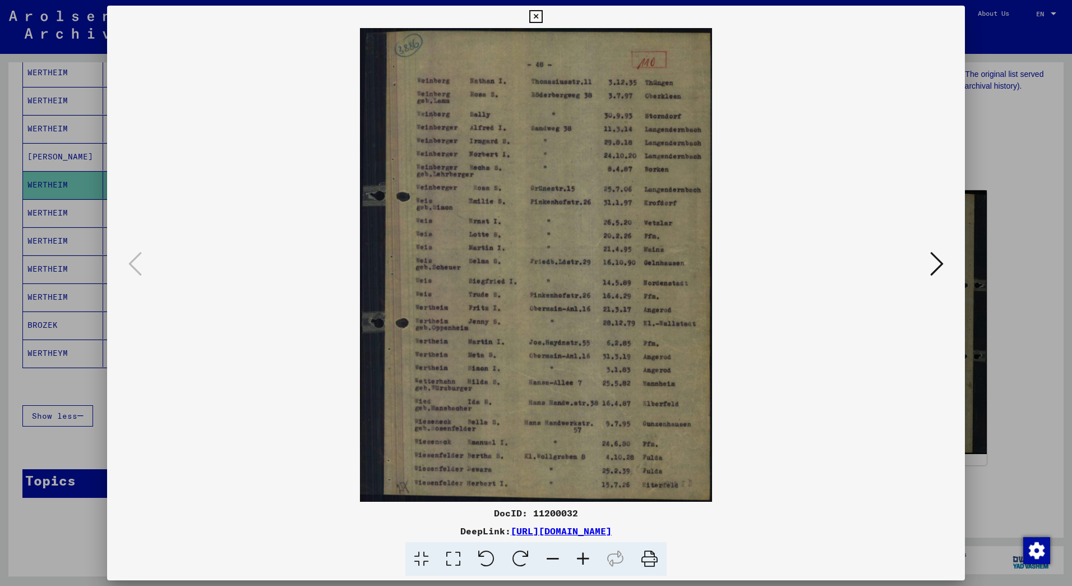
drag, startPoint x: 760, startPoint y: 533, endPoint x: 431, endPoint y: 510, distance: 329.5
click at [431, 510] on div "DocID: 11200032 DeepLink: [URL][DOMAIN_NAME]" at bounding box center [536, 541] width 858 height 70
copy div "DocID: 11200032 DeepLink: [URL][DOMAIN_NAME]"
click at [931, 270] on icon at bounding box center [937, 263] width 13 height 27
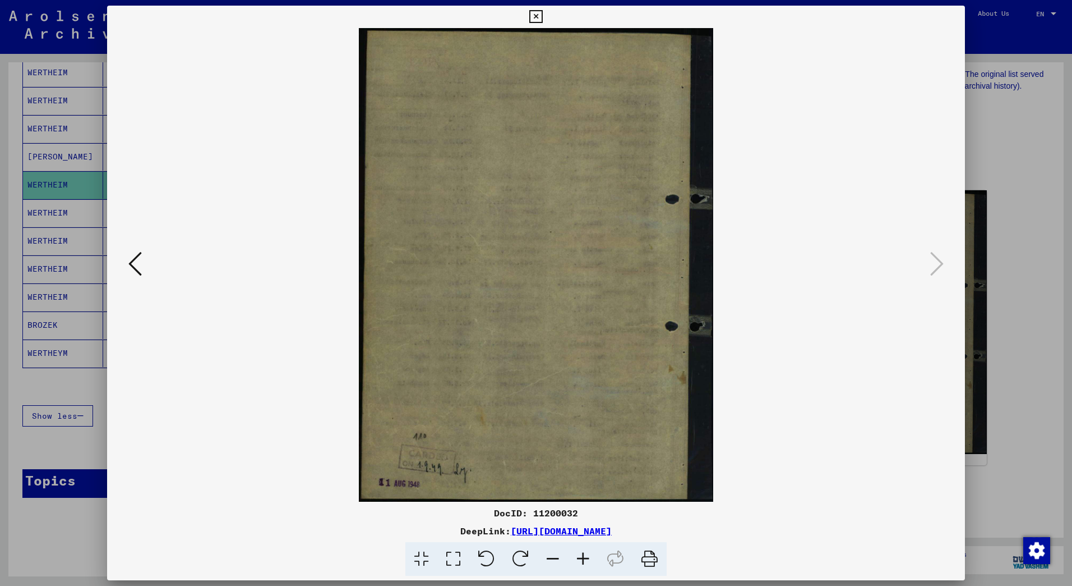
click at [534, 18] on icon at bounding box center [536, 16] width 13 height 13
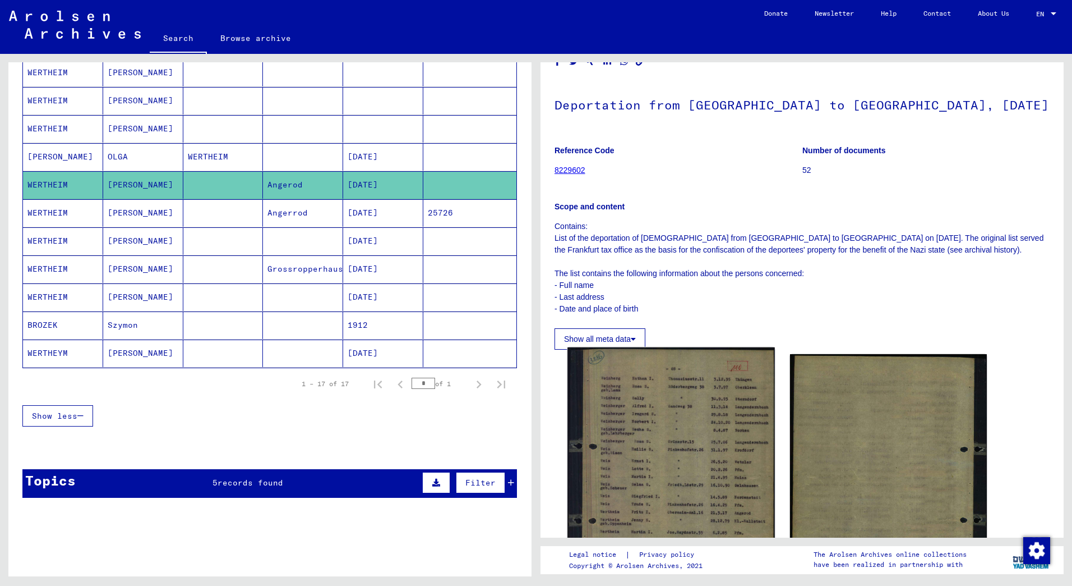
scroll to position [0, 0]
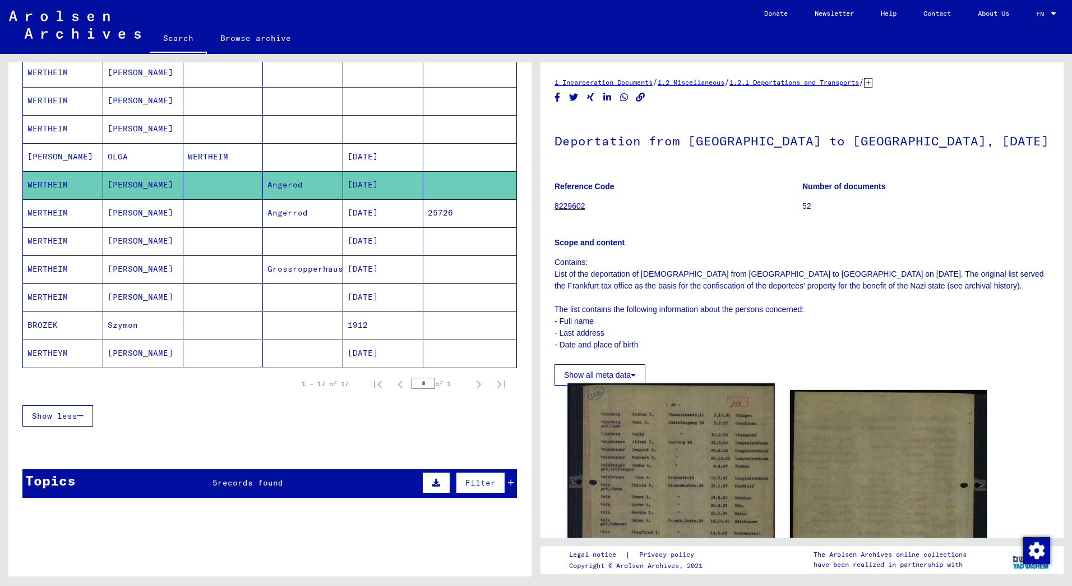
click at [659, 459] on img at bounding box center [671, 522] width 207 height 279
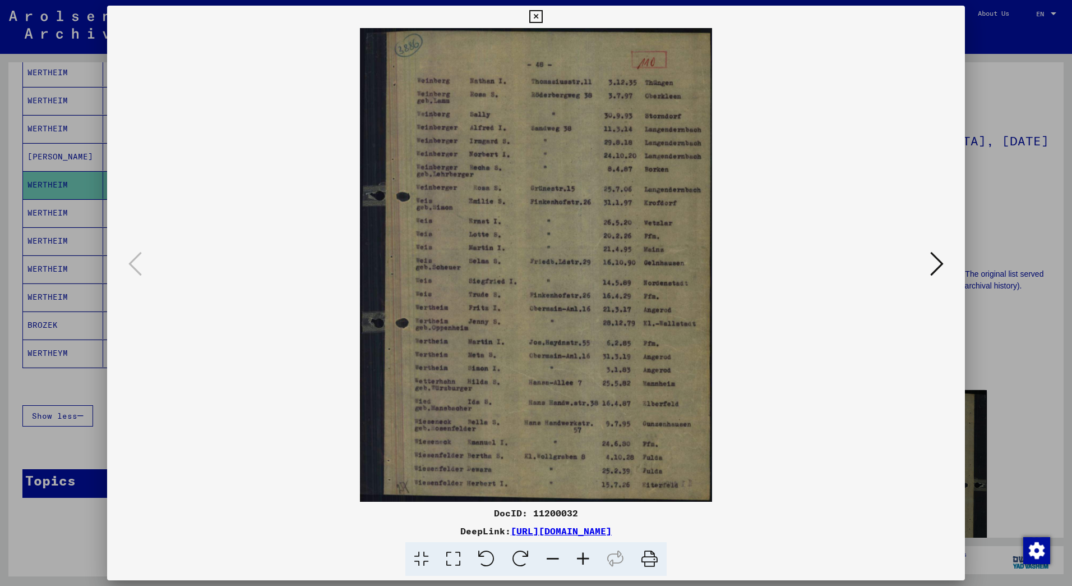
click at [584, 559] on icon at bounding box center [583, 559] width 30 height 34
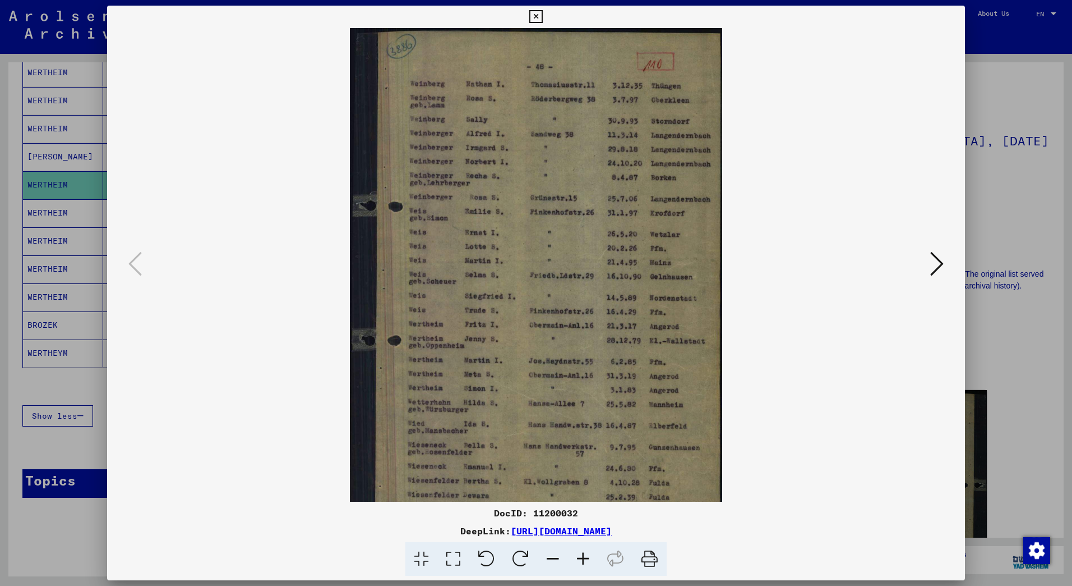
click at [584, 559] on icon at bounding box center [583, 559] width 30 height 34
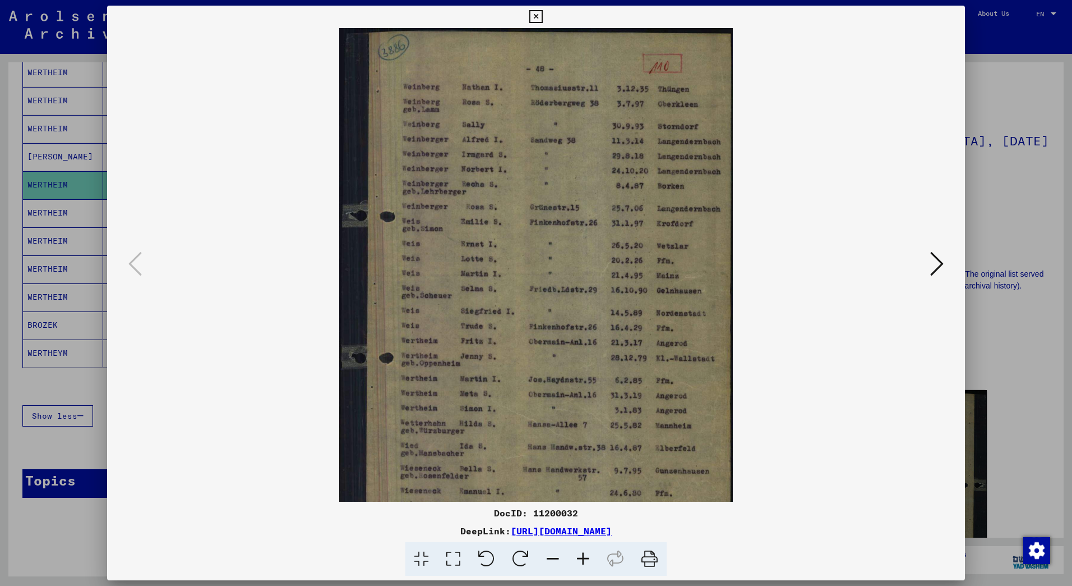
click at [585, 558] on icon at bounding box center [583, 559] width 30 height 34
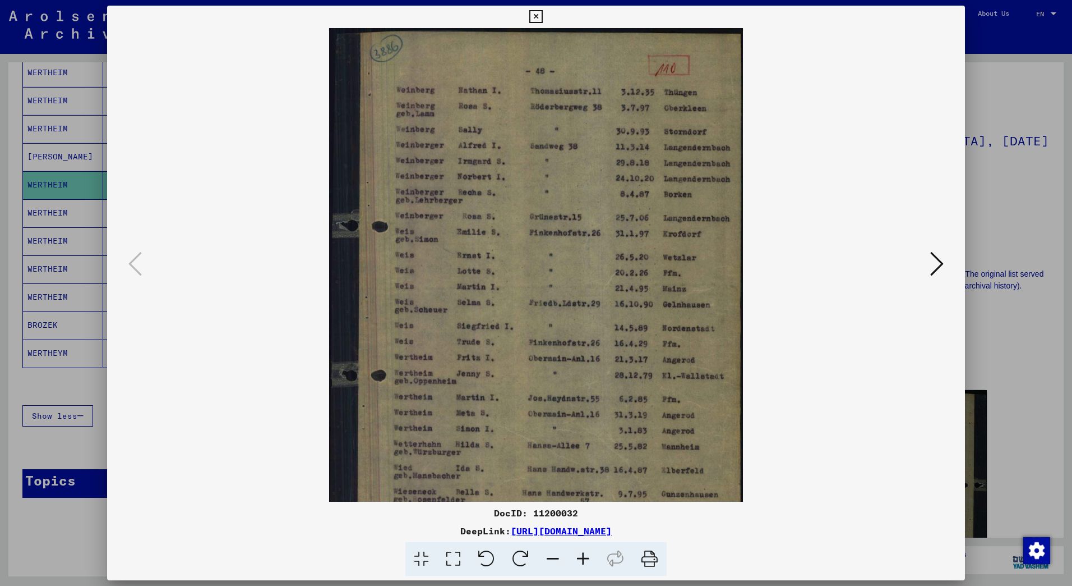
click at [585, 558] on icon at bounding box center [583, 559] width 30 height 34
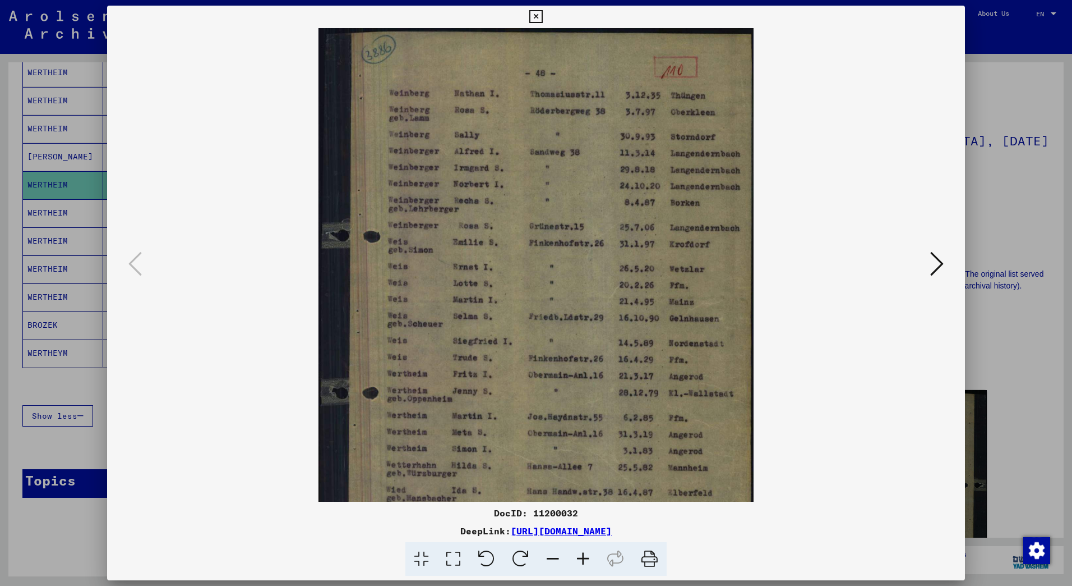
click at [585, 558] on icon at bounding box center [583, 559] width 30 height 34
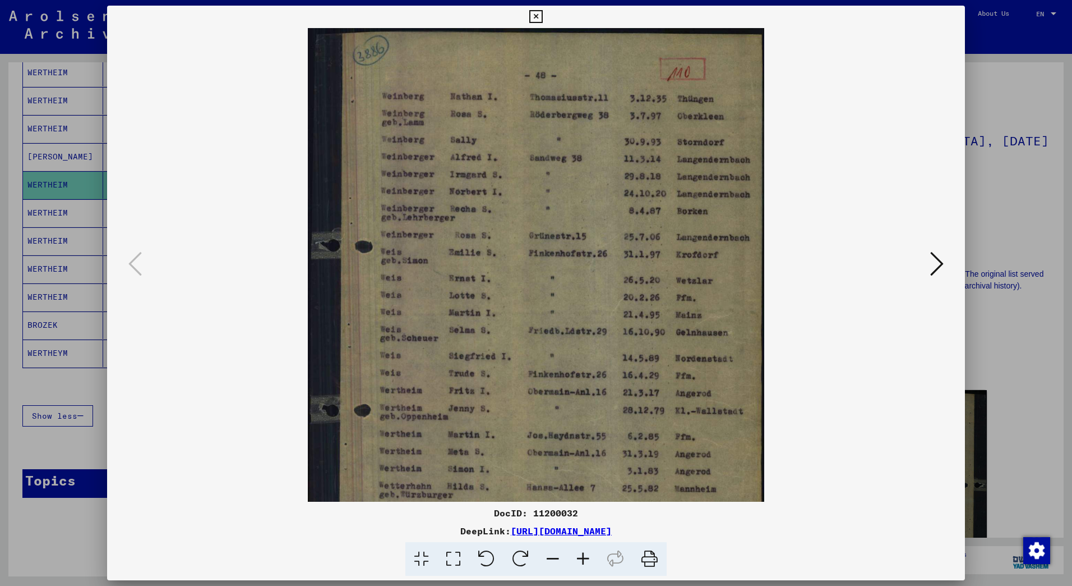
click at [585, 558] on icon at bounding box center [583, 559] width 30 height 34
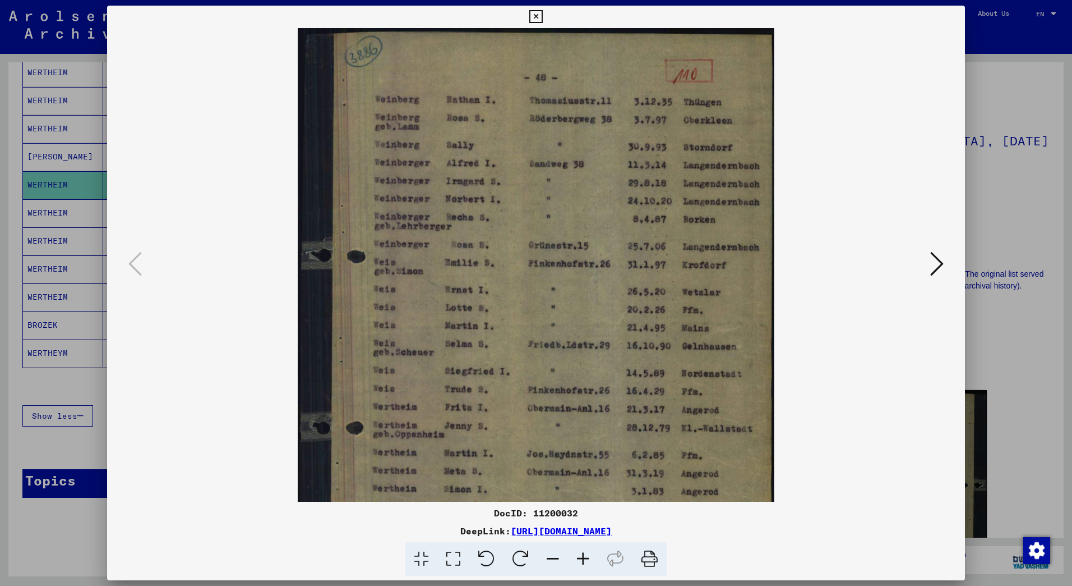
click at [585, 558] on icon at bounding box center [583, 559] width 30 height 34
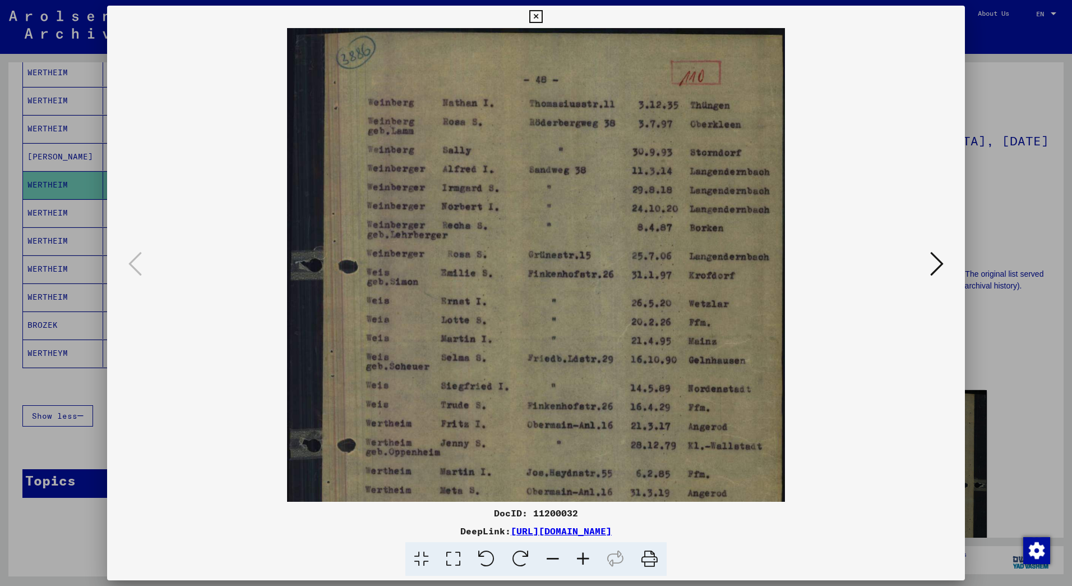
drag, startPoint x: 599, startPoint y: 446, endPoint x: 592, endPoint y: 453, distance: 9.5
click at [592, 453] on img at bounding box center [536, 363] width 498 height 670
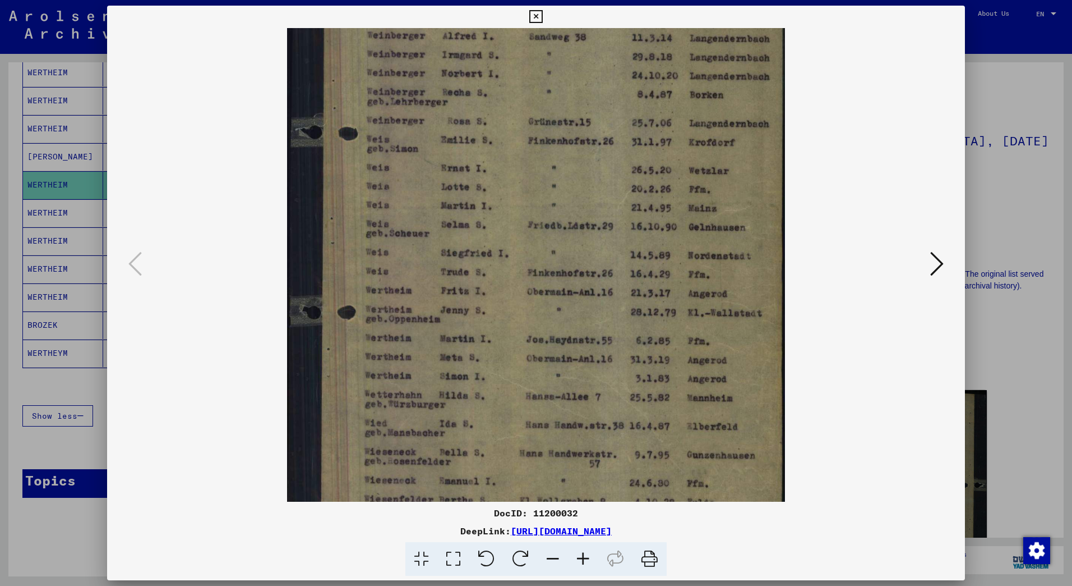
drag, startPoint x: 583, startPoint y: 311, endPoint x: 558, endPoint y: 178, distance: 135.9
click at [558, 178] on img at bounding box center [536, 230] width 498 height 670
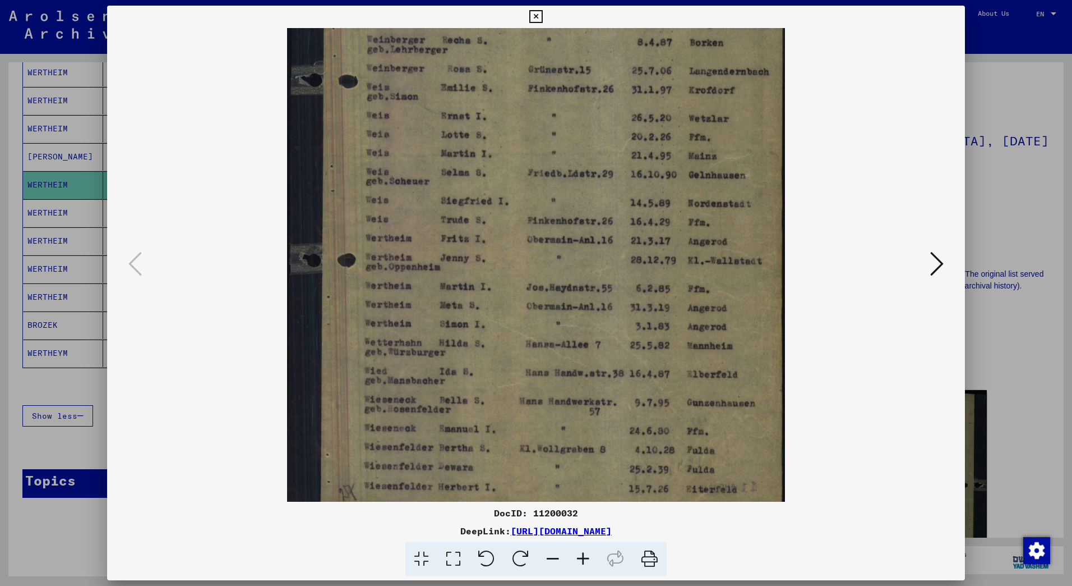
scroll to position [196, 0]
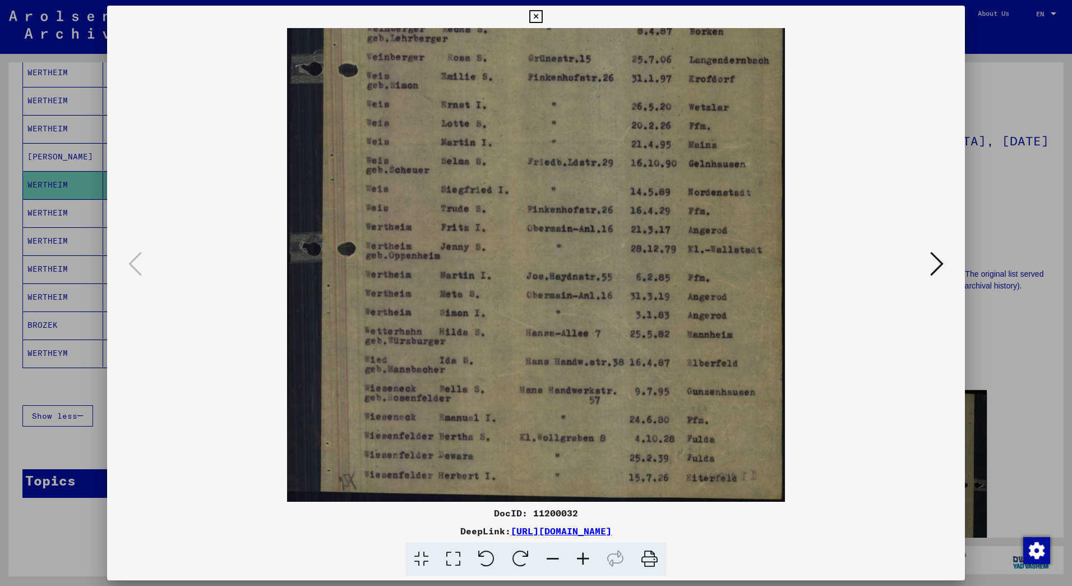
drag, startPoint x: 553, startPoint y: 374, endPoint x: 558, endPoint y: 298, distance: 75.9
click at [558, 298] on img at bounding box center [536, 167] width 498 height 670
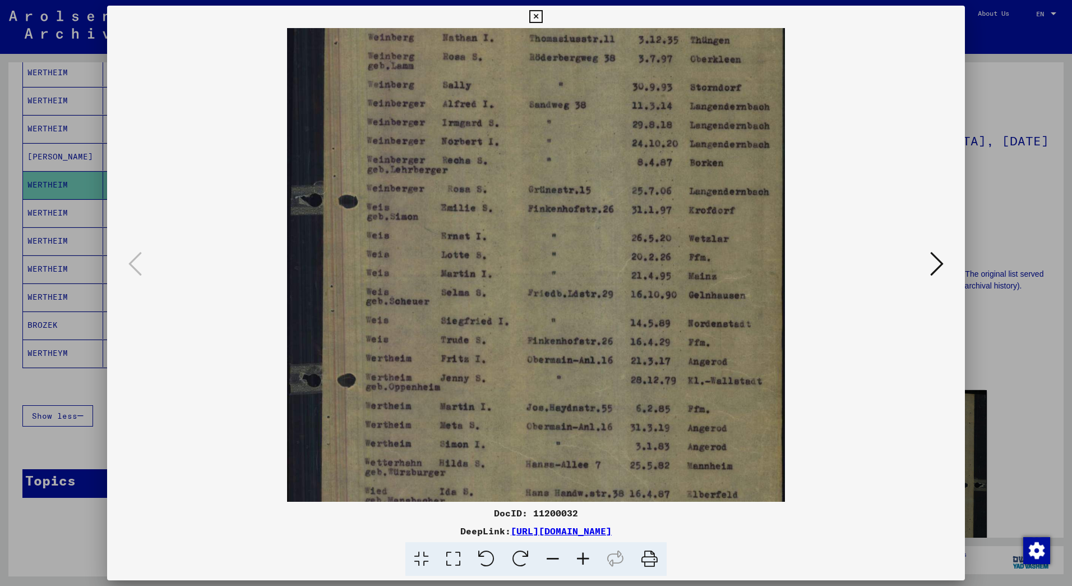
scroll to position [63, 0]
drag, startPoint x: 558, startPoint y: 298, endPoint x: 553, endPoint y: 431, distance: 132.5
click at [549, 432] on img at bounding box center [536, 300] width 498 height 670
click at [533, 19] on icon at bounding box center [536, 16] width 13 height 13
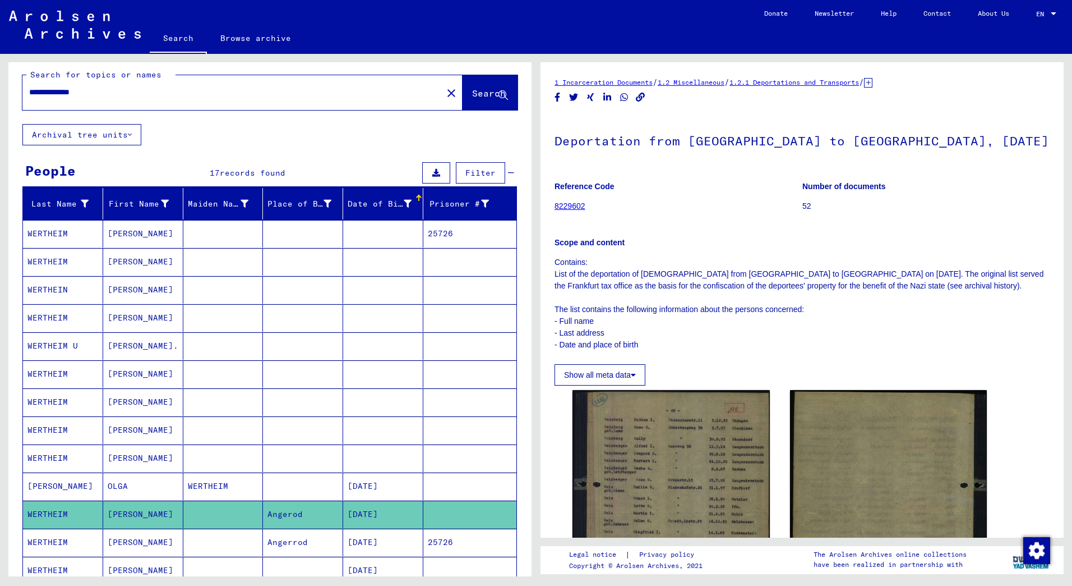
scroll to position [0, 0]
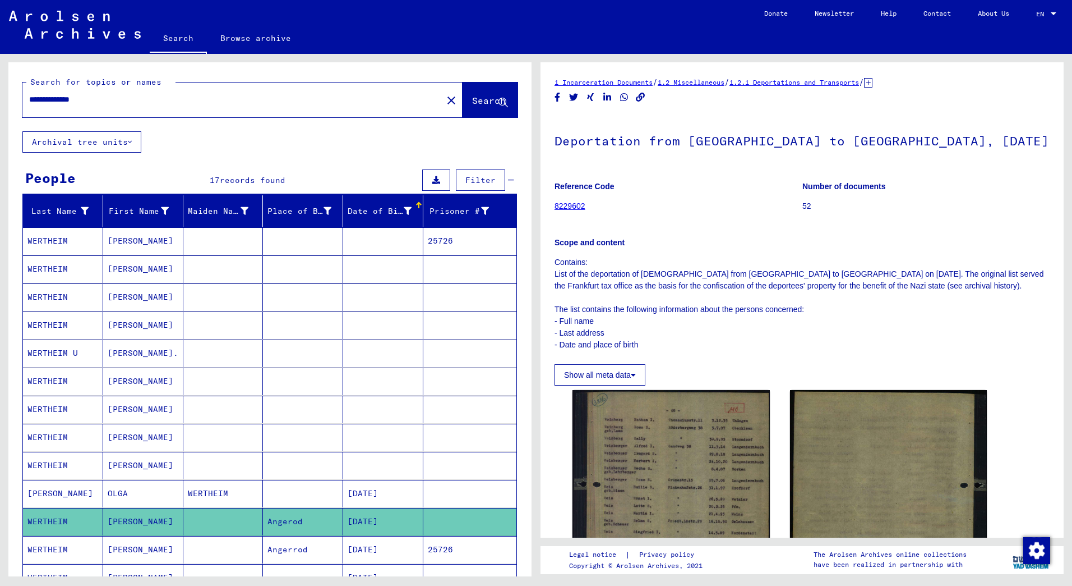
drag, startPoint x: 53, startPoint y: 101, endPoint x: 0, endPoint y: 92, distance: 54.0
click at [0, 93] on html "**********" at bounding box center [536, 293] width 1072 height 586
type input "**********"
click at [472, 95] on span "Search" at bounding box center [489, 100] width 34 height 11
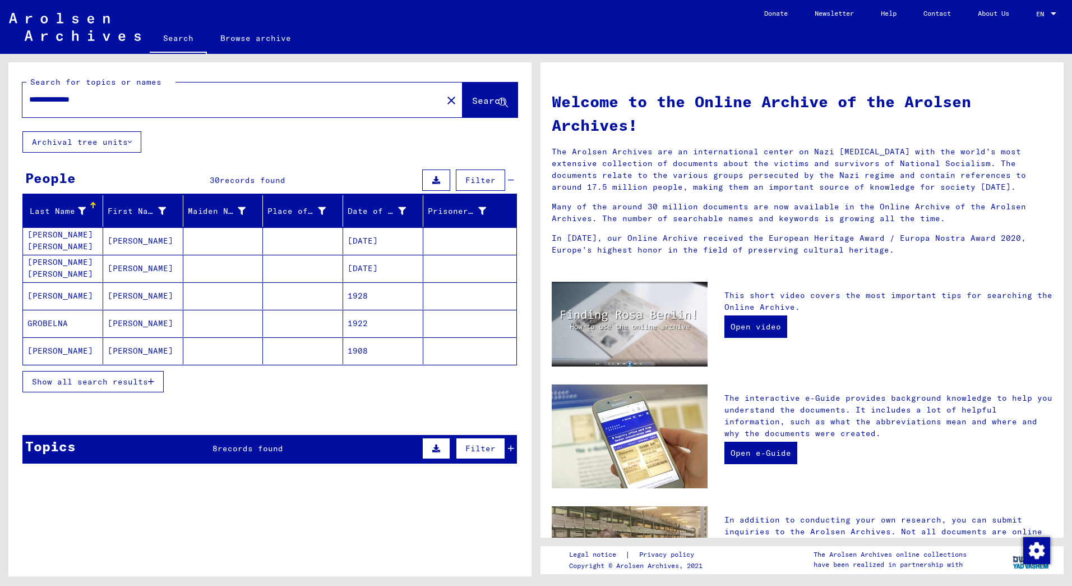
click at [118, 384] on span "Show all search results" at bounding box center [90, 381] width 116 height 10
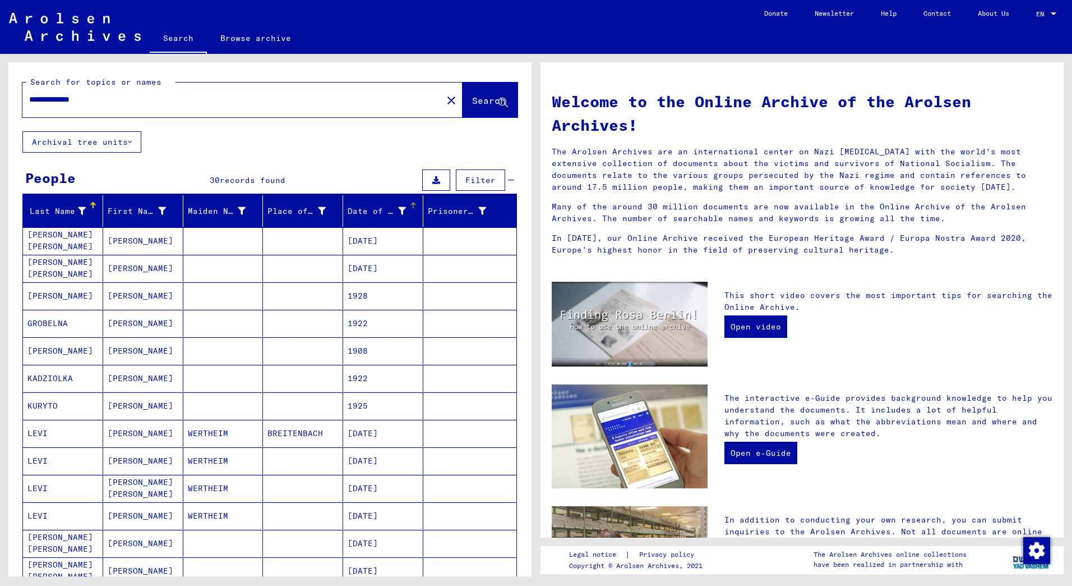
click at [406, 210] on div "Date of Birth" at bounding box center [385, 211] width 75 height 18
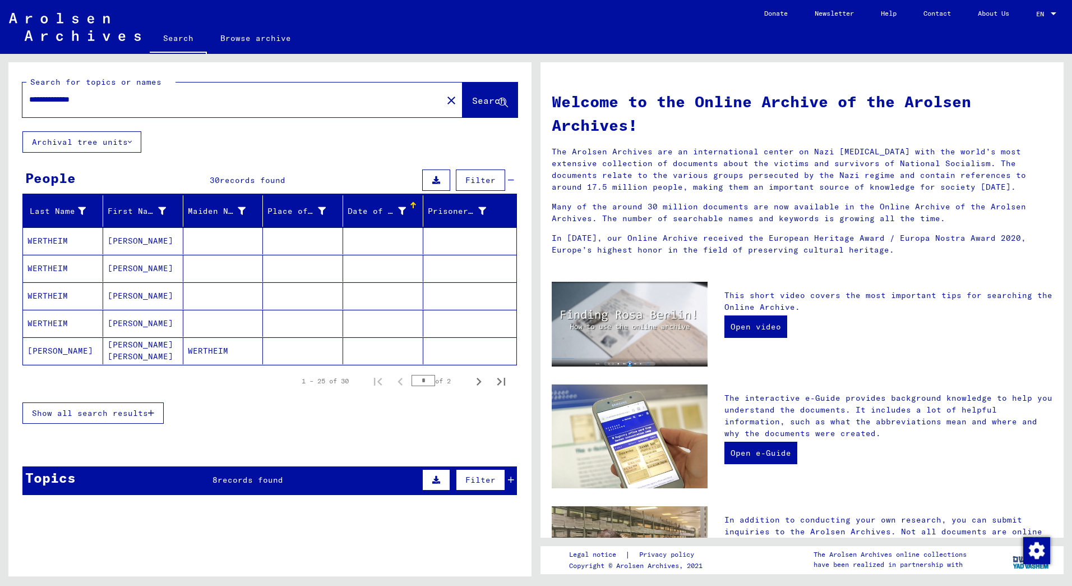
click at [406, 210] on div "Date of Birth" at bounding box center [385, 211] width 75 height 18
click at [130, 407] on button "Show all search results" at bounding box center [92, 412] width 141 height 21
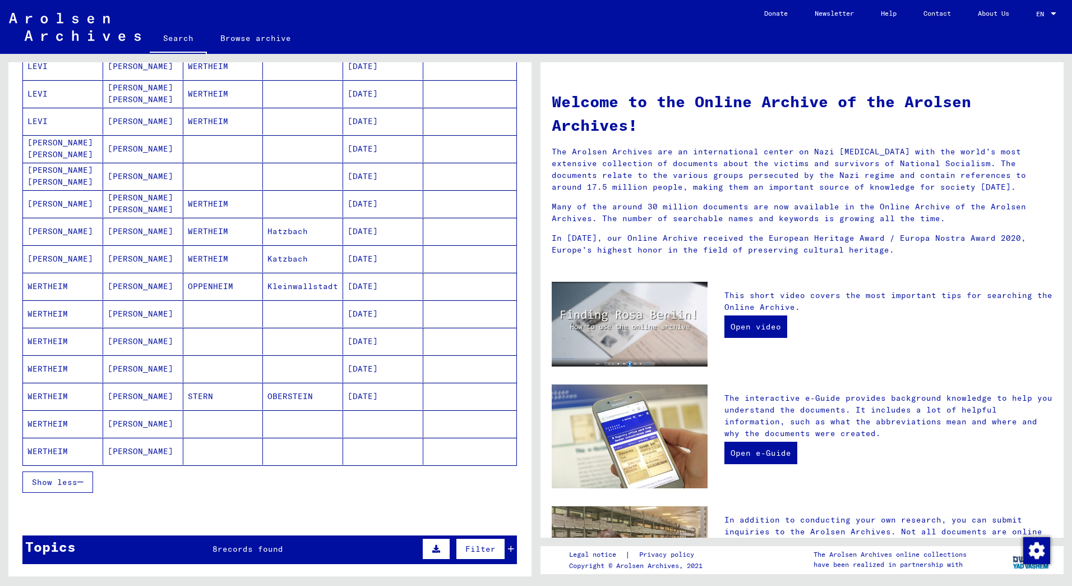
scroll to position [561, 0]
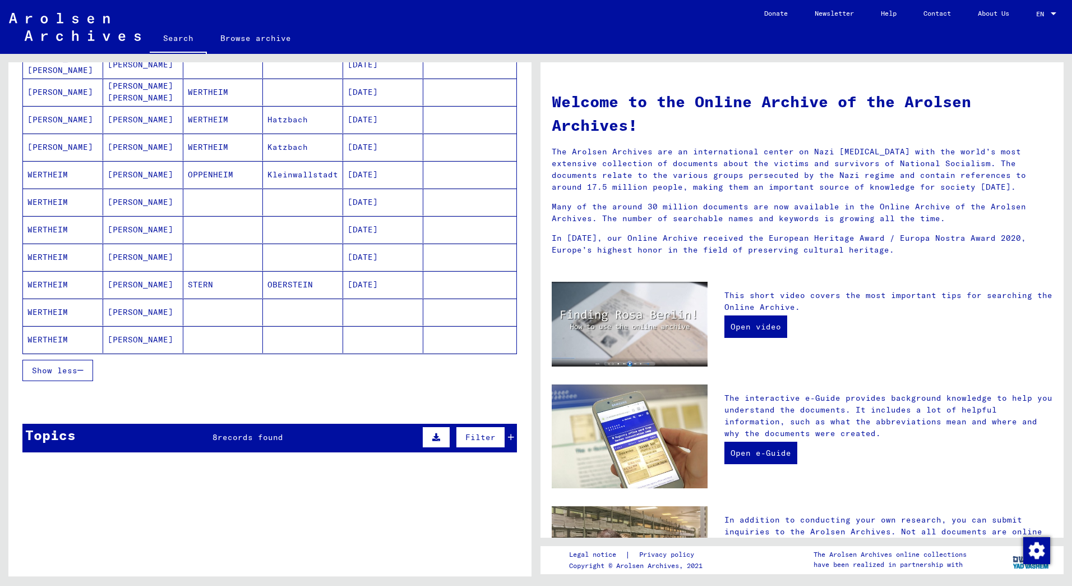
click at [392, 172] on mat-cell "[DATE]" at bounding box center [383, 174] width 80 height 27
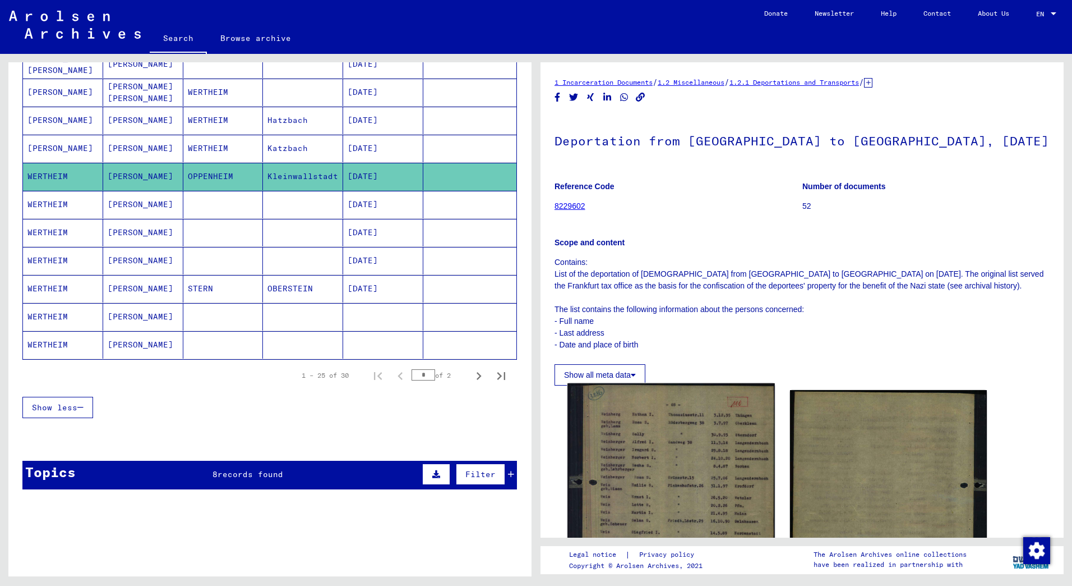
click at [652, 444] on img at bounding box center [671, 522] width 207 height 279
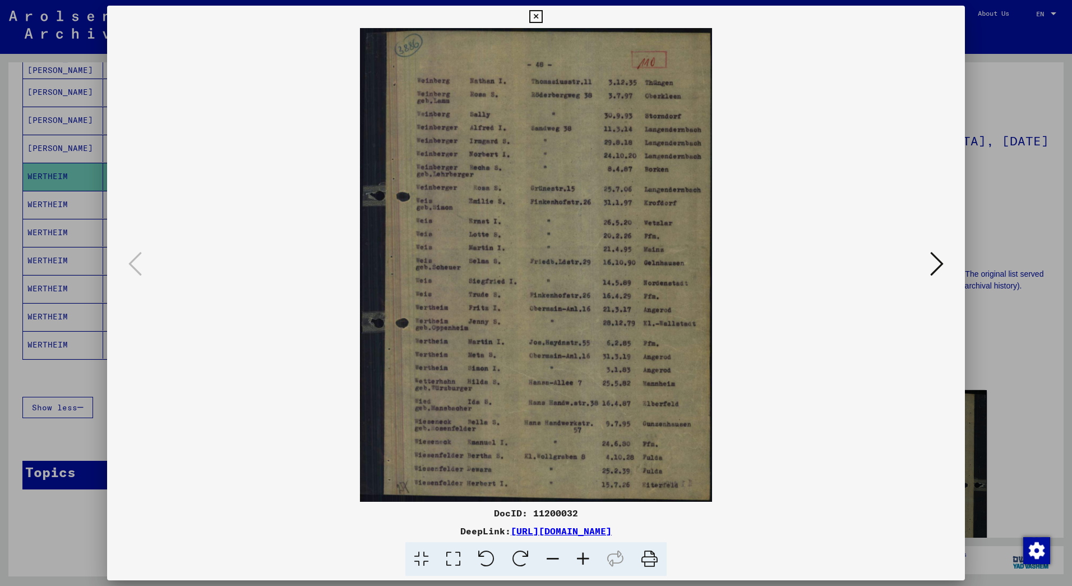
click at [579, 560] on icon at bounding box center [583, 559] width 30 height 34
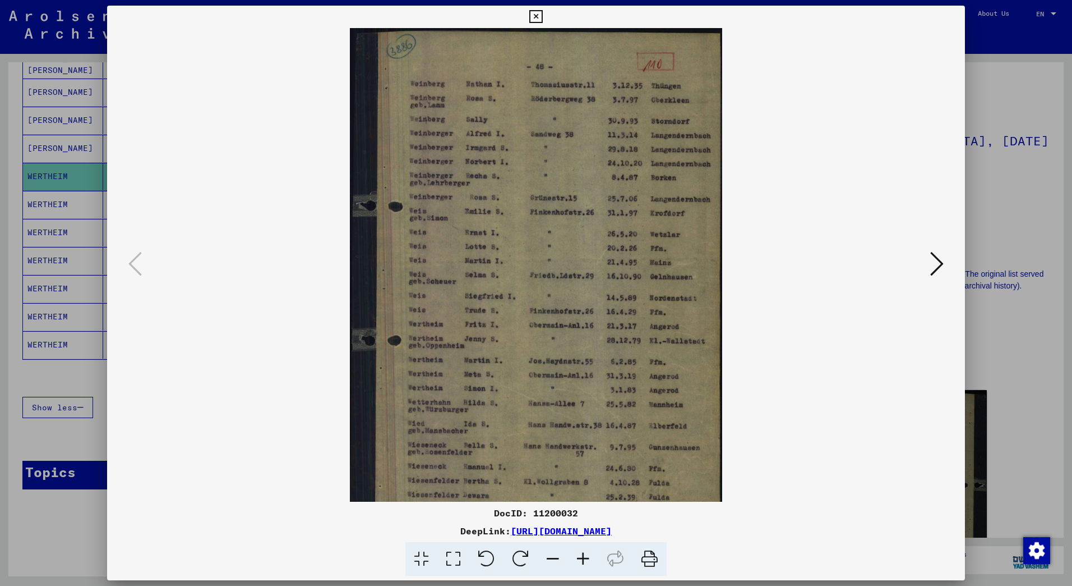
click at [579, 560] on icon at bounding box center [583, 559] width 30 height 34
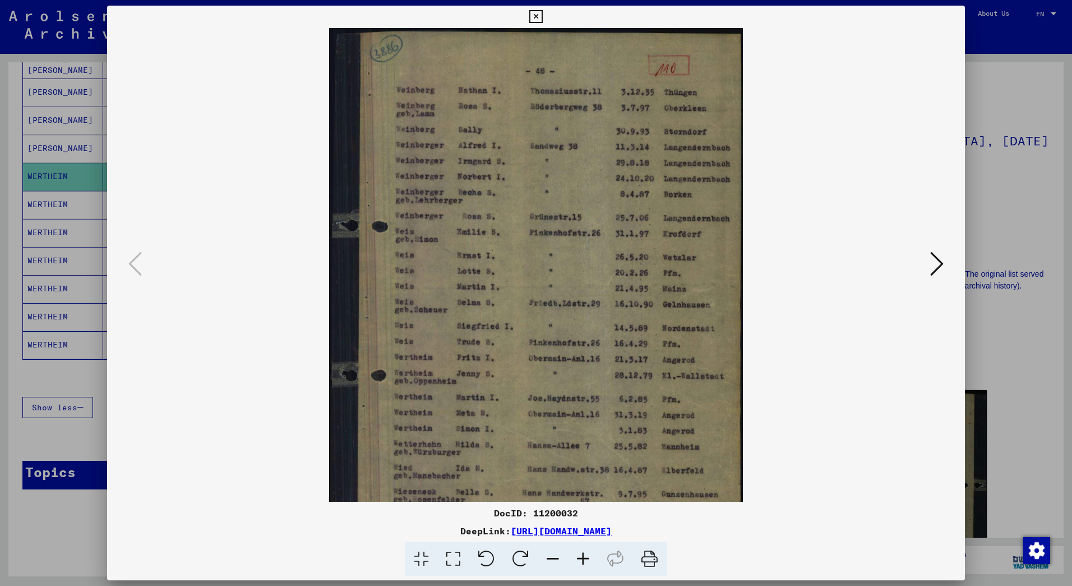
click at [579, 560] on icon at bounding box center [583, 559] width 30 height 34
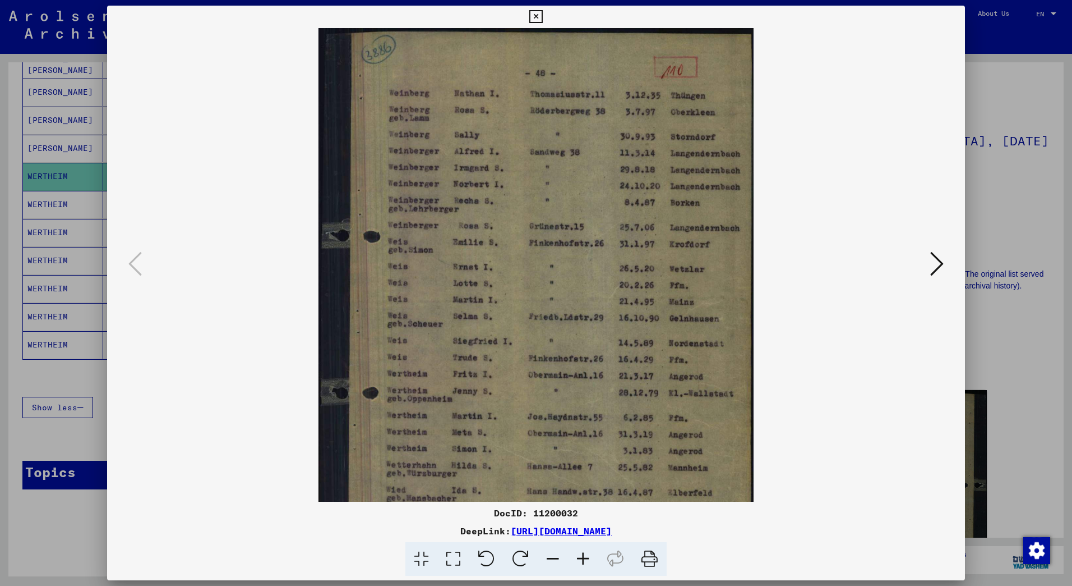
click at [579, 560] on icon at bounding box center [583, 559] width 30 height 34
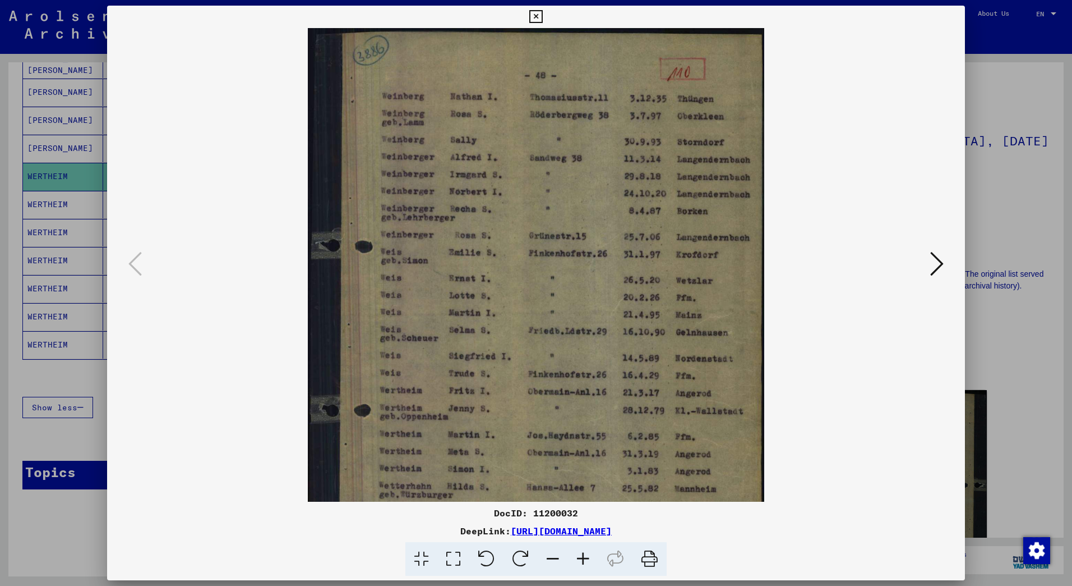
click at [579, 560] on icon at bounding box center [583, 559] width 30 height 34
click at [578, 560] on icon at bounding box center [583, 559] width 30 height 34
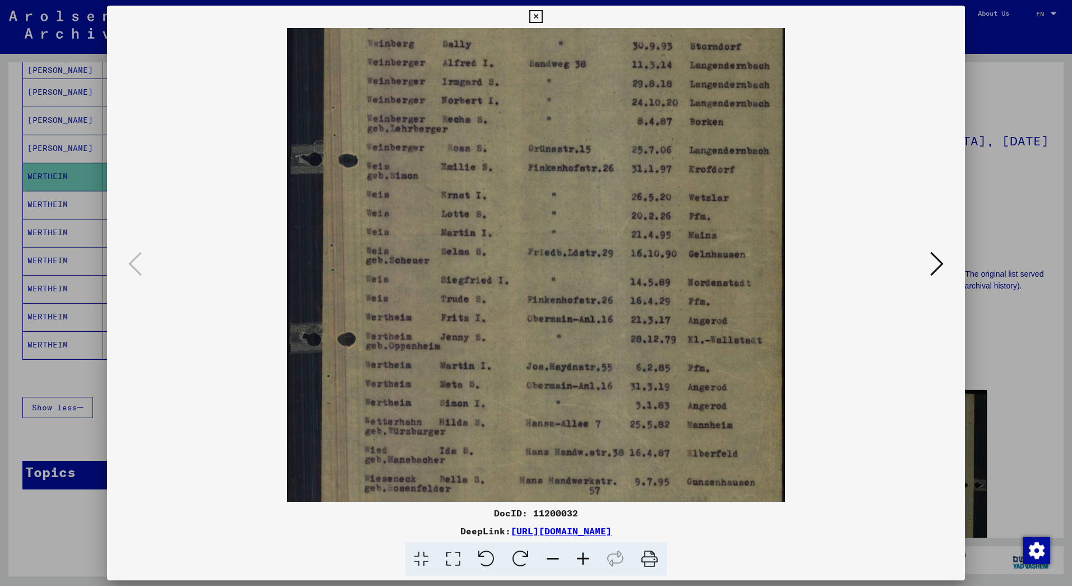
scroll to position [196, 0]
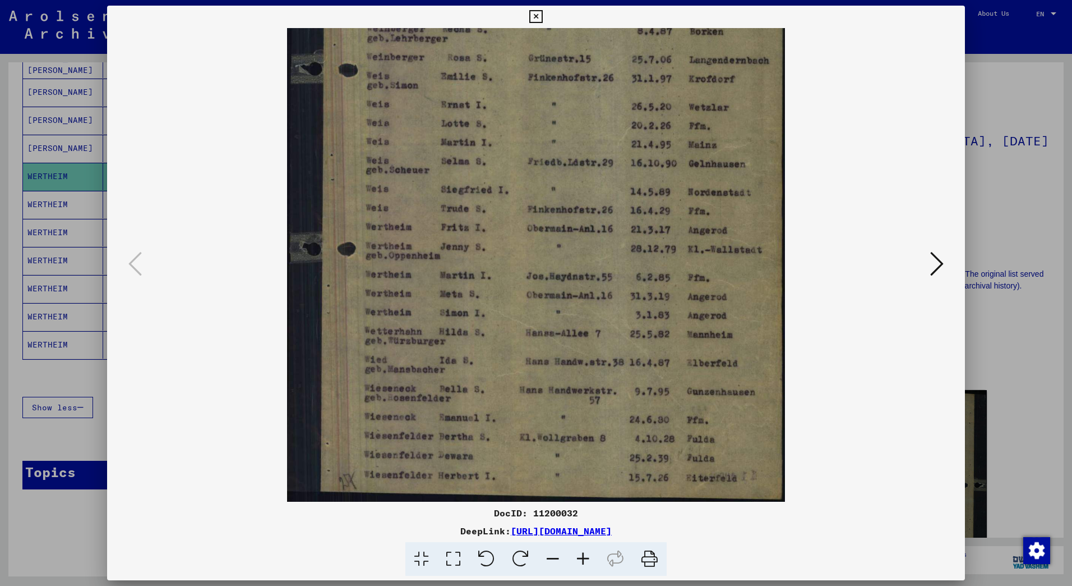
drag, startPoint x: 566, startPoint y: 450, endPoint x: 534, endPoint y: 204, distance: 247.8
click at [534, 204] on img at bounding box center [536, 167] width 498 height 670
click at [538, 19] on icon at bounding box center [536, 16] width 13 height 13
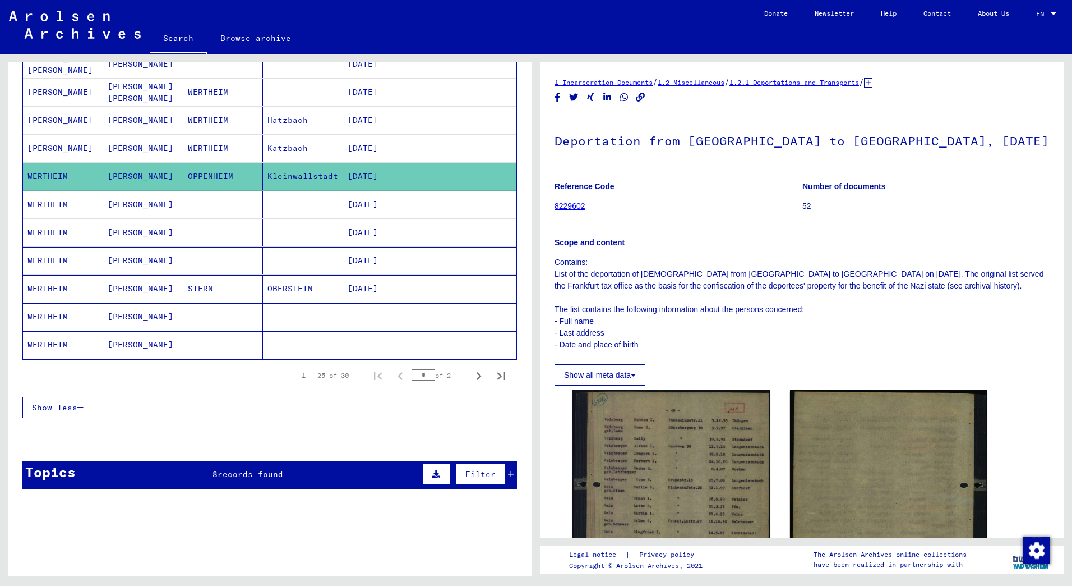
click at [381, 310] on mat-cell at bounding box center [383, 316] width 80 height 27
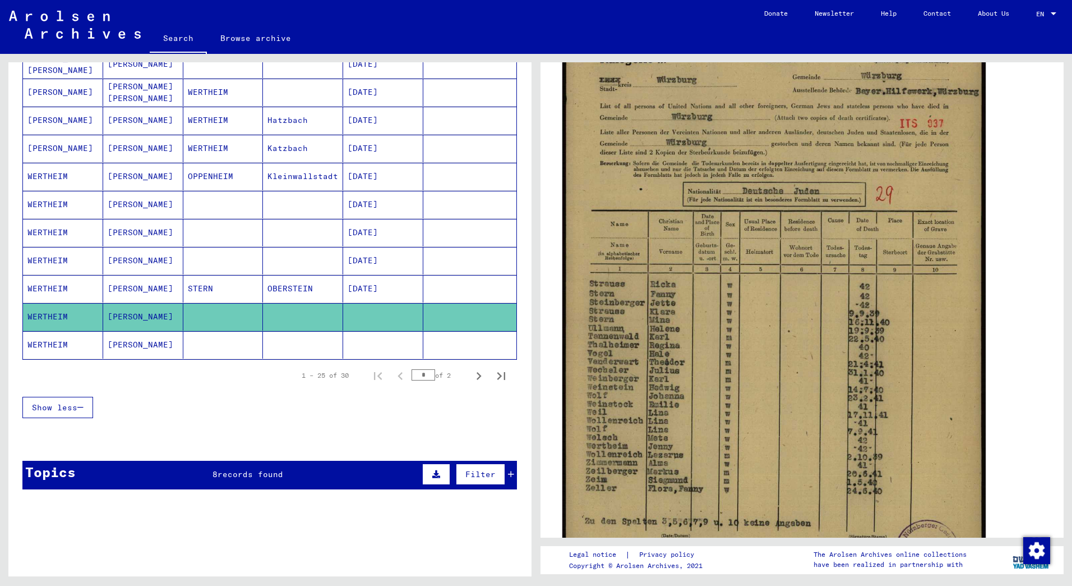
scroll to position [224, 0]
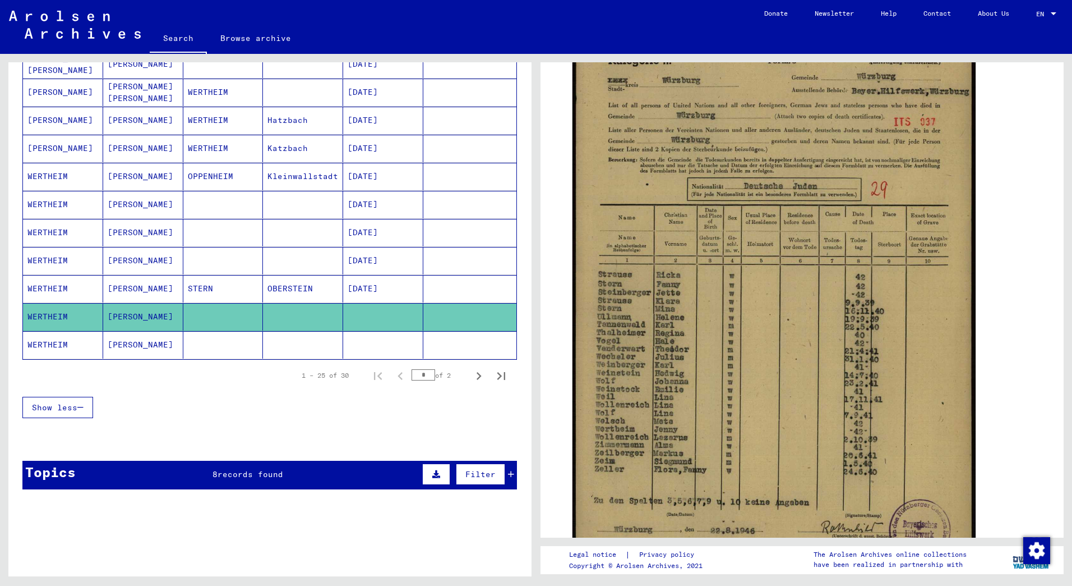
click at [435, 345] on mat-cell at bounding box center [469, 344] width 93 height 27
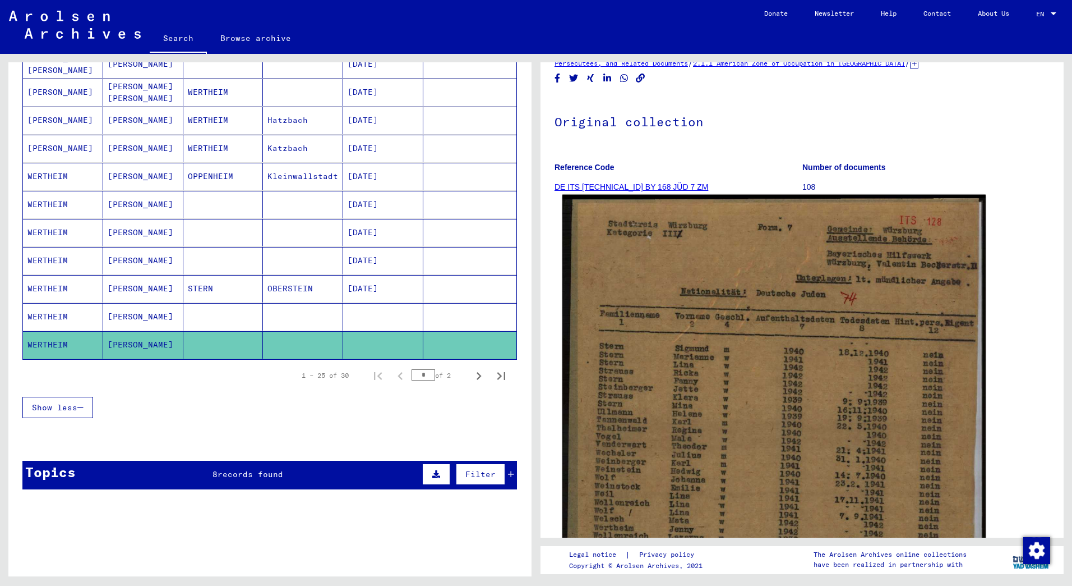
scroll to position [224, 0]
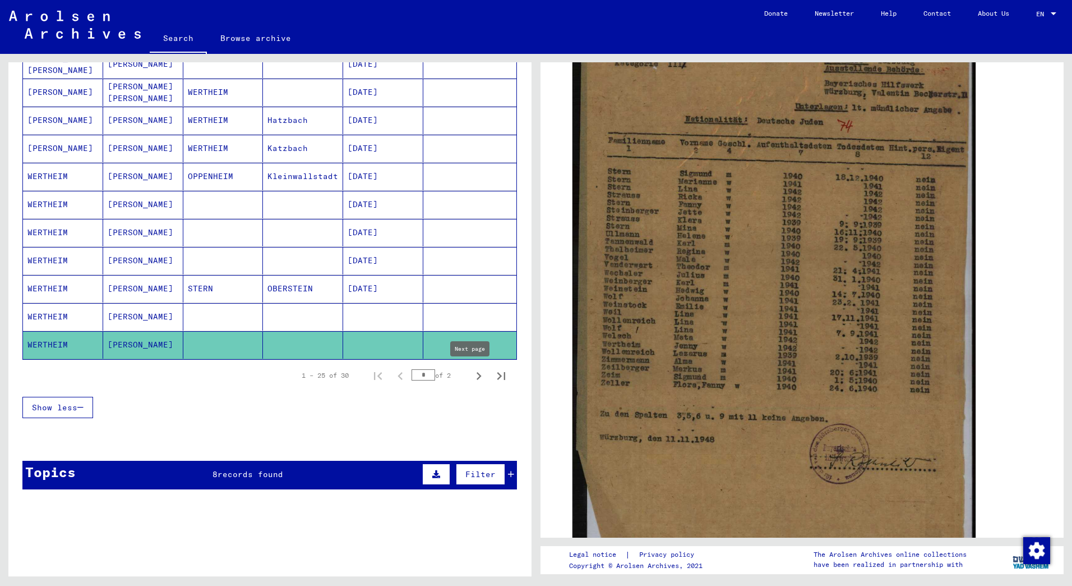
click at [471, 375] on icon "Next page" at bounding box center [479, 376] width 16 height 16
type input "*"
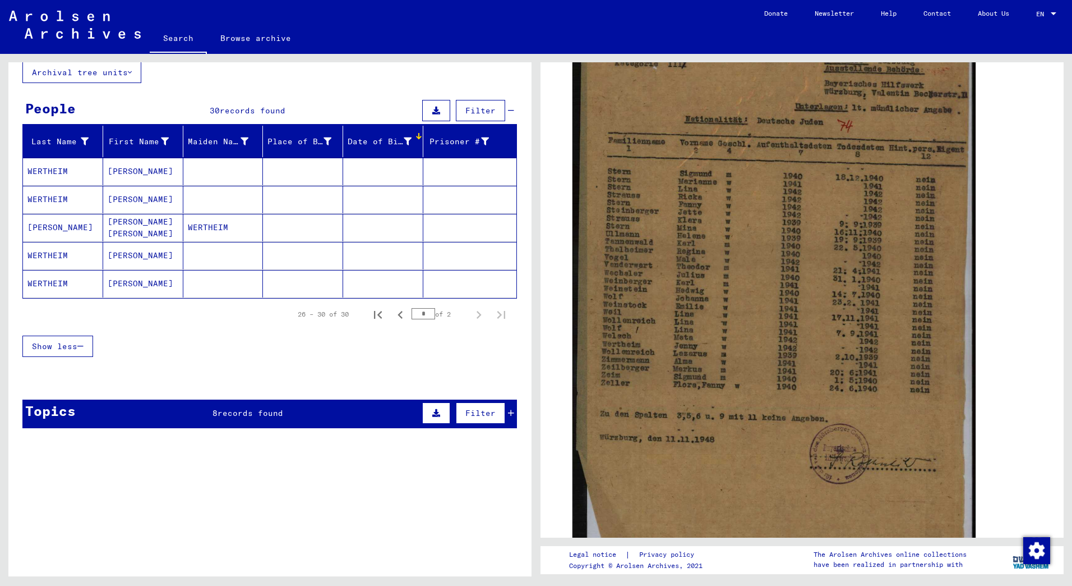
scroll to position [56, 0]
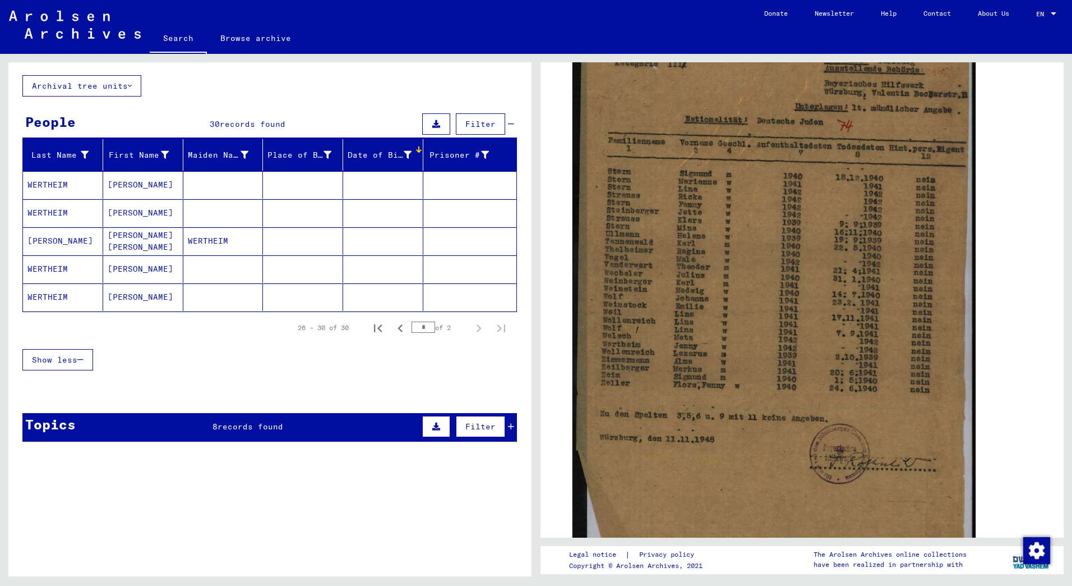
click at [361, 269] on mat-cell at bounding box center [383, 268] width 80 height 27
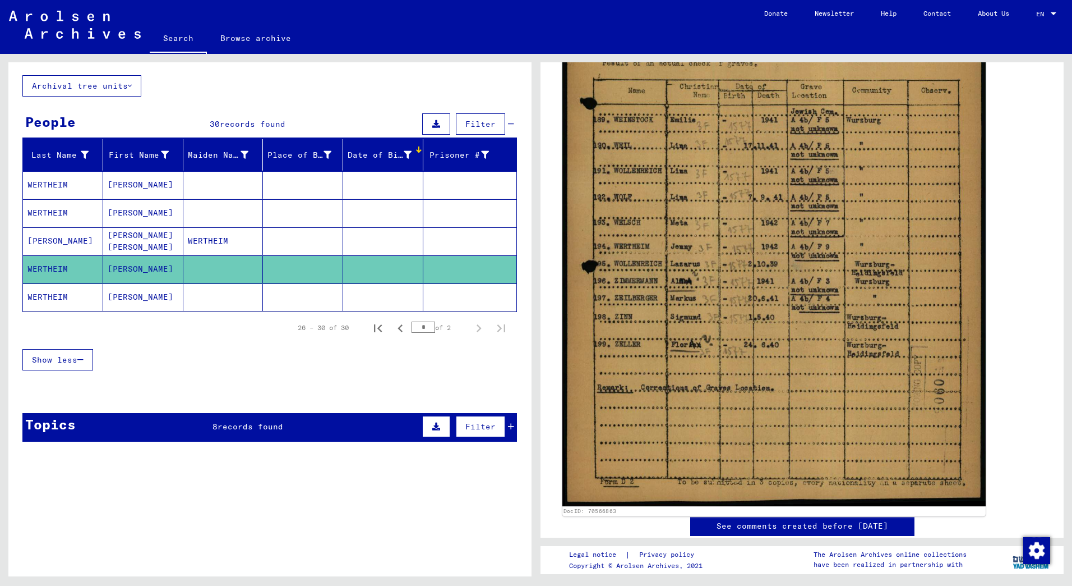
scroll to position [393, 0]
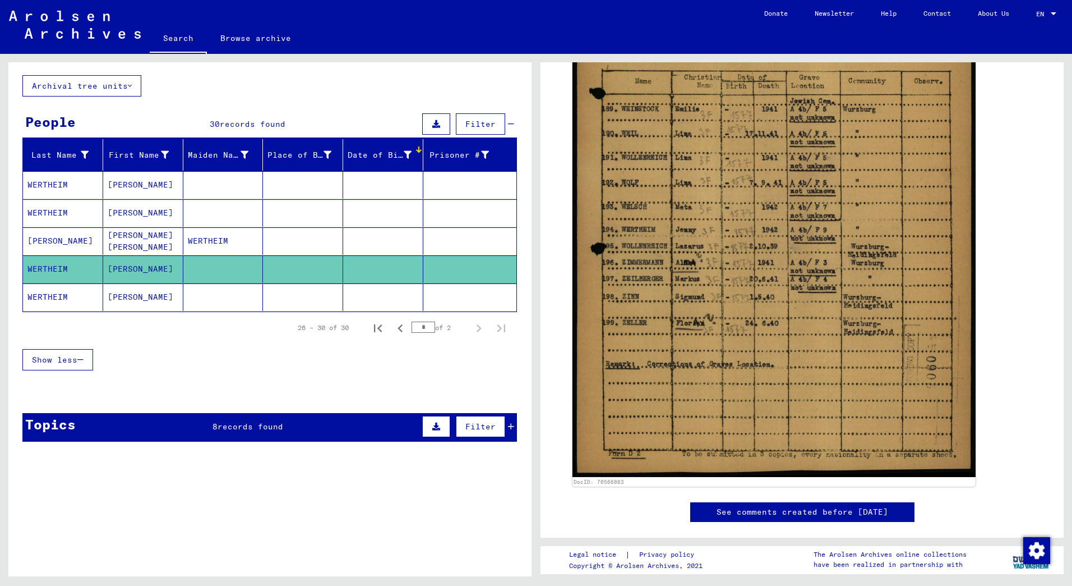
click at [381, 298] on mat-cell at bounding box center [383, 296] width 80 height 27
